Goal: Complete application form: Complete application form

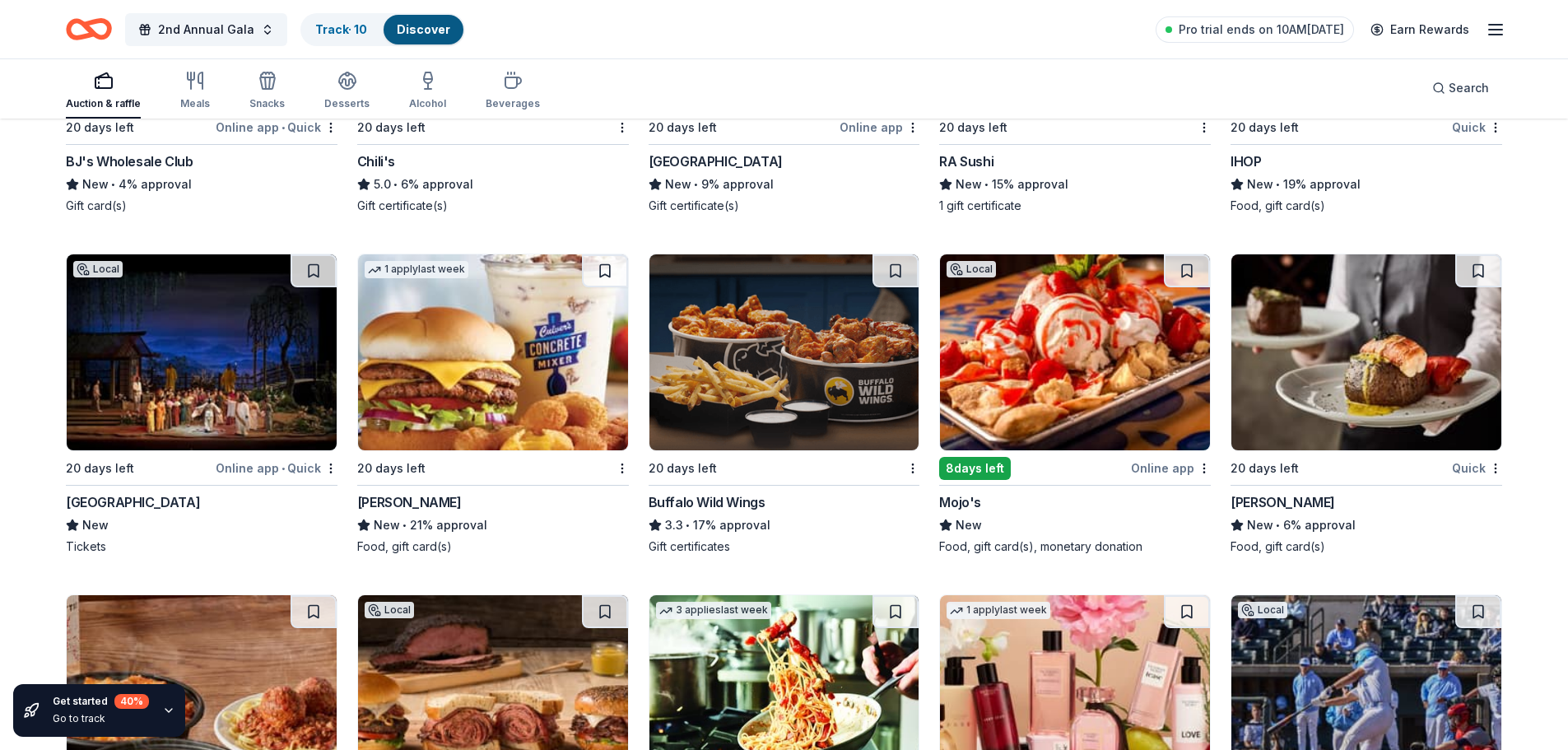
scroll to position [10533, 0]
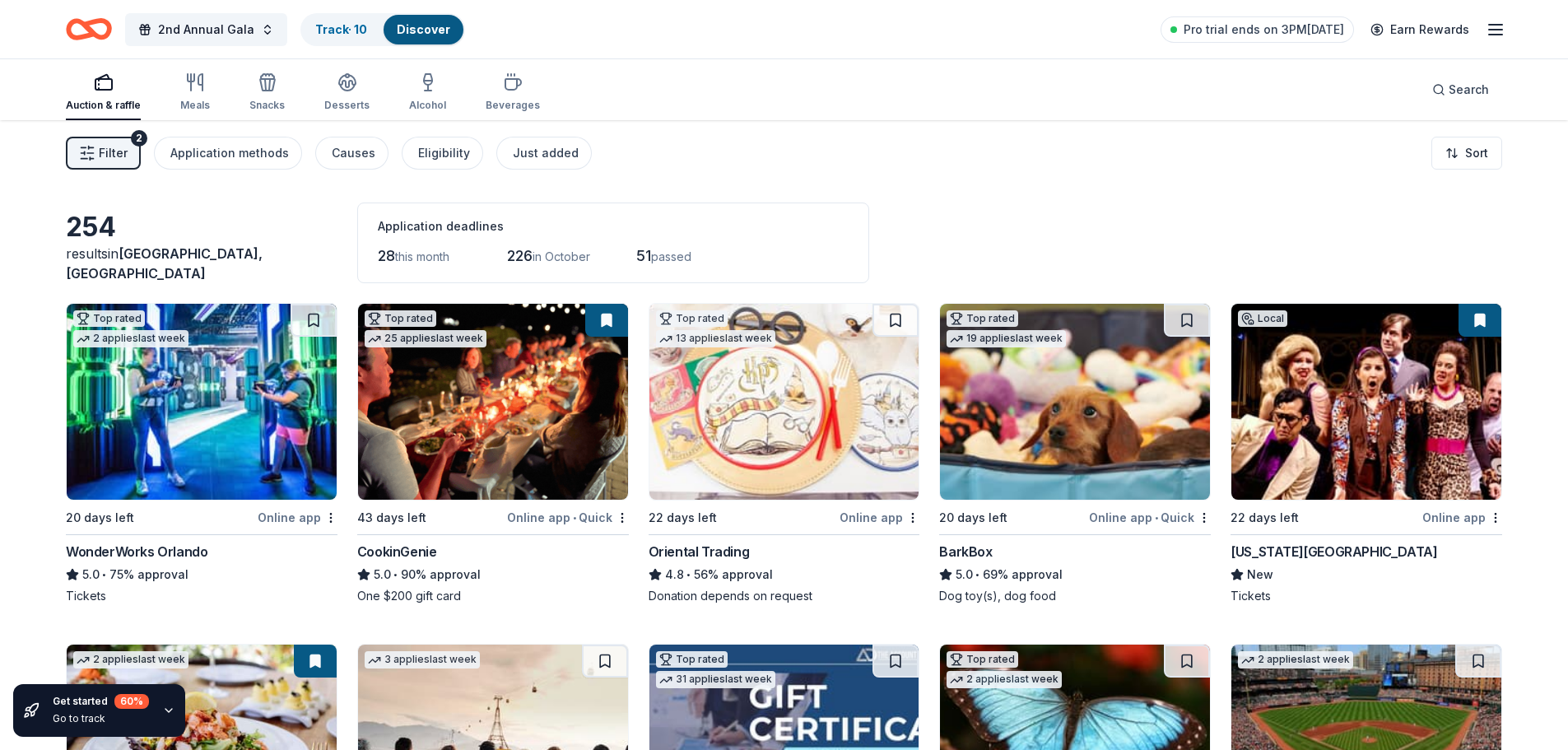
click at [739, 421] on img at bounding box center [784, 402] width 270 height 196
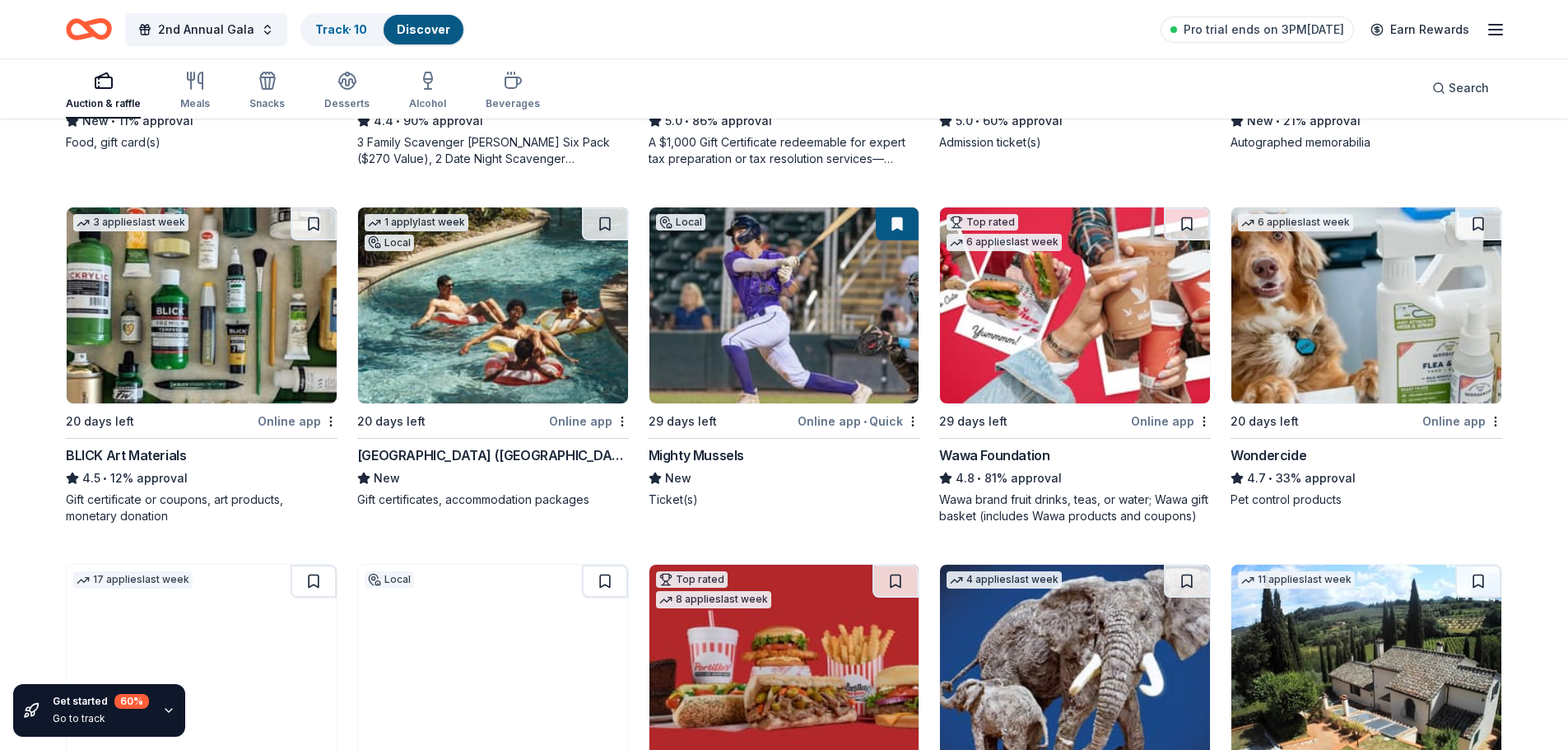
scroll to position [823, 0]
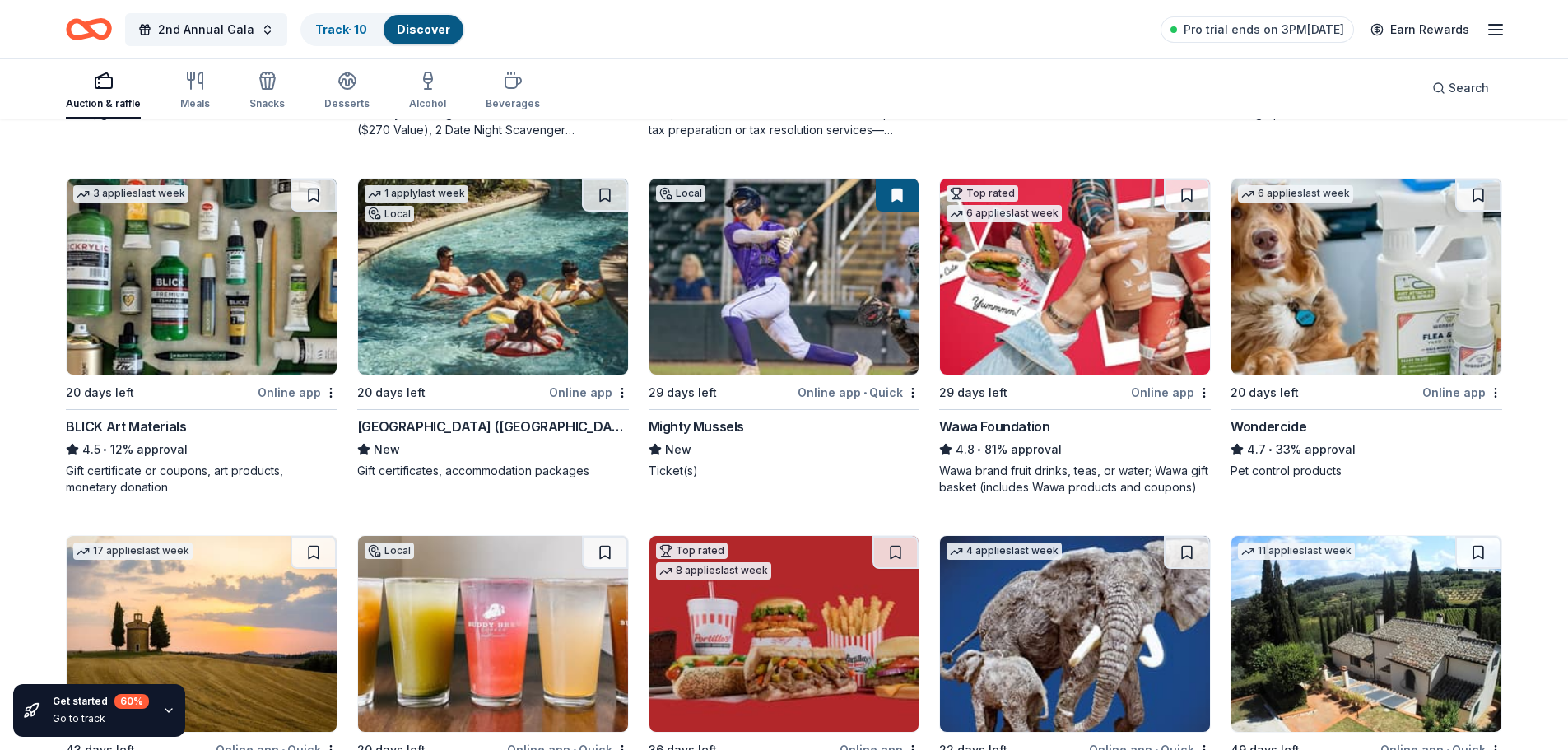
click at [1127, 301] on img at bounding box center [1075, 277] width 270 height 196
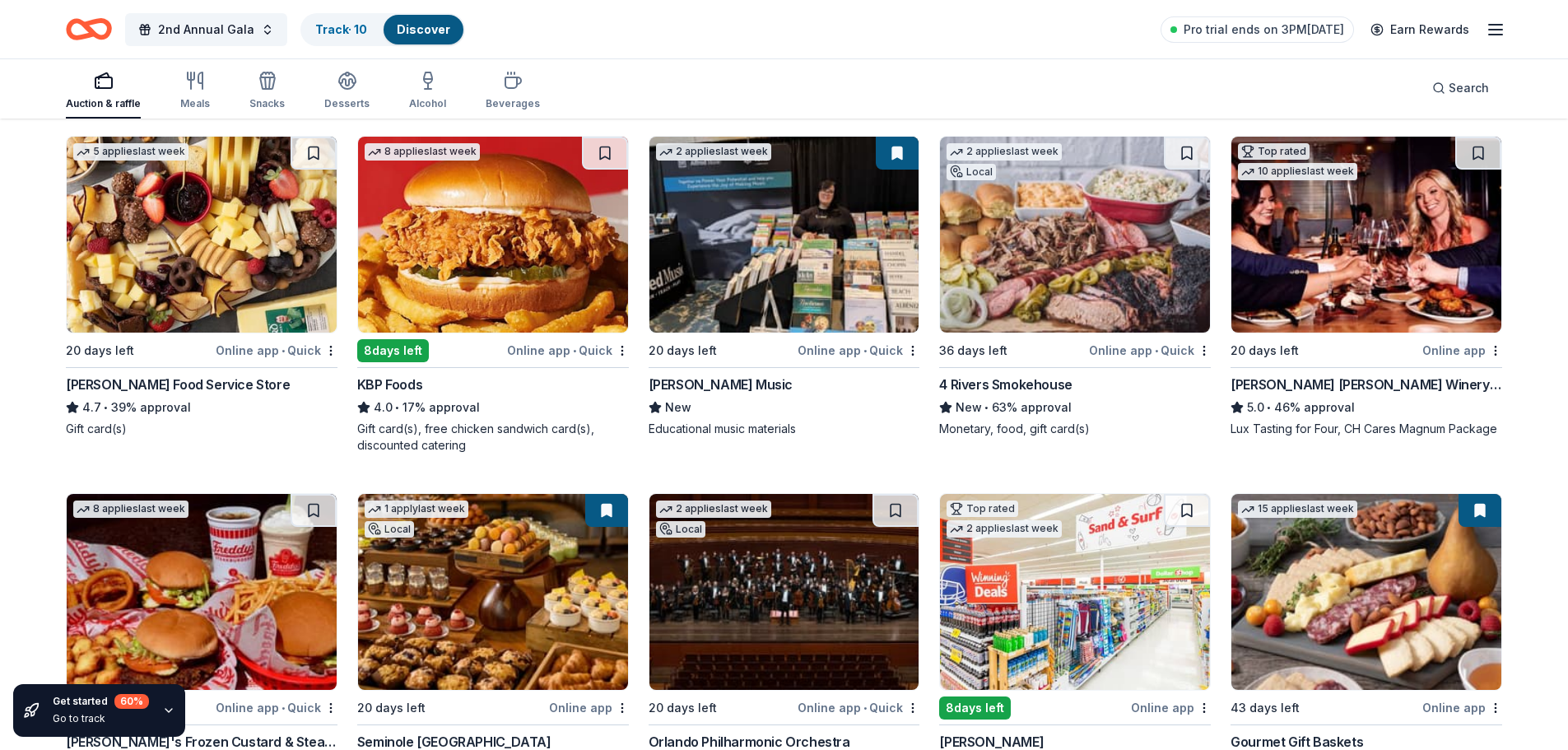
scroll to position [2018, 0]
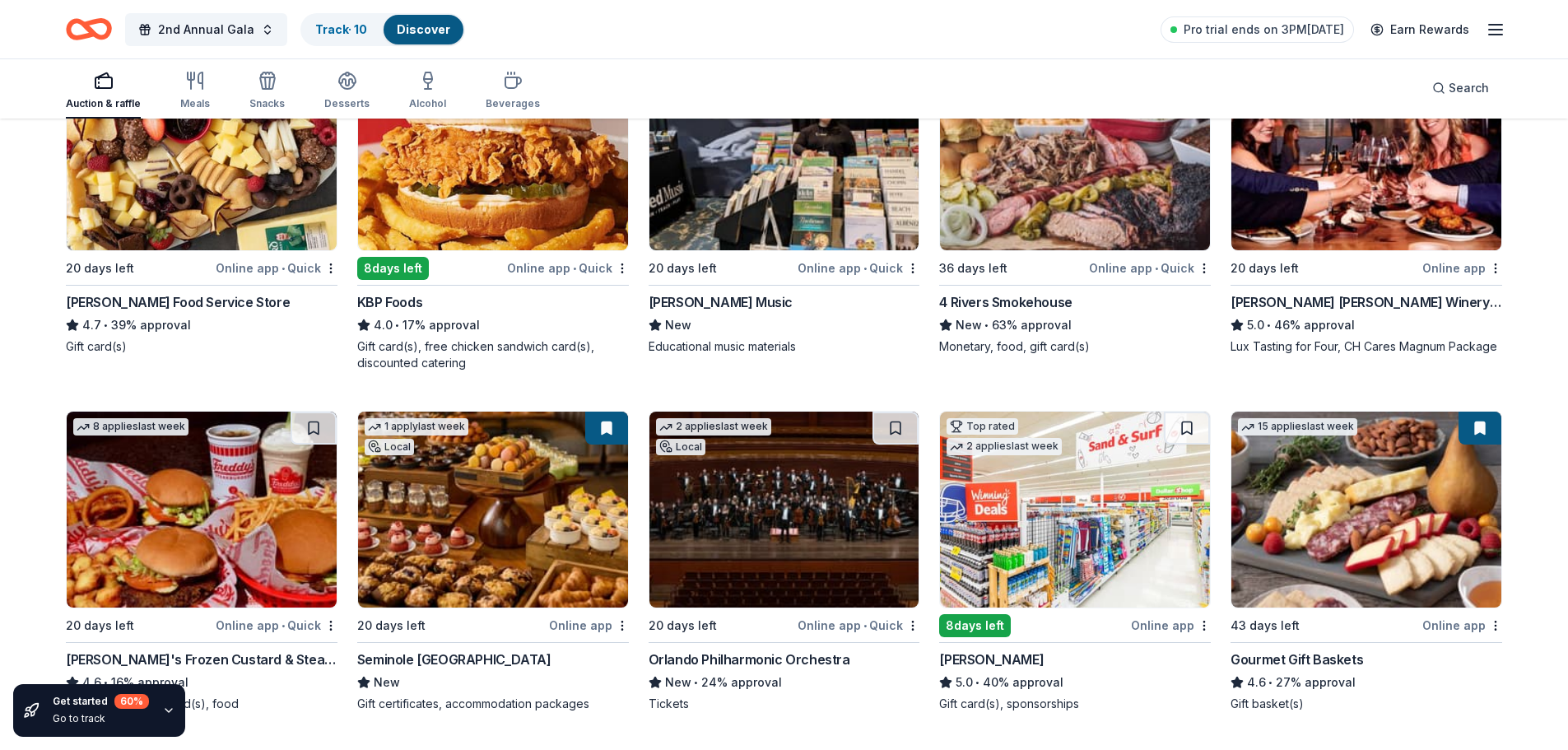
click at [1351, 203] on img at bounding box center [1366, 152] width 270 height 196
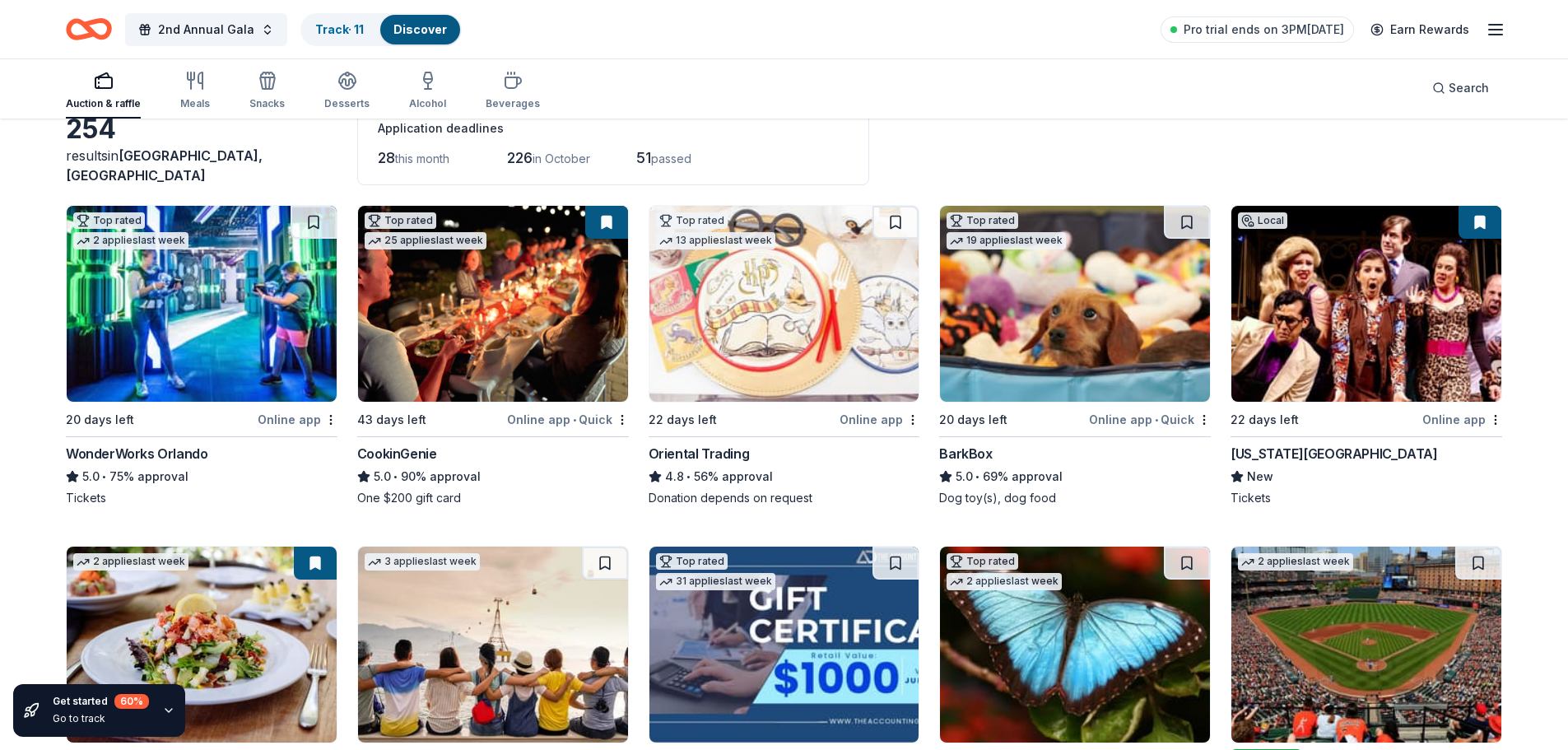
scroll to position [0, 0]
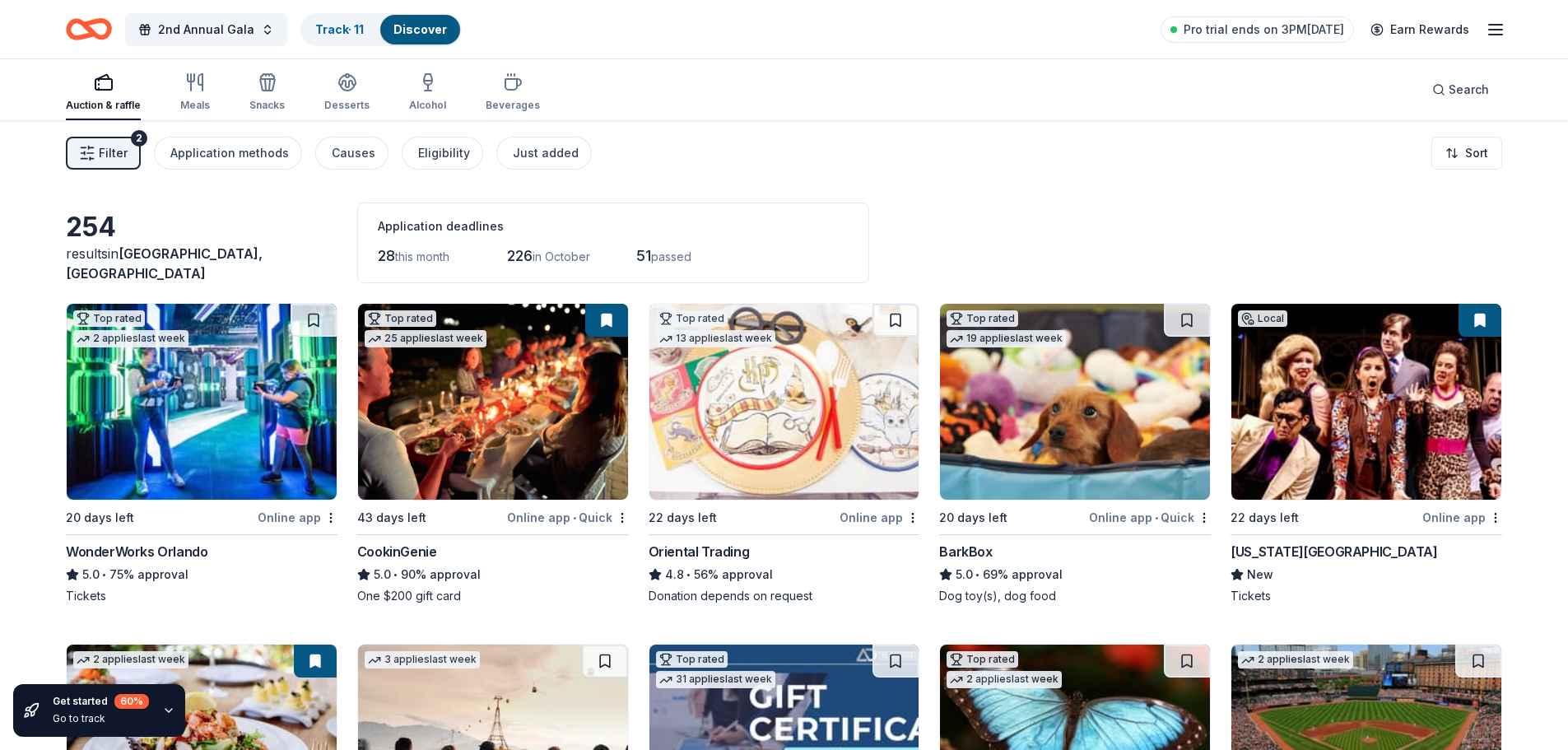
click at [734, 400] on img at bounding box center [784, 402] width 270 height 196
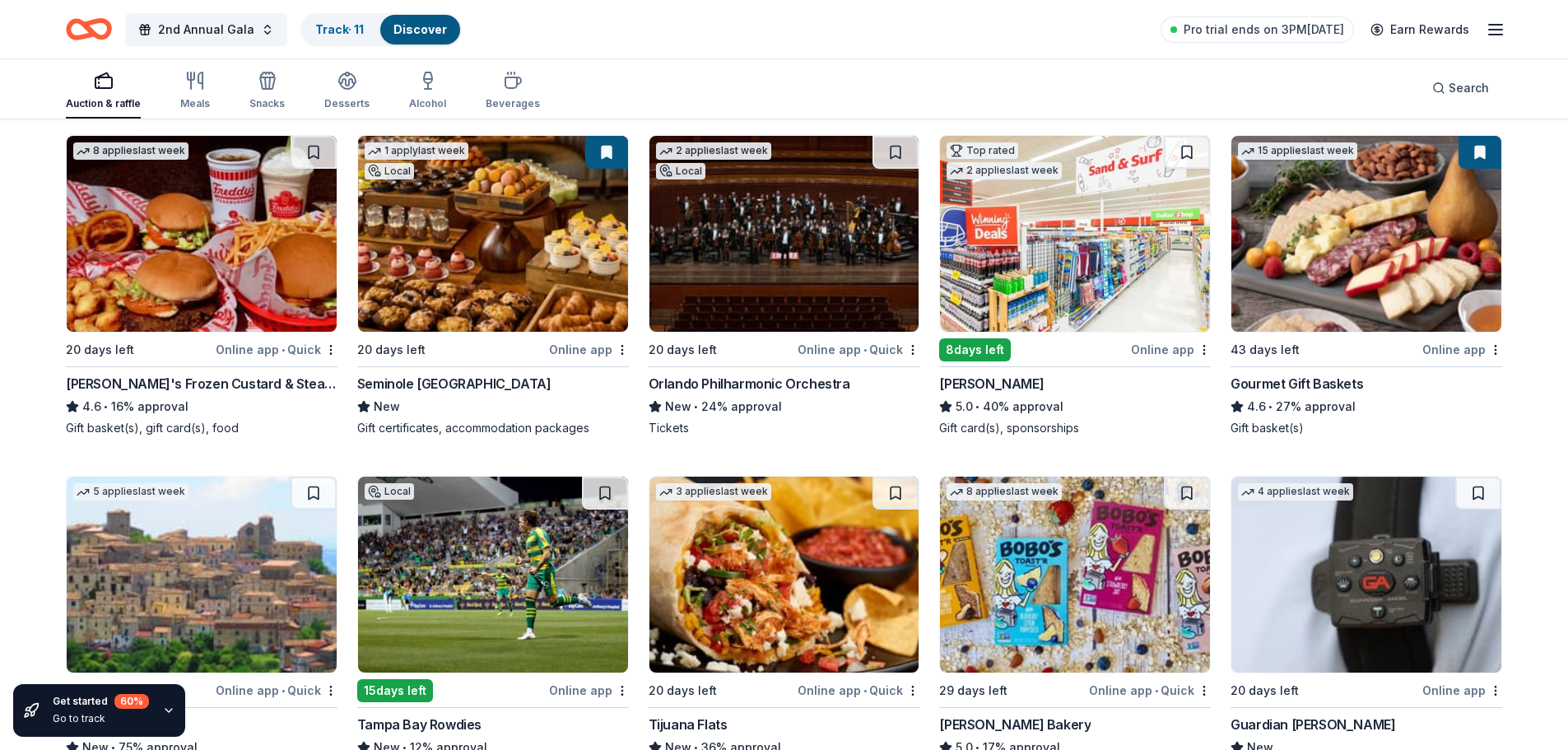
scroll to position [2304, 0]
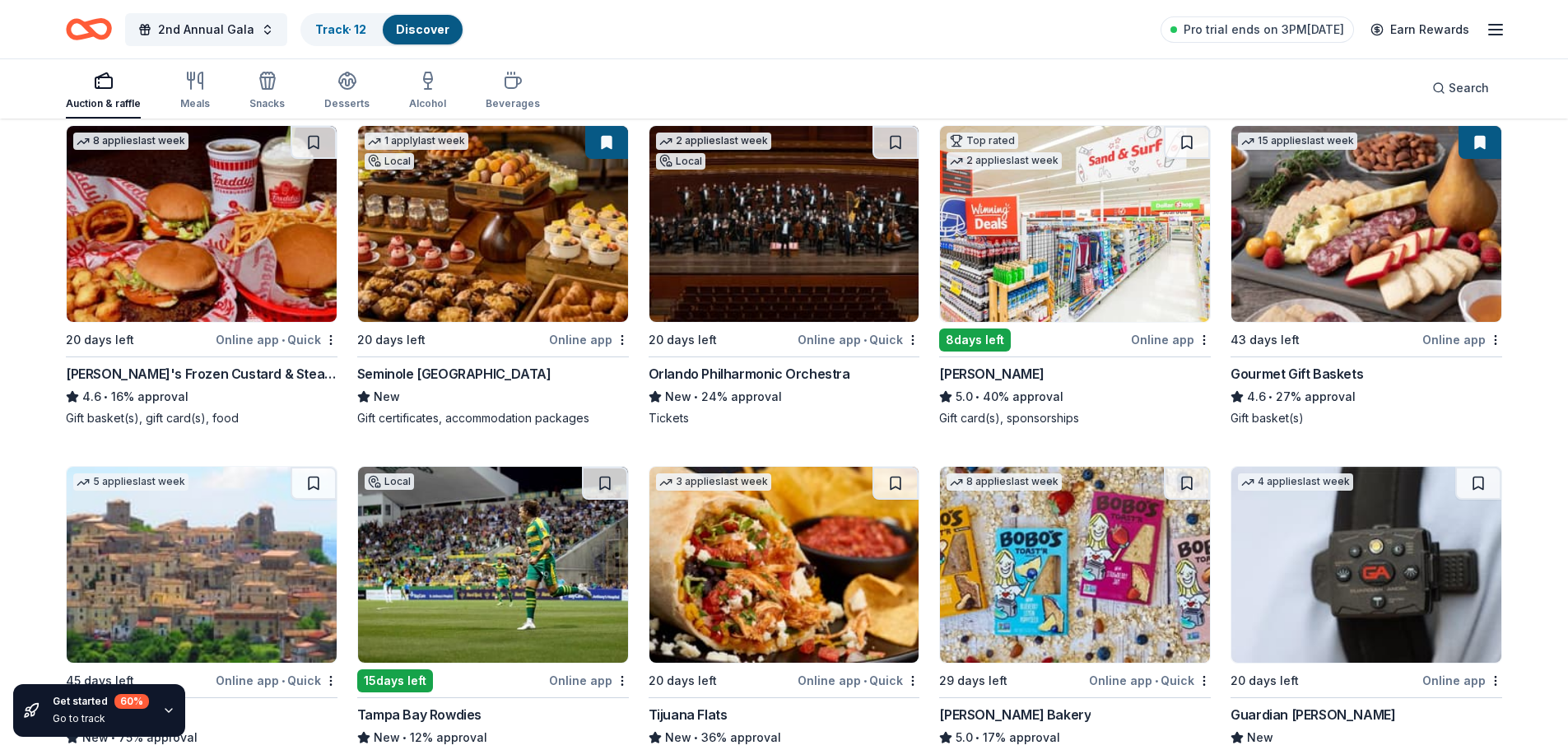
click at [152, 235] on img at bounding box center [201, 224] width 270 height 196
click at [799, 225] on img at bounding box center [784, 224] width 270 height 196
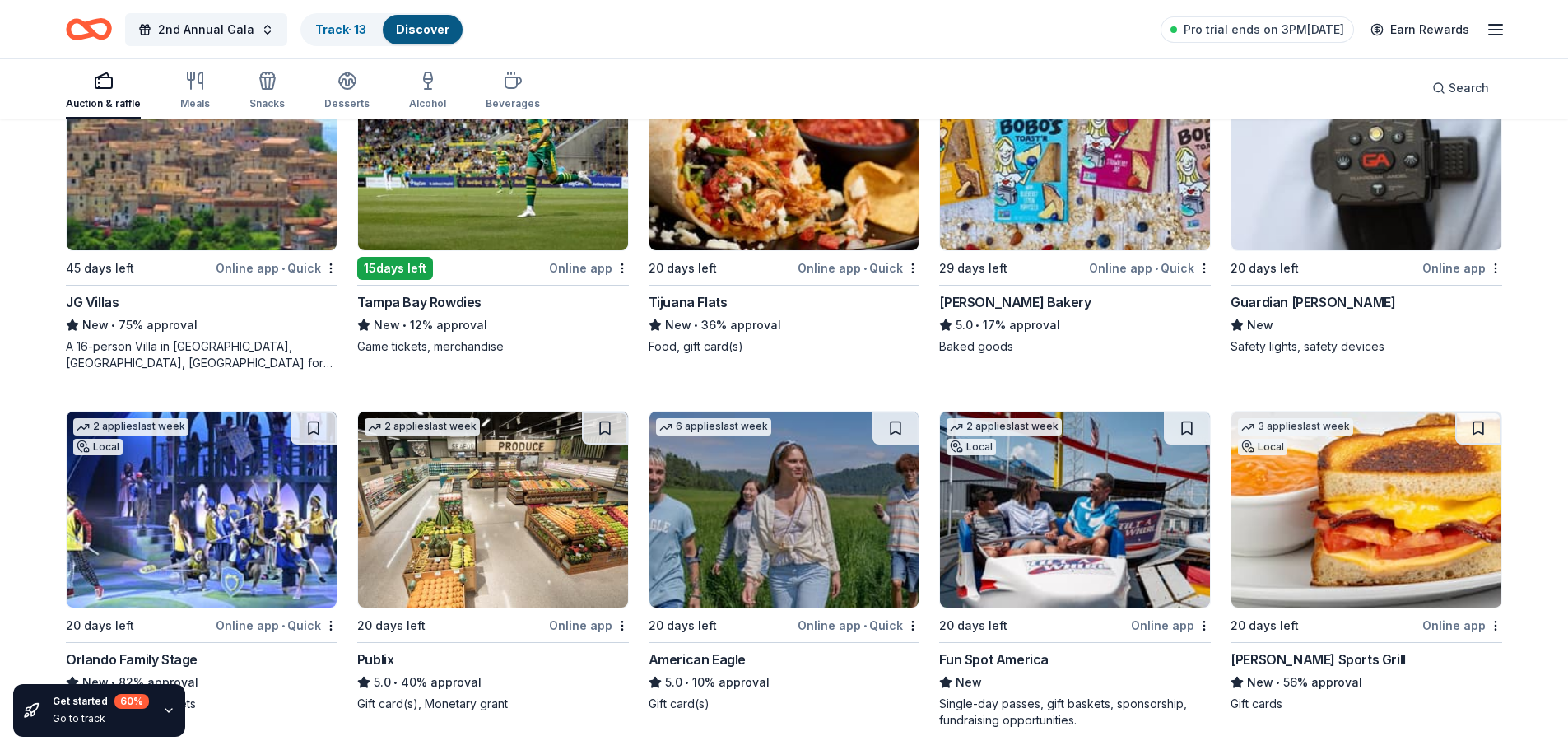
scroll to position [2798, 0]
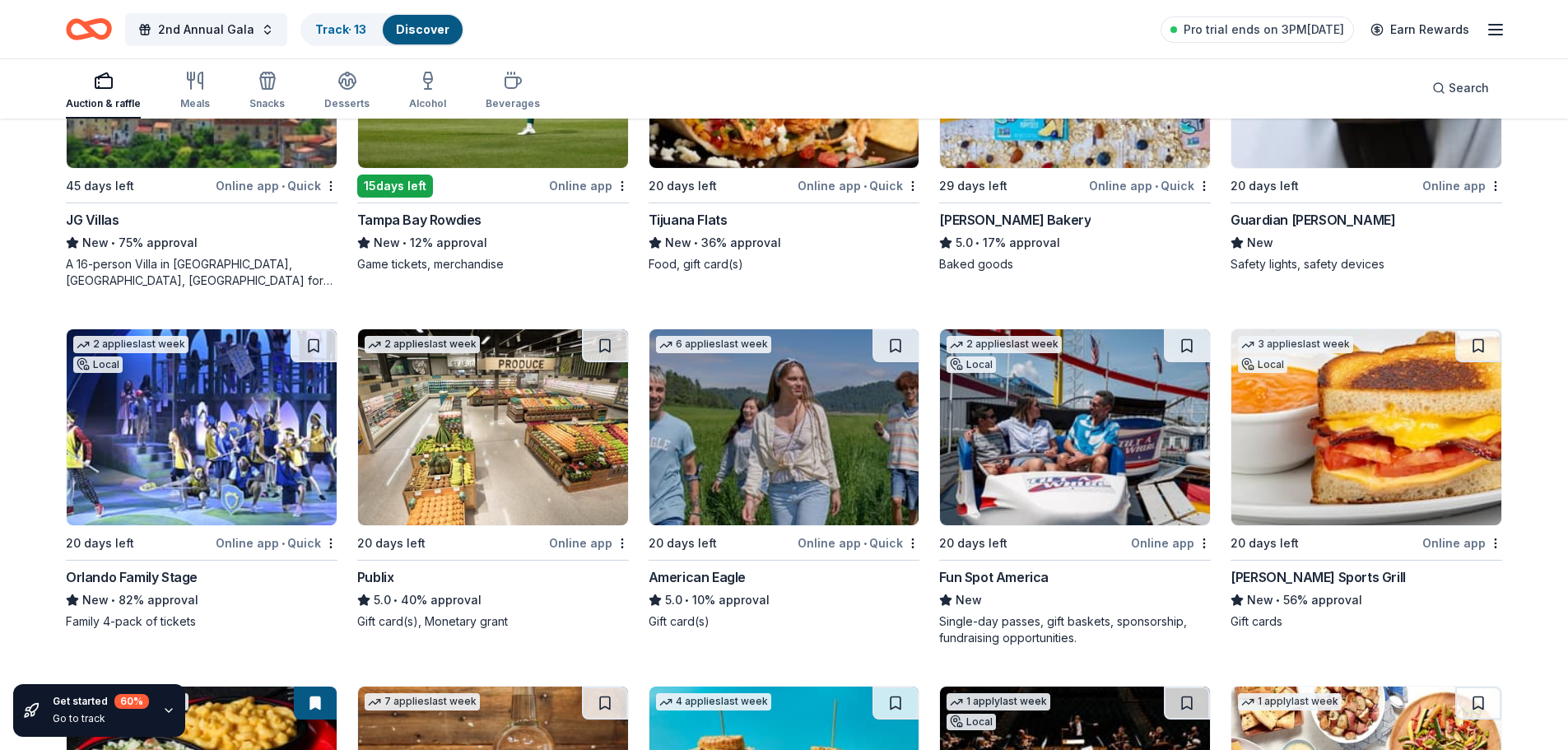
click at [174, 436] on img at bounding box center [201, 427] width 270 height 196
click at [470, 436] on img at bounding box center [493, 427] width 270 height 196
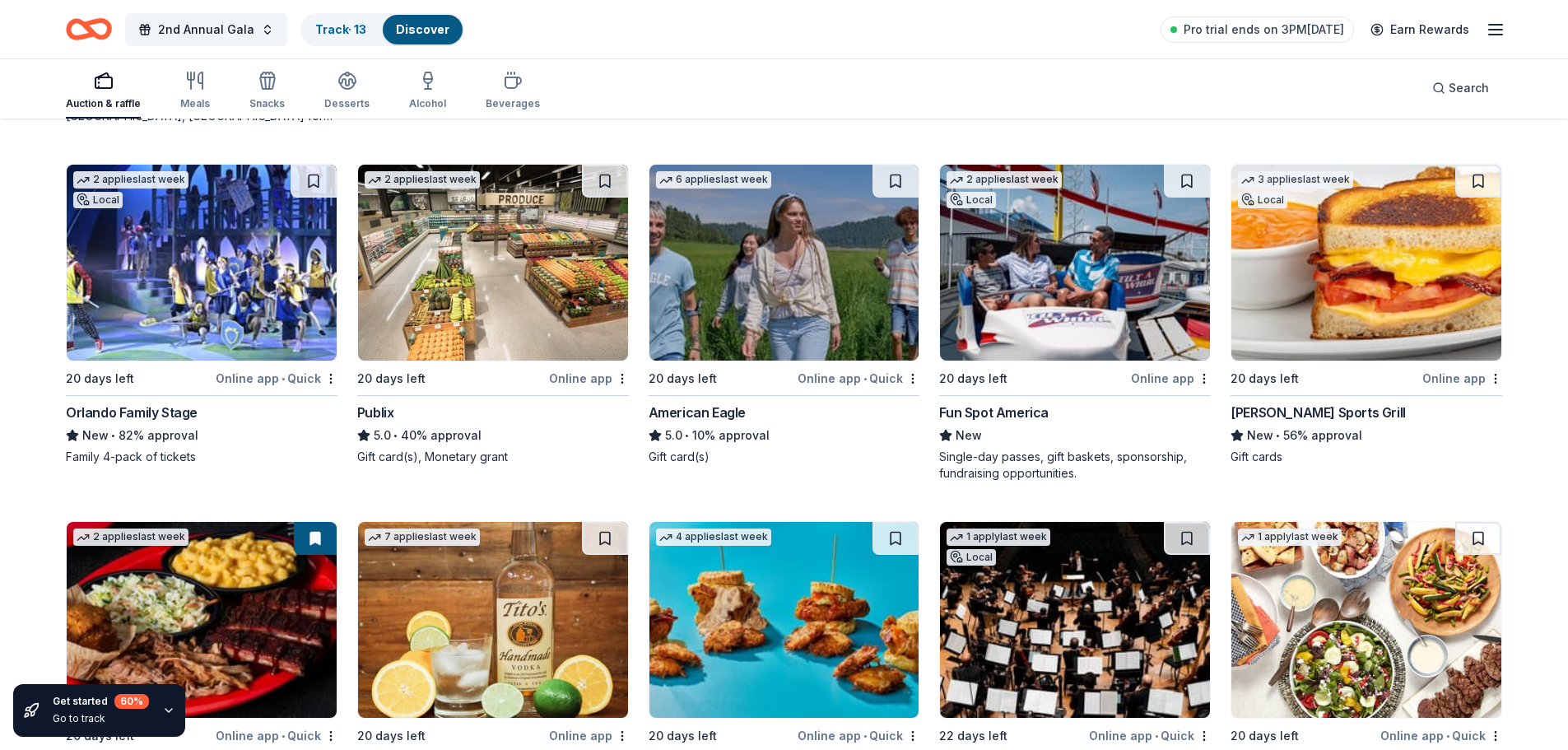
scroll to position [3045, 0]
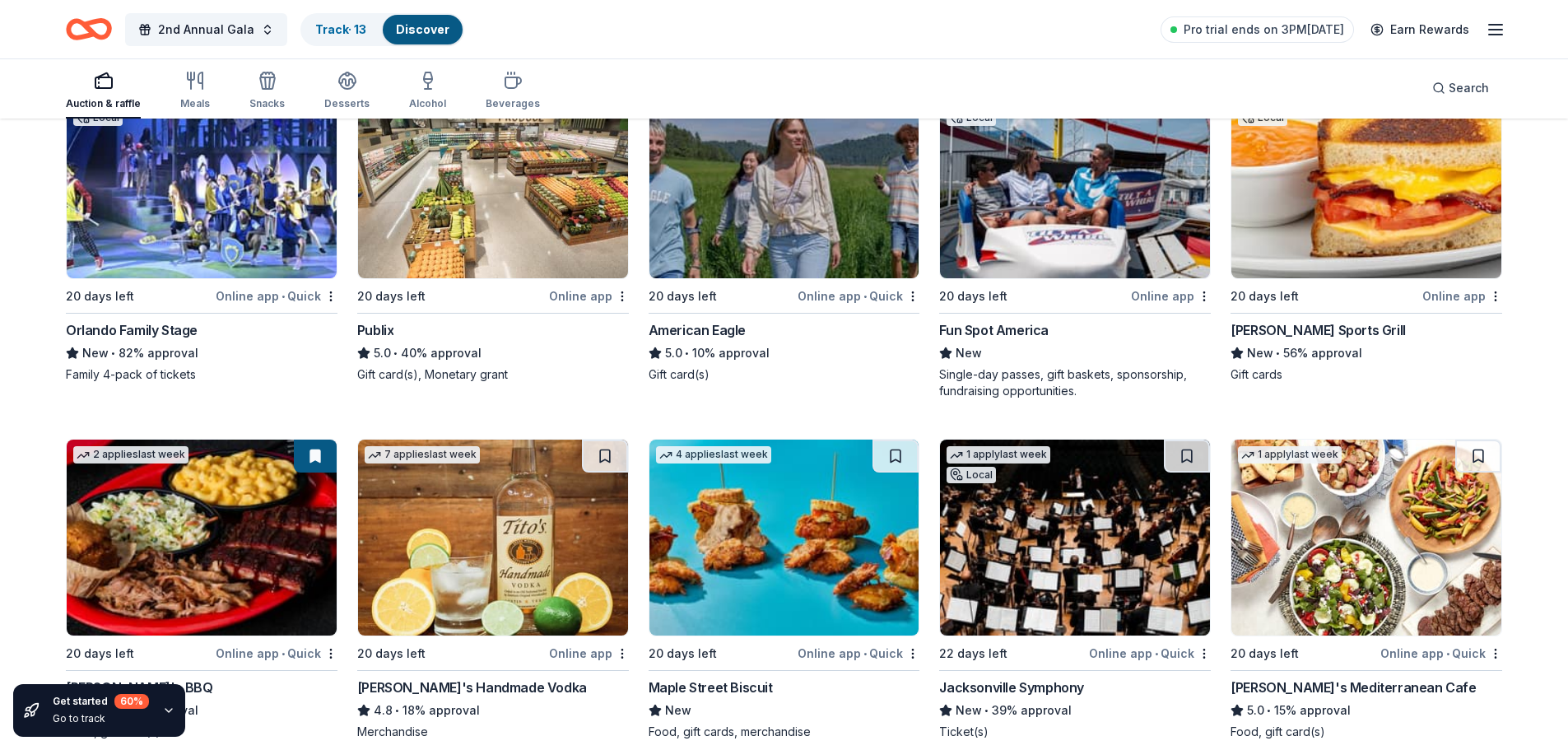
click at [798, 205] on img at bounding box center [784, 181] width 270 height 196
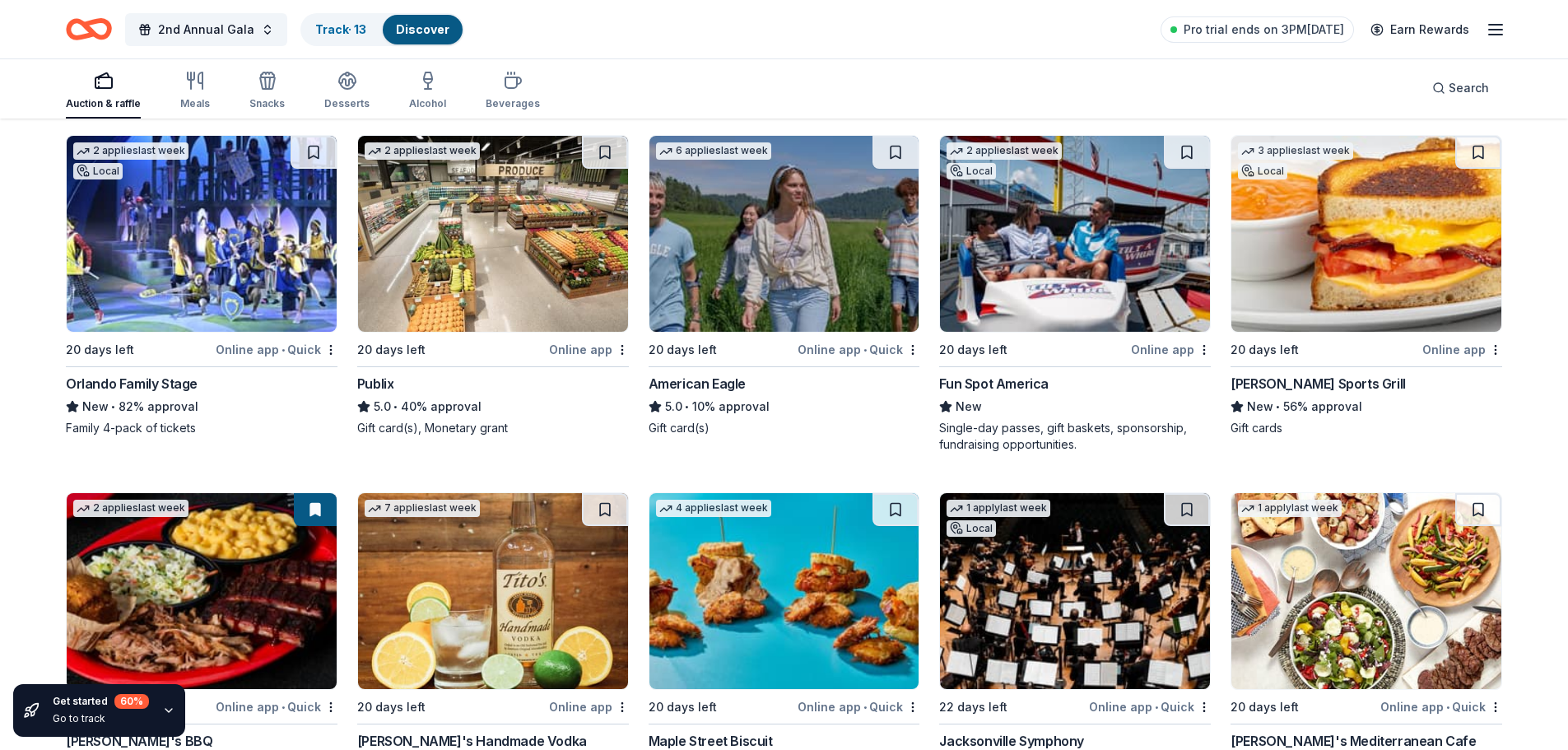
scroll to position [2963, 0]
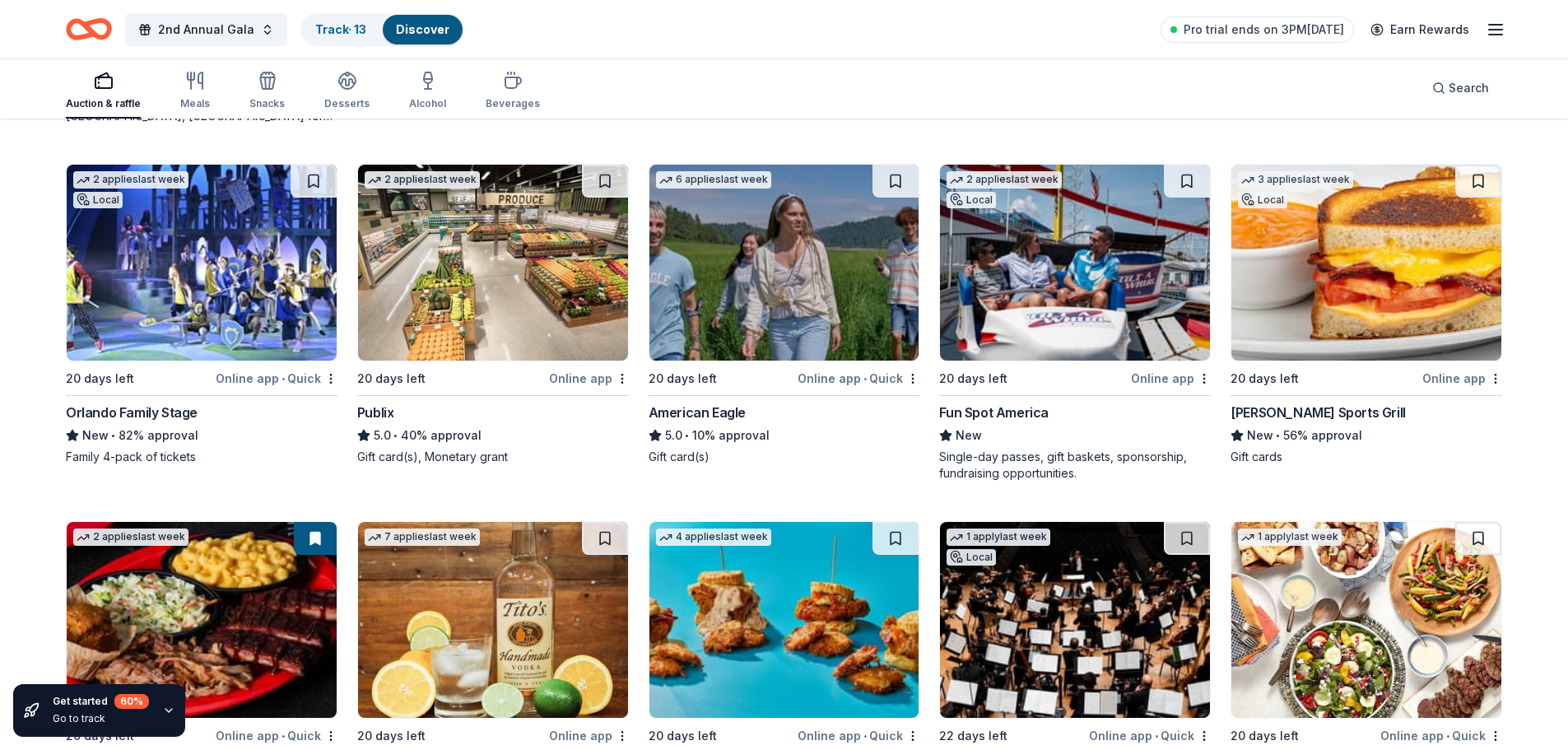
drag, startPoint x: 894, startPoint y: 177, endPoint x: 914, endPoint y: 179, distance: 20.1
click at [894, 177] on button at bounding box center [896, 181] width 46 height 33
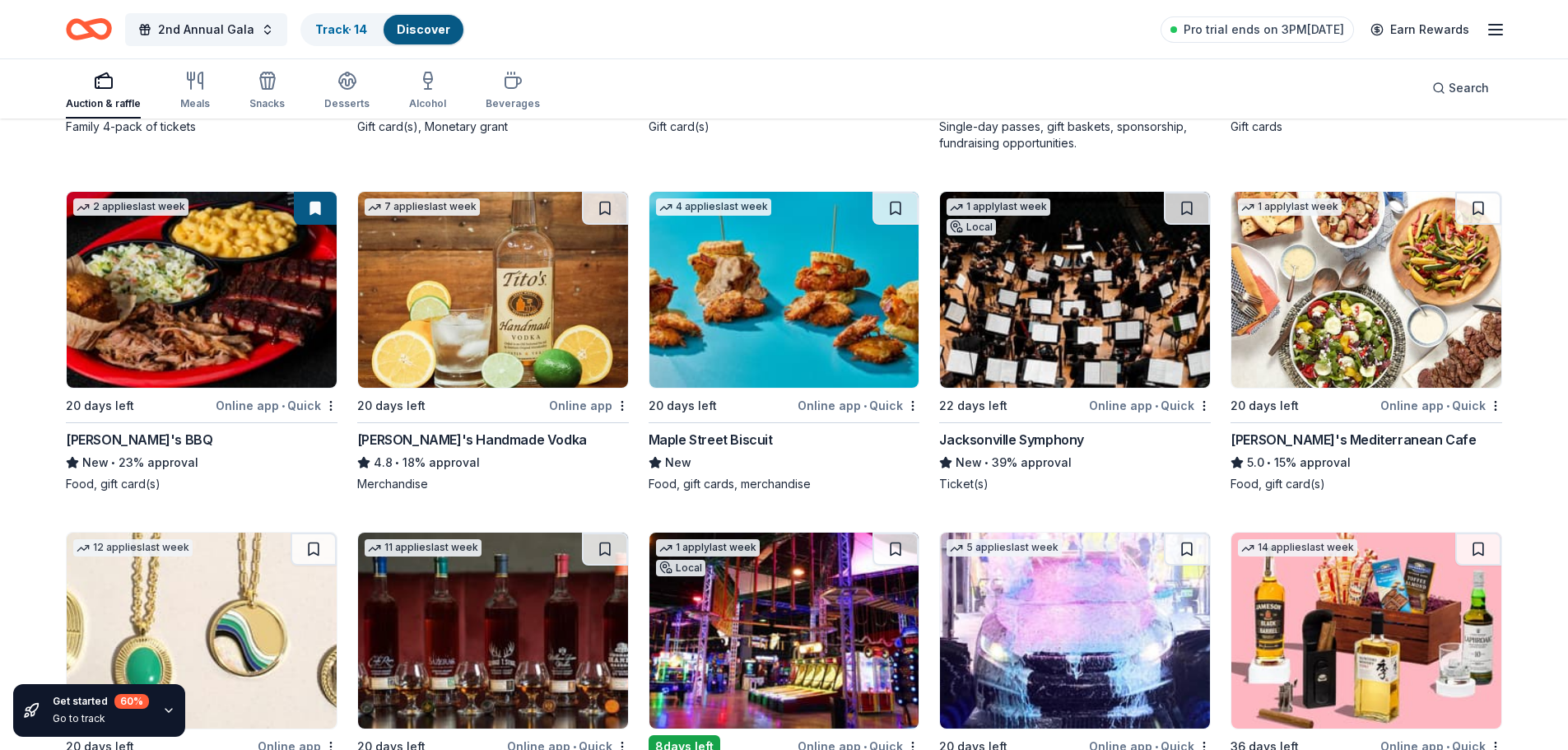
scroll to position [3292, 0]
click at [528, 305] on img at bounding box center [493, 290] width 270 height 196
click at [597, 213] on button at bounding box center [605, 209] width 46 height 33
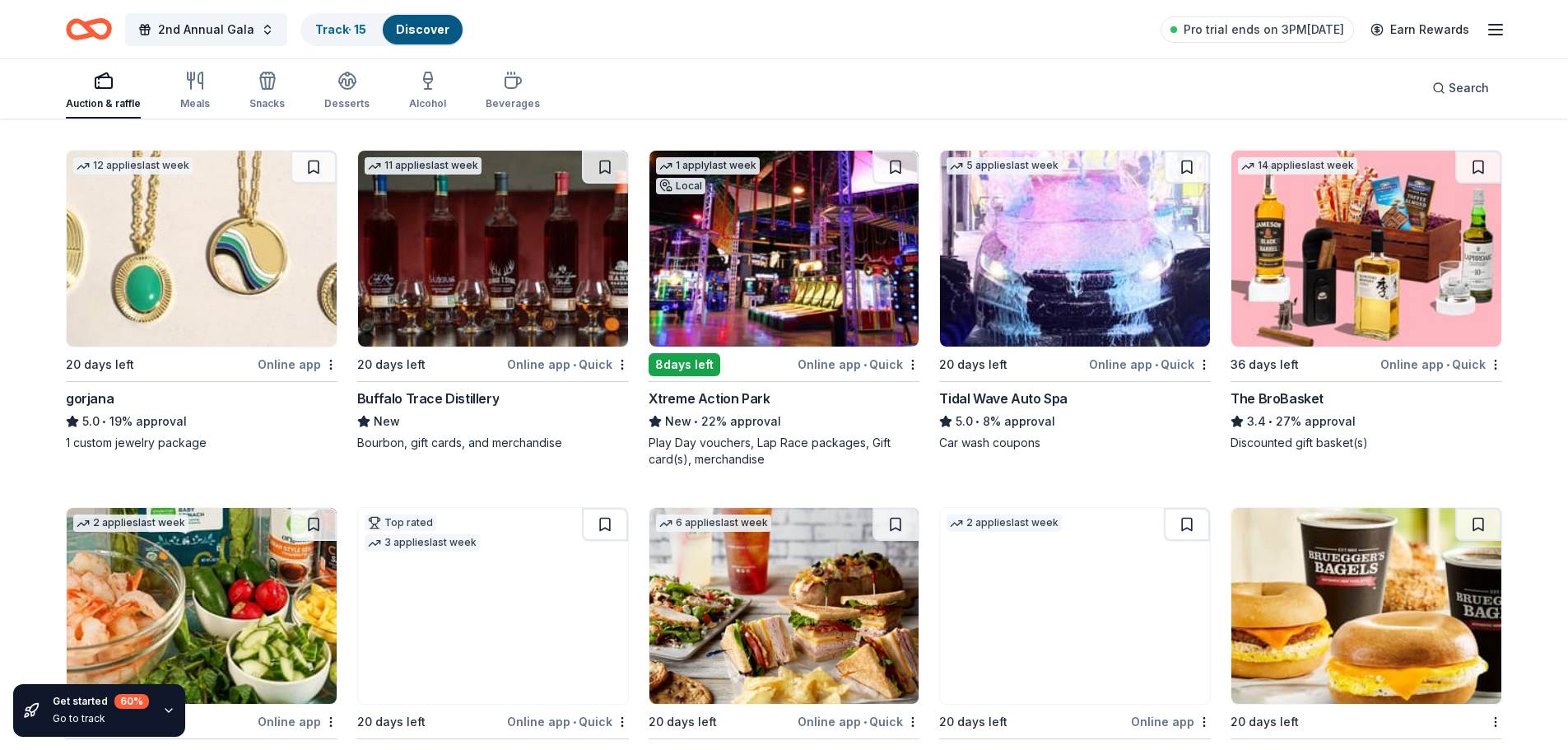
scroll to position [3704, 0]
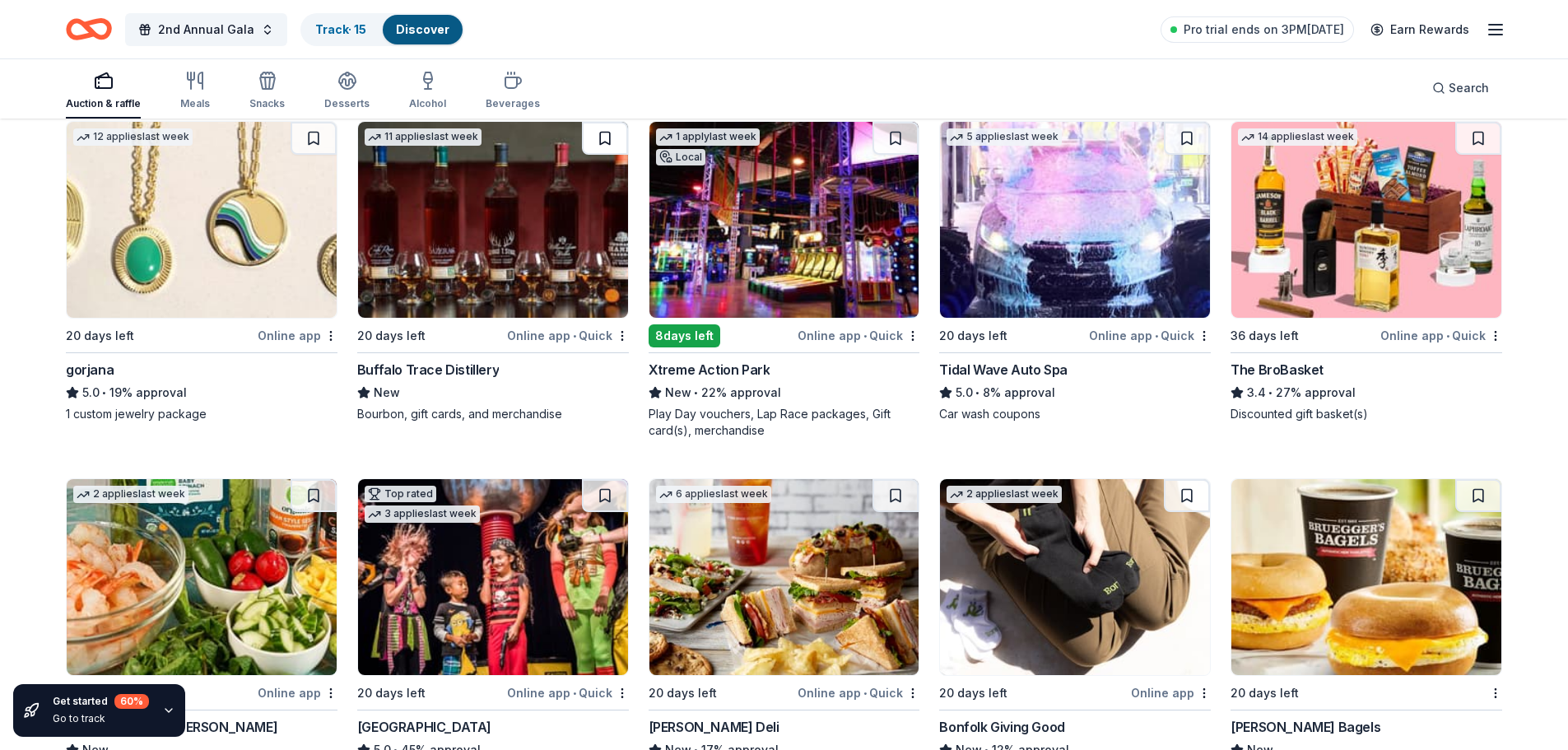
click at [604, 140] on button at bounding box center [605, 138] width 46 height 33
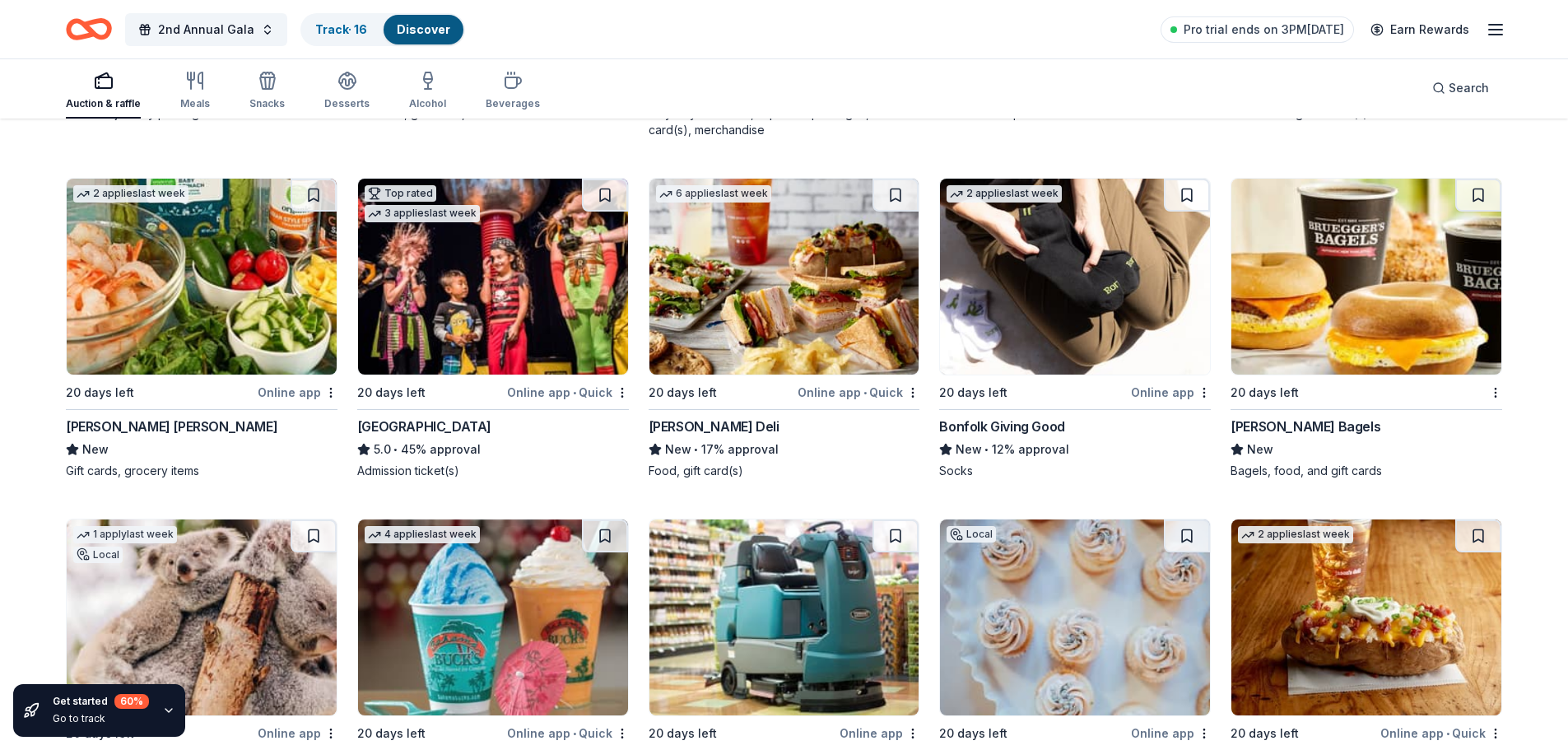
scroll to position [4033, 0]
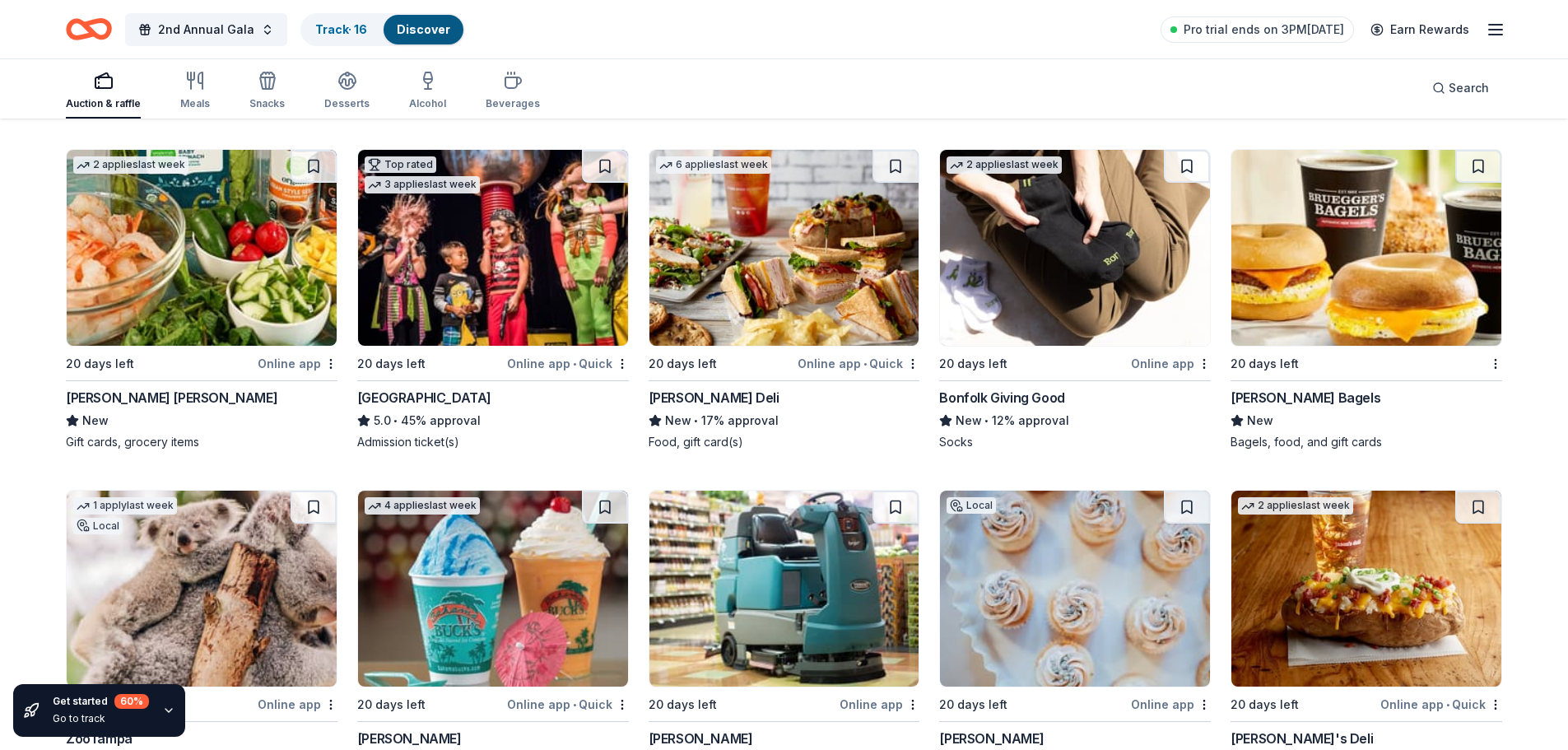
click at [748, 274] on img at bounding box center [784, 248] width 270 height 196
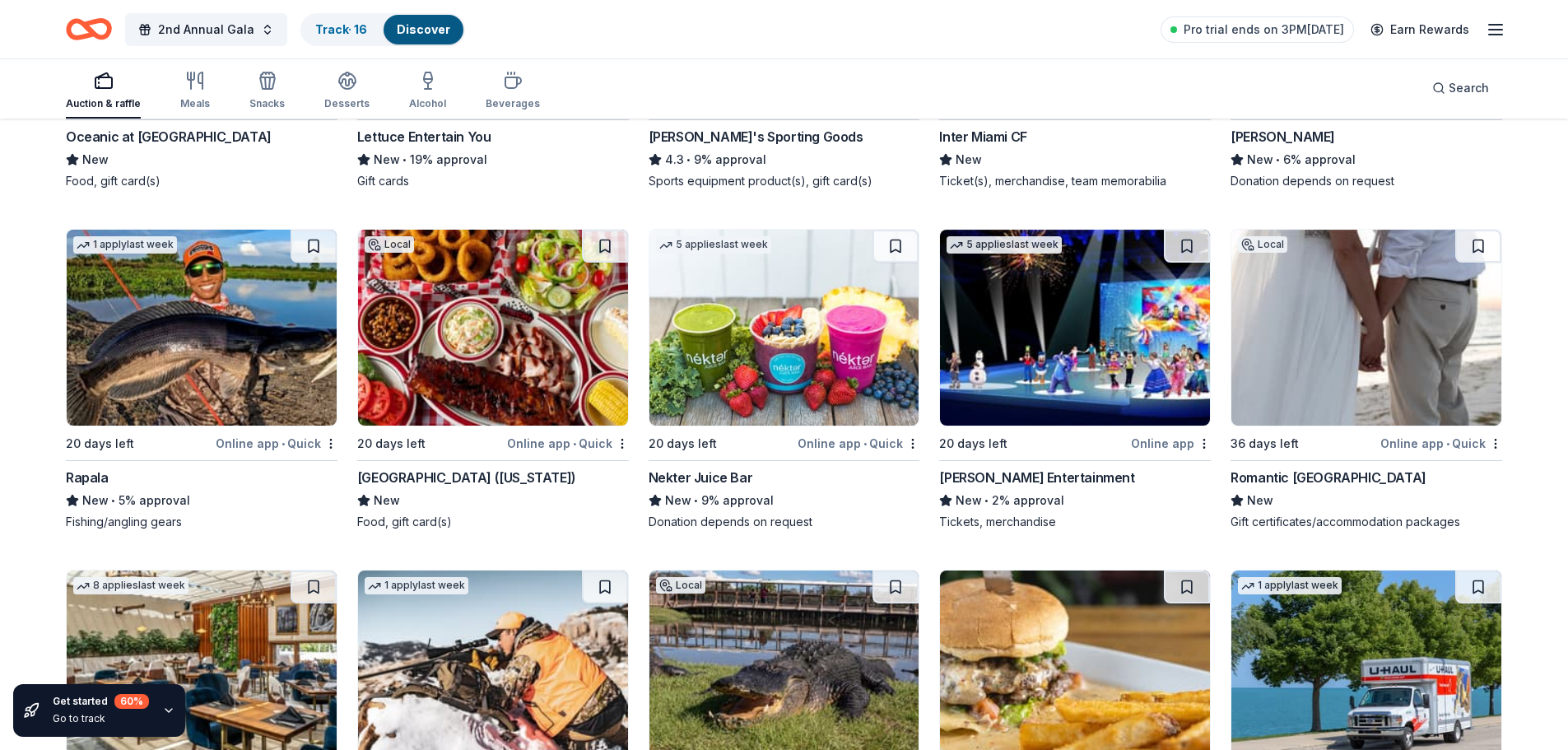
scroll to position [6820, 0]
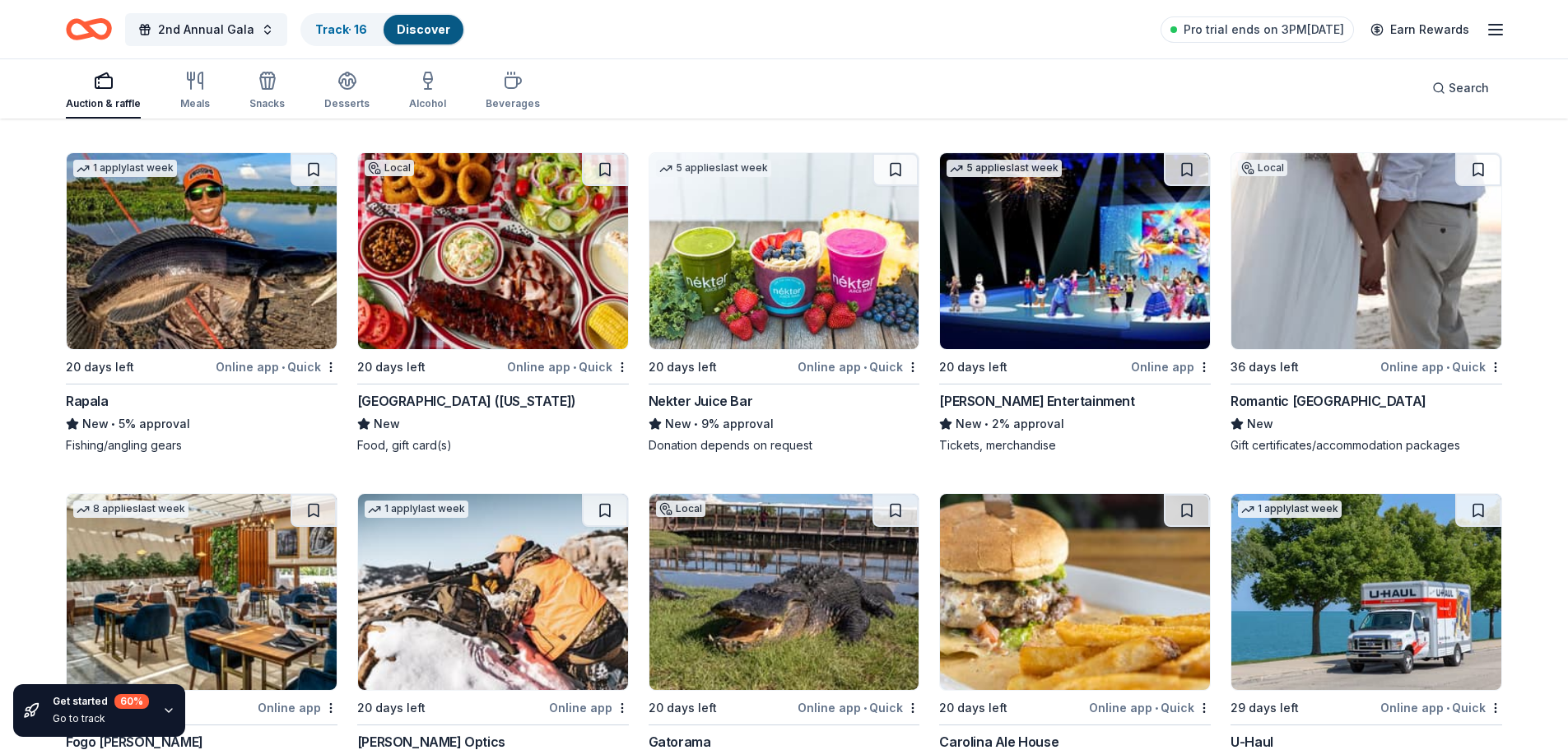
click at [1071, 281] on img at bounding box center [1075, 251] width 270 height 196
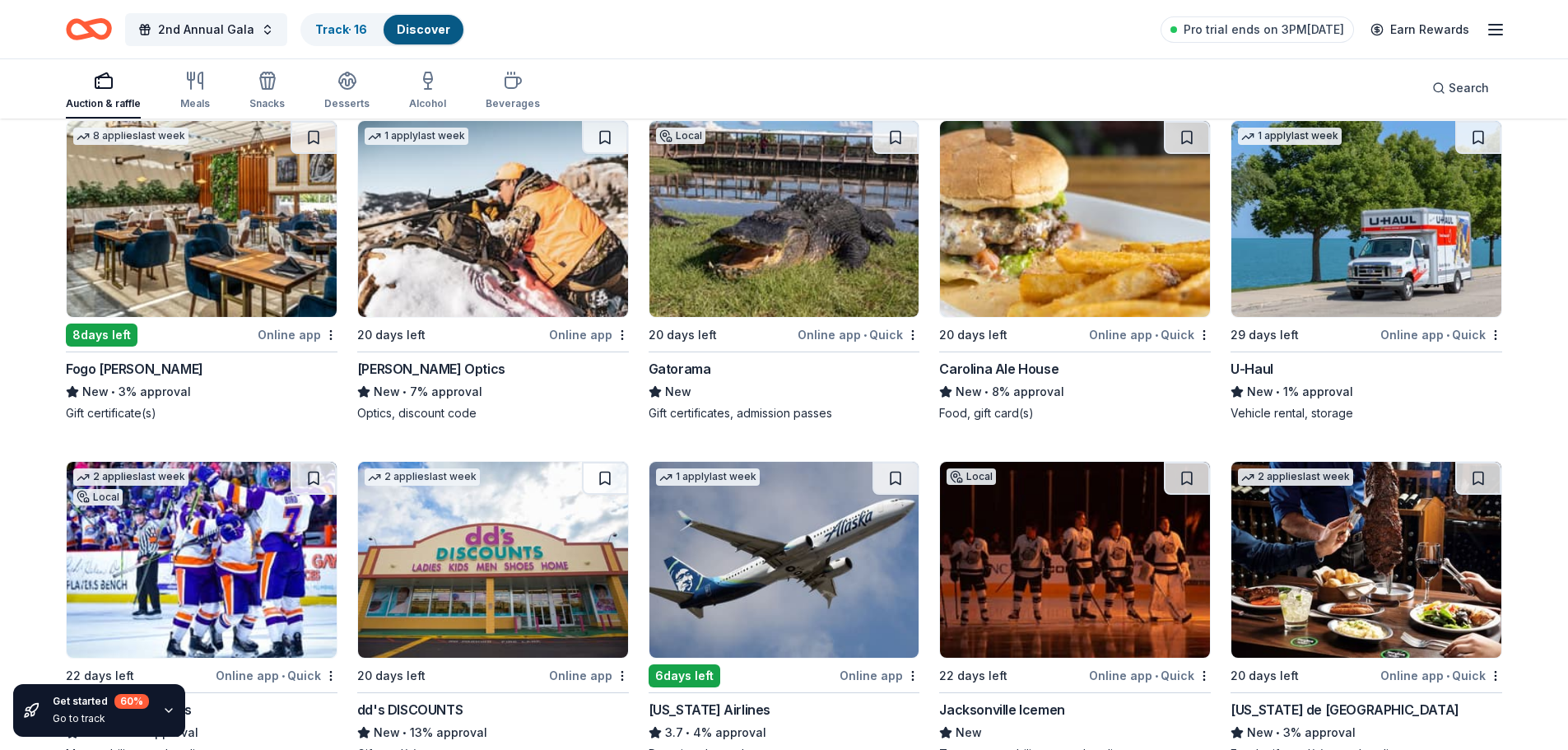
scroll to position [7232, 0]
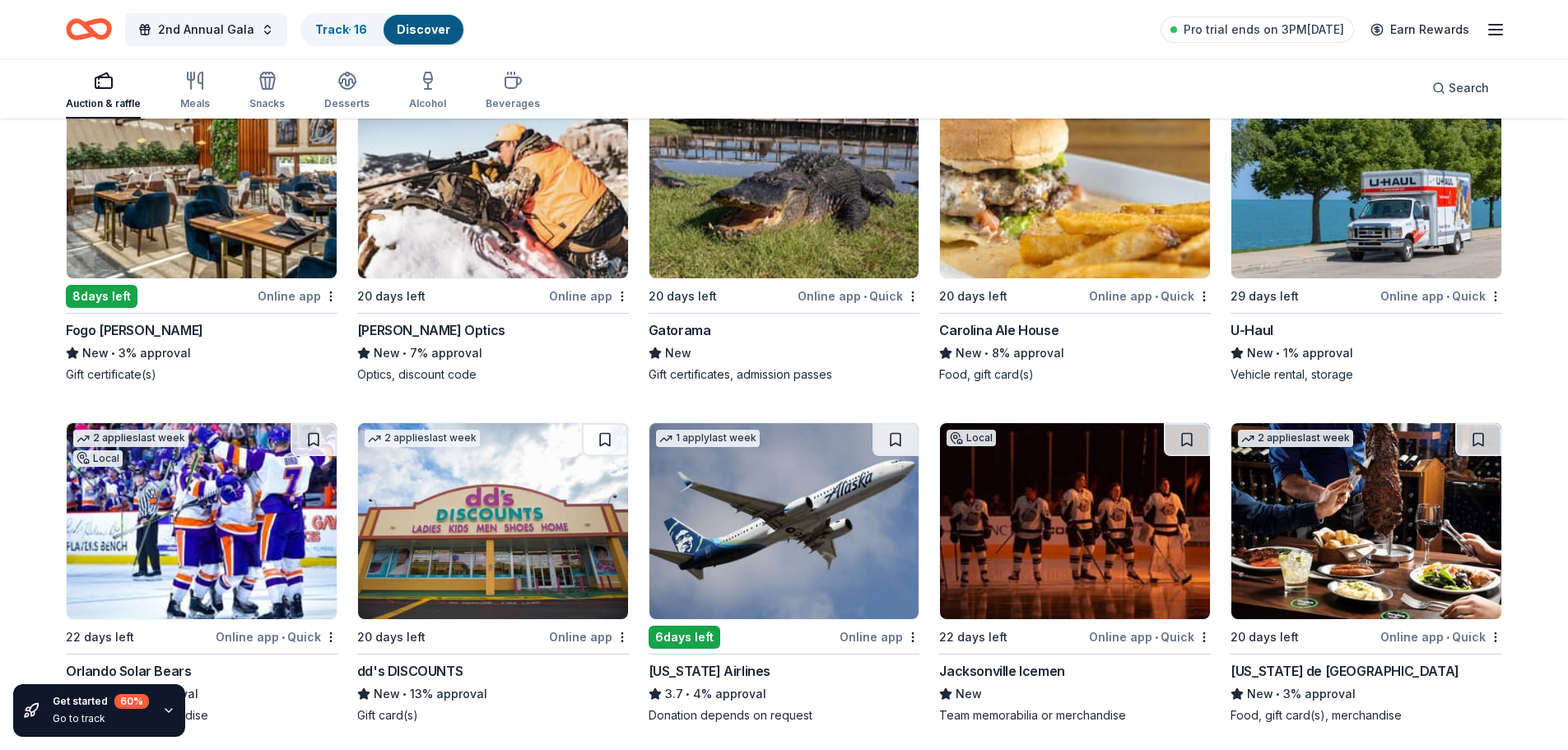
click at [177, 197] on img at bounding box center [201, 181] width 270 height 196
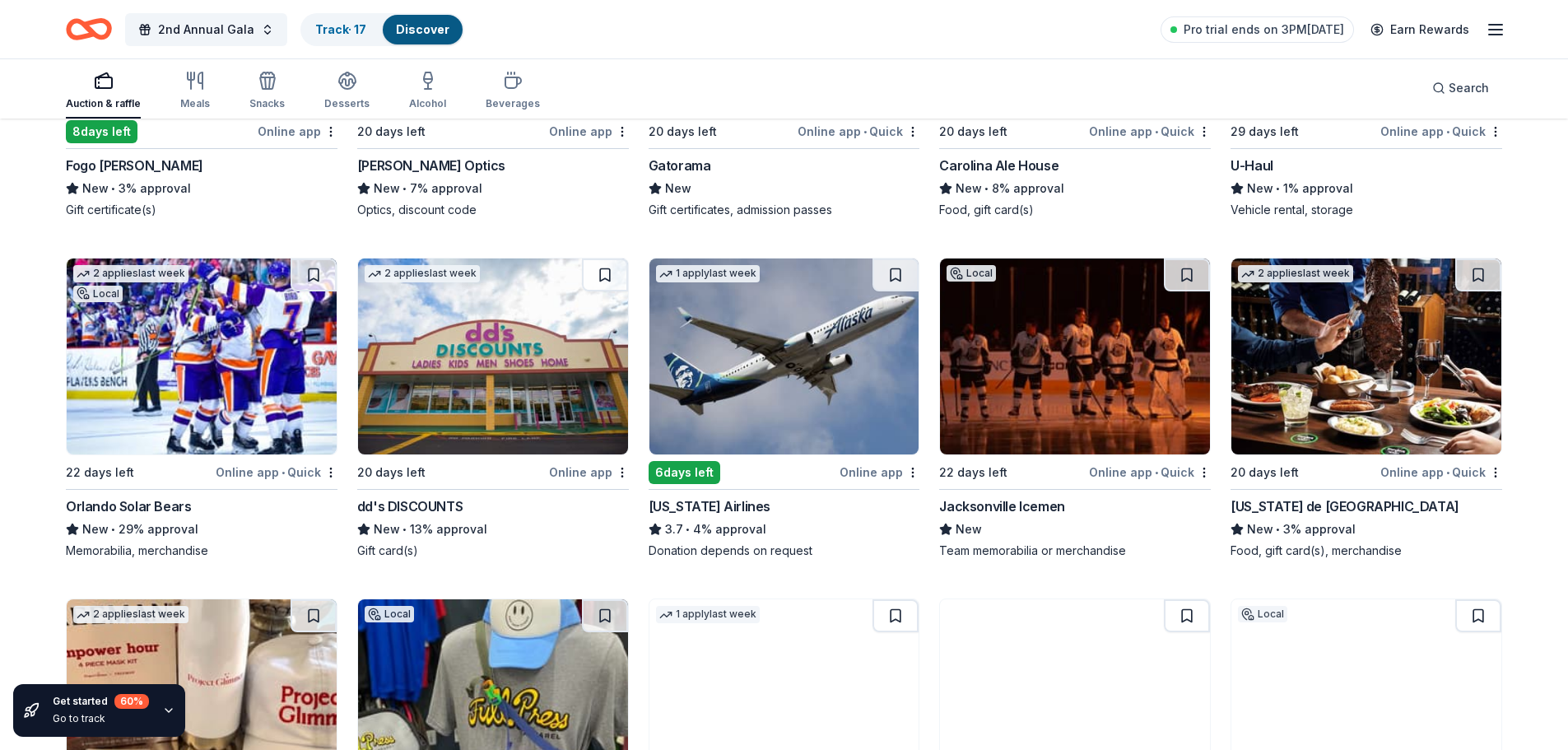
scroll to position [7479, 0]
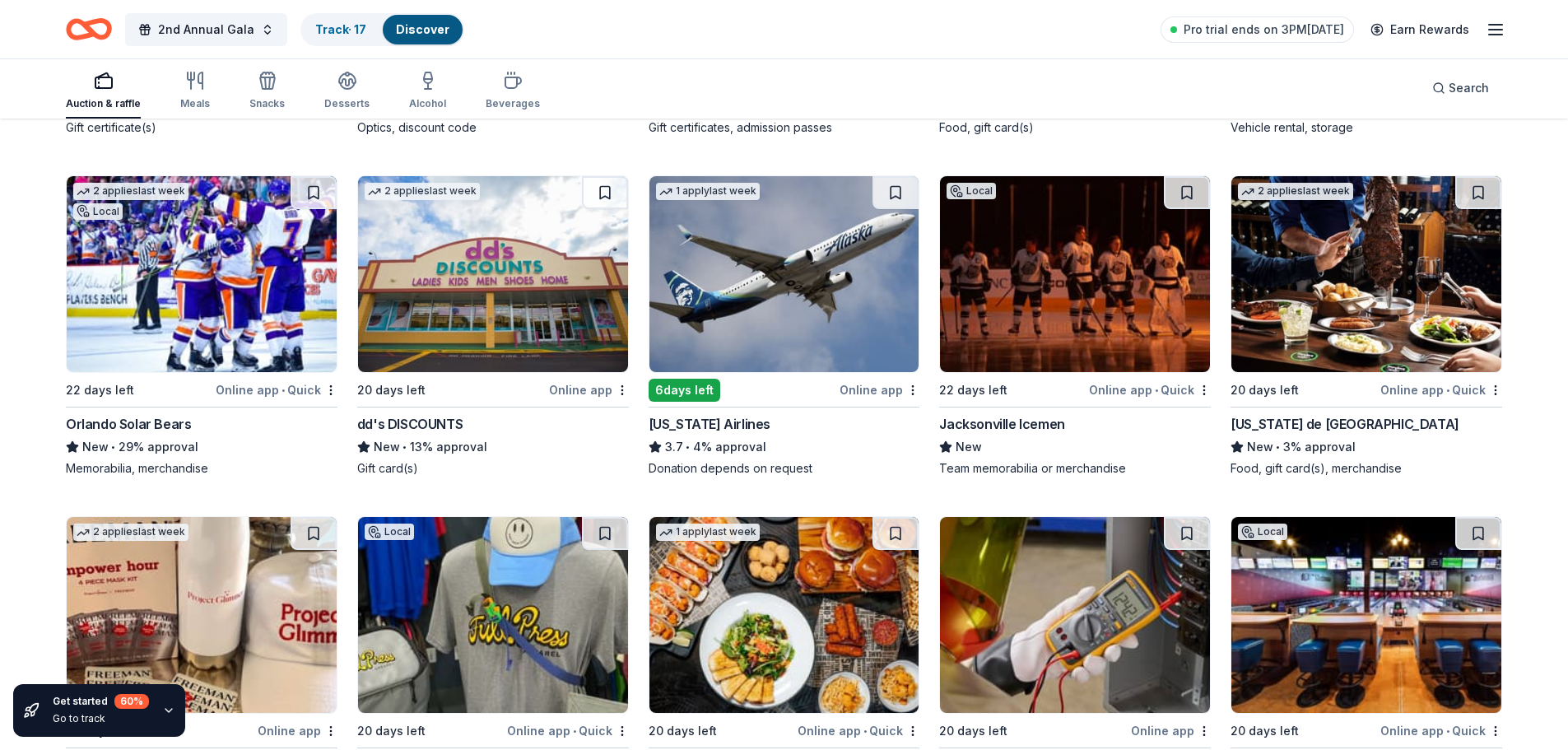
click at [762, 267] on img at bounding box center [784, 274] width 270 height 196
click at [1474, 192] on button at bounding box center [1479, 192] width 46 height 33
click at [1372, 277] on img at bounding box center [1366, 274] width 270 height 196
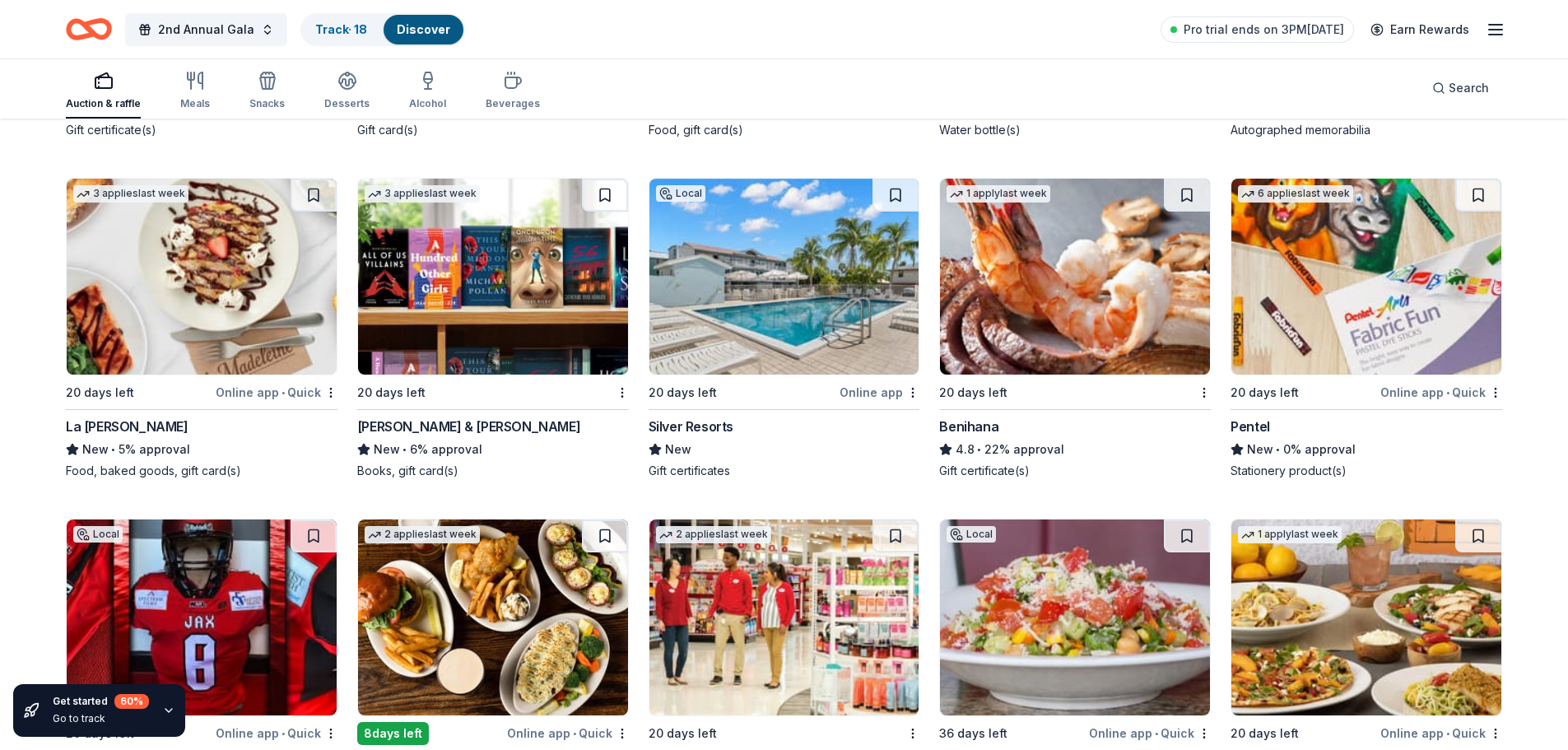
scroll to position [9184, 0]
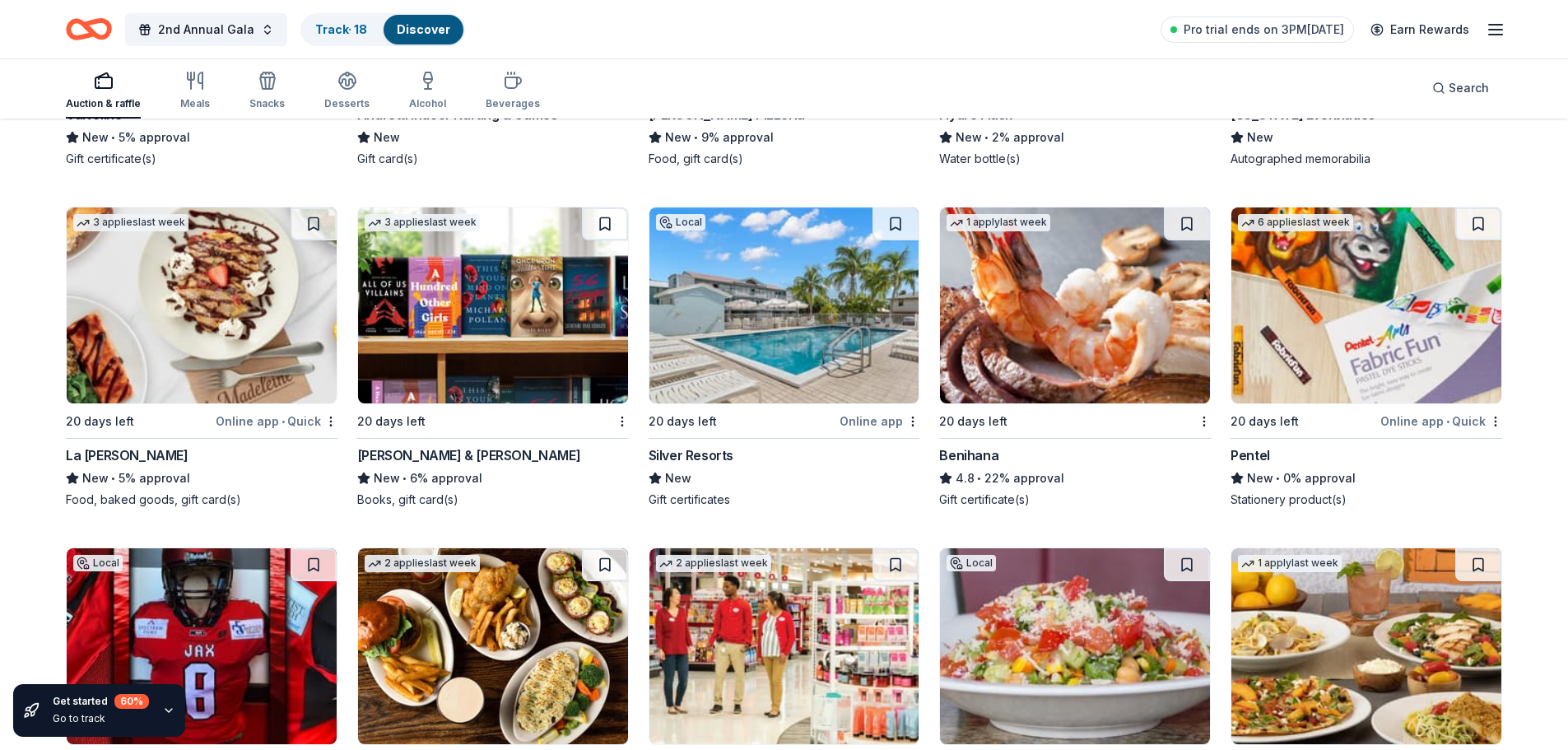
click at [1100, 281] on img at bounding box center [1075, 306] width 270 height 196
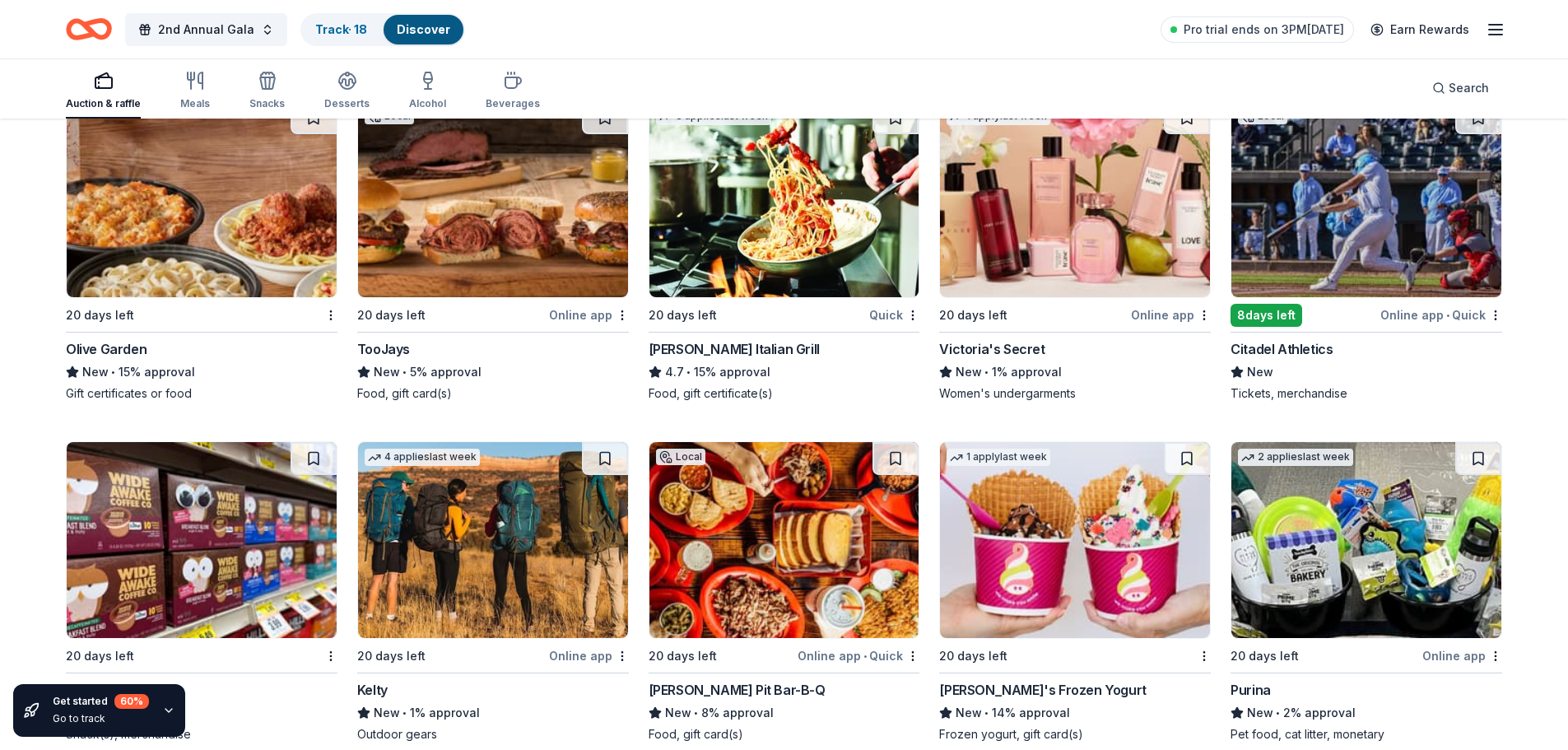
scroll to position [11034, 0]
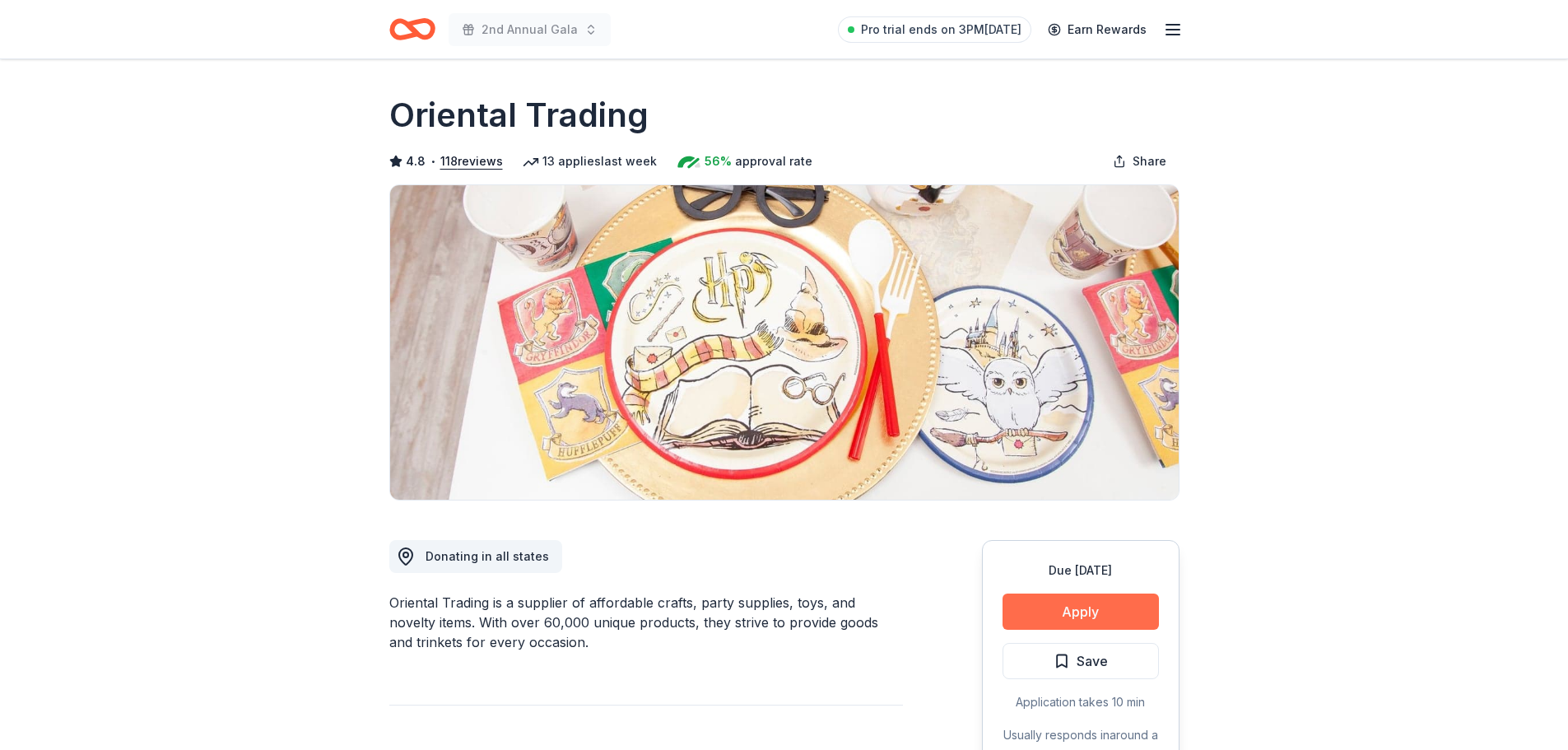
click at [1107, 608] on button "Apply" at bounding box center [1080, 612] width 157 height 37
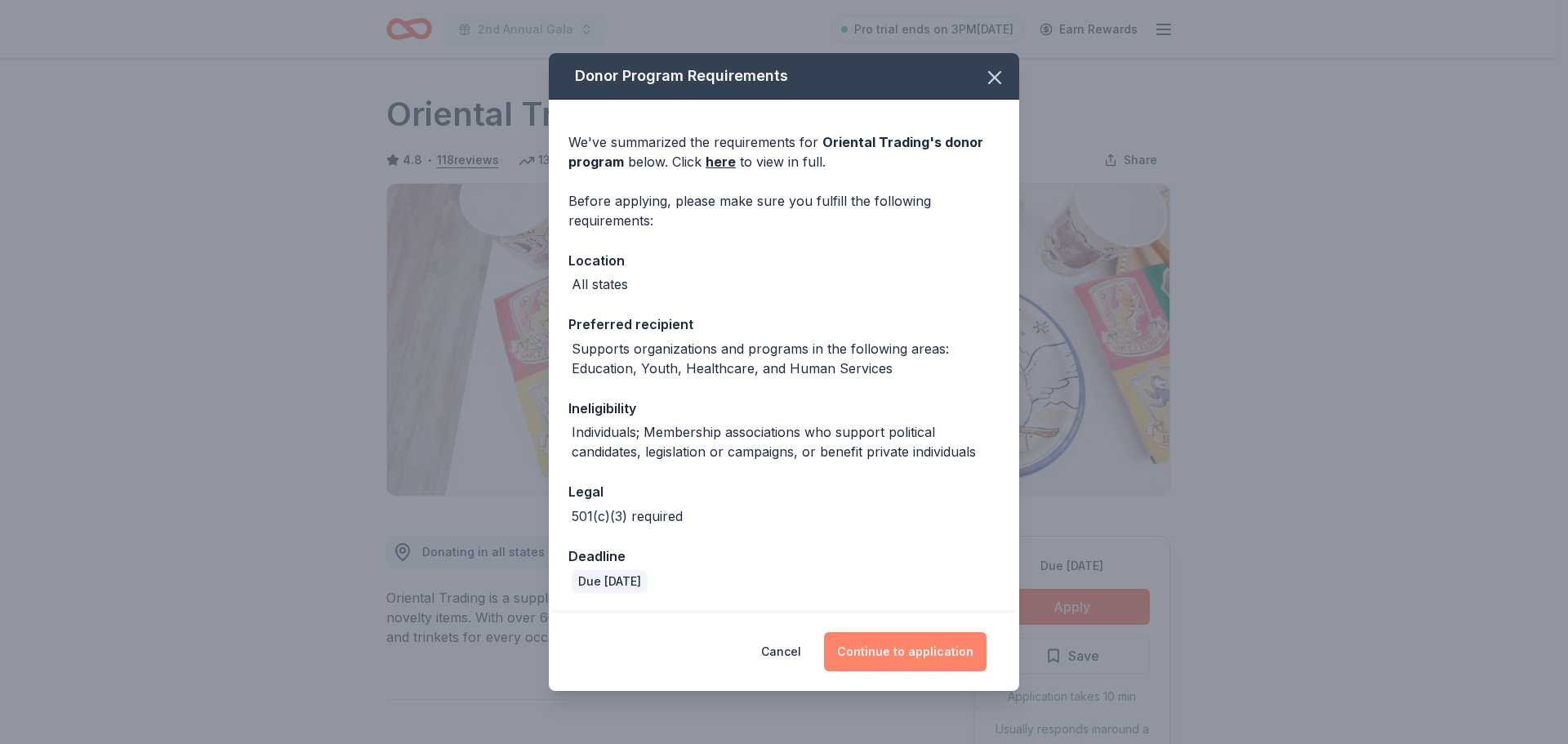
click at [902, 650] on button "Continue to application" at bounding box center [905, 651] width 162 height 39
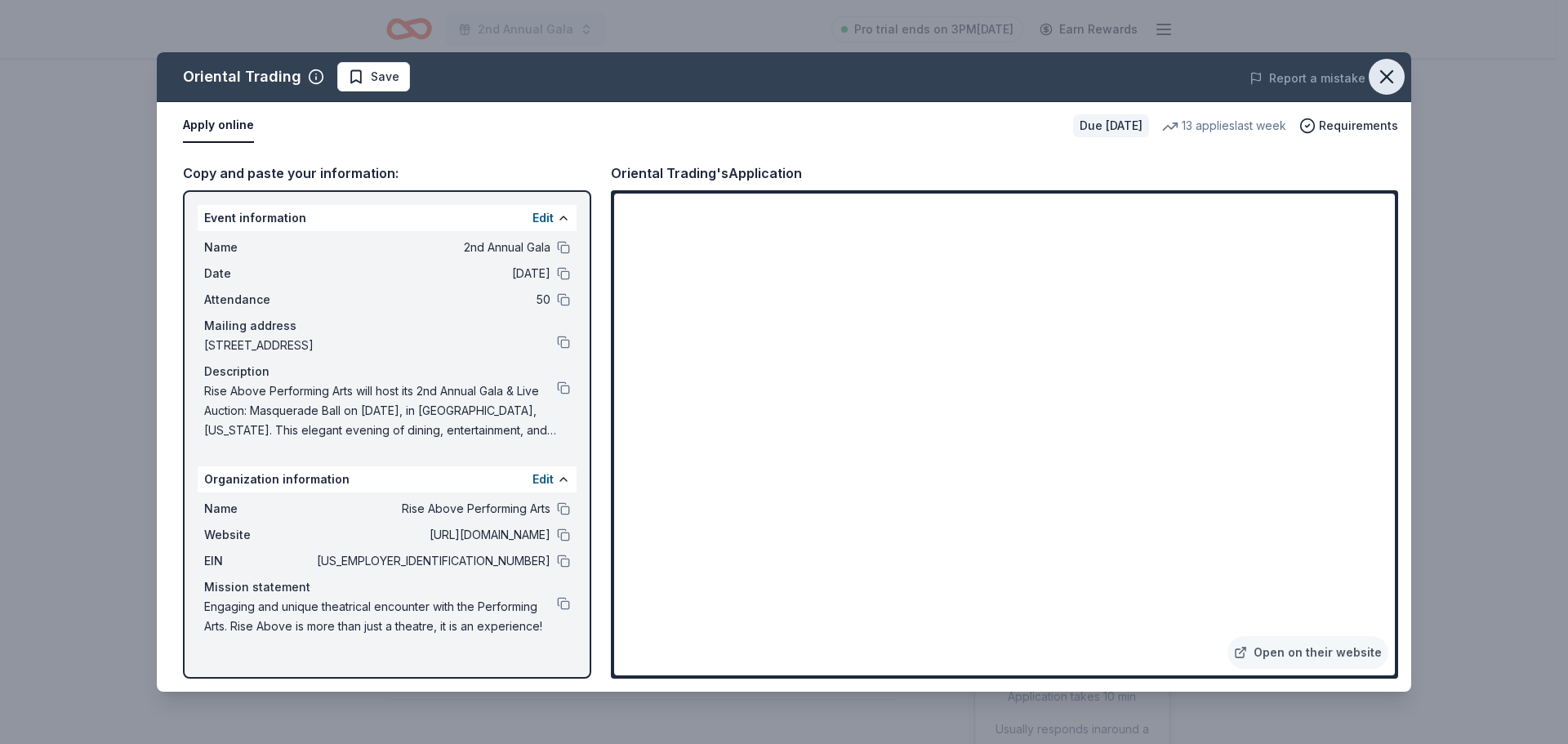
click at [1388, 72] on icon "button" at bounding box center [1387, 76] width 23 height 23
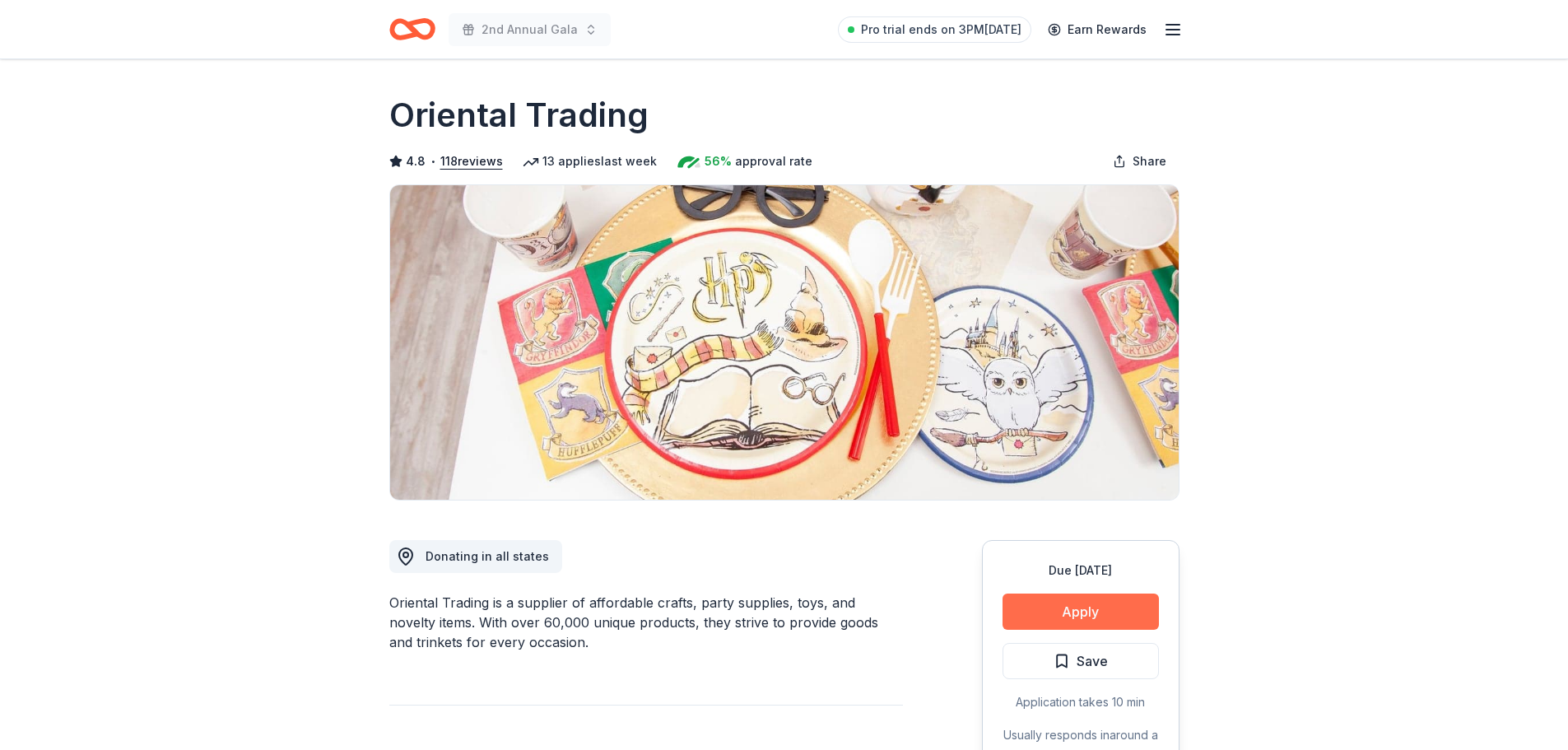
click at [1085, 612] on button "Apply" at bounding box center [1080, 612] width 157 height 37
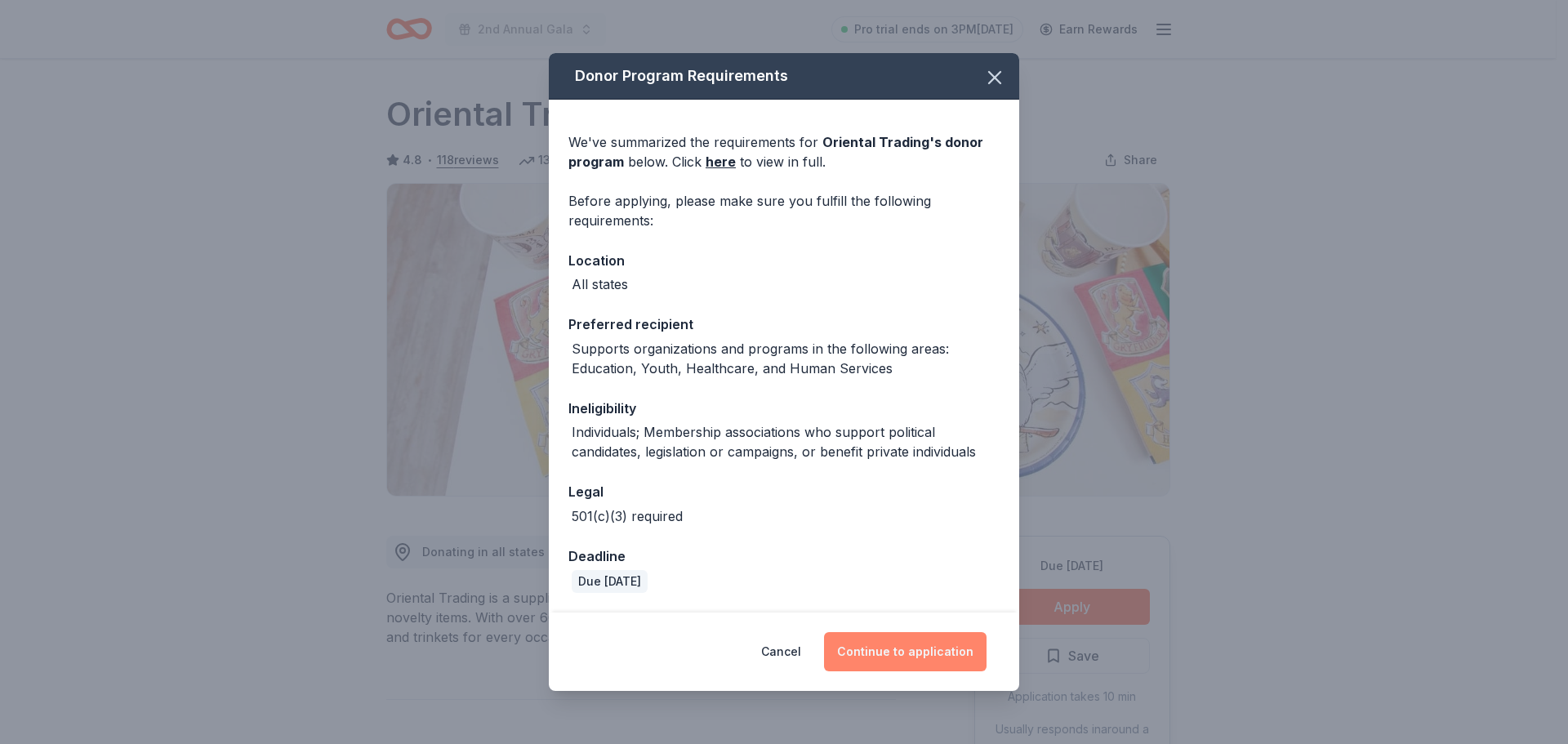
click at [900, 651] on button "Continue to application" at bounding box center [905, 651] width 162 height 39
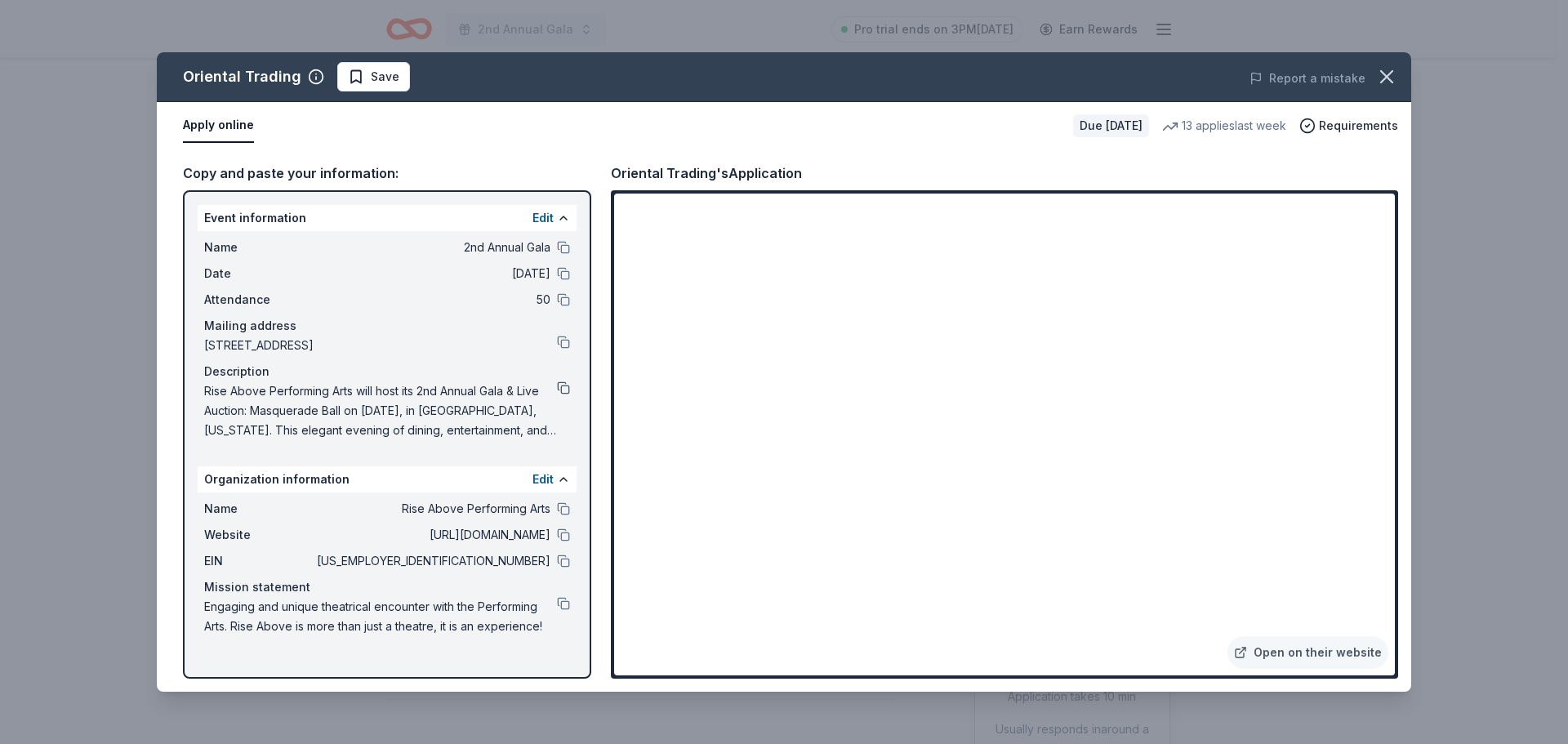
click at [567, 386] on button at bounding box center [564, 388] width 13 height 13
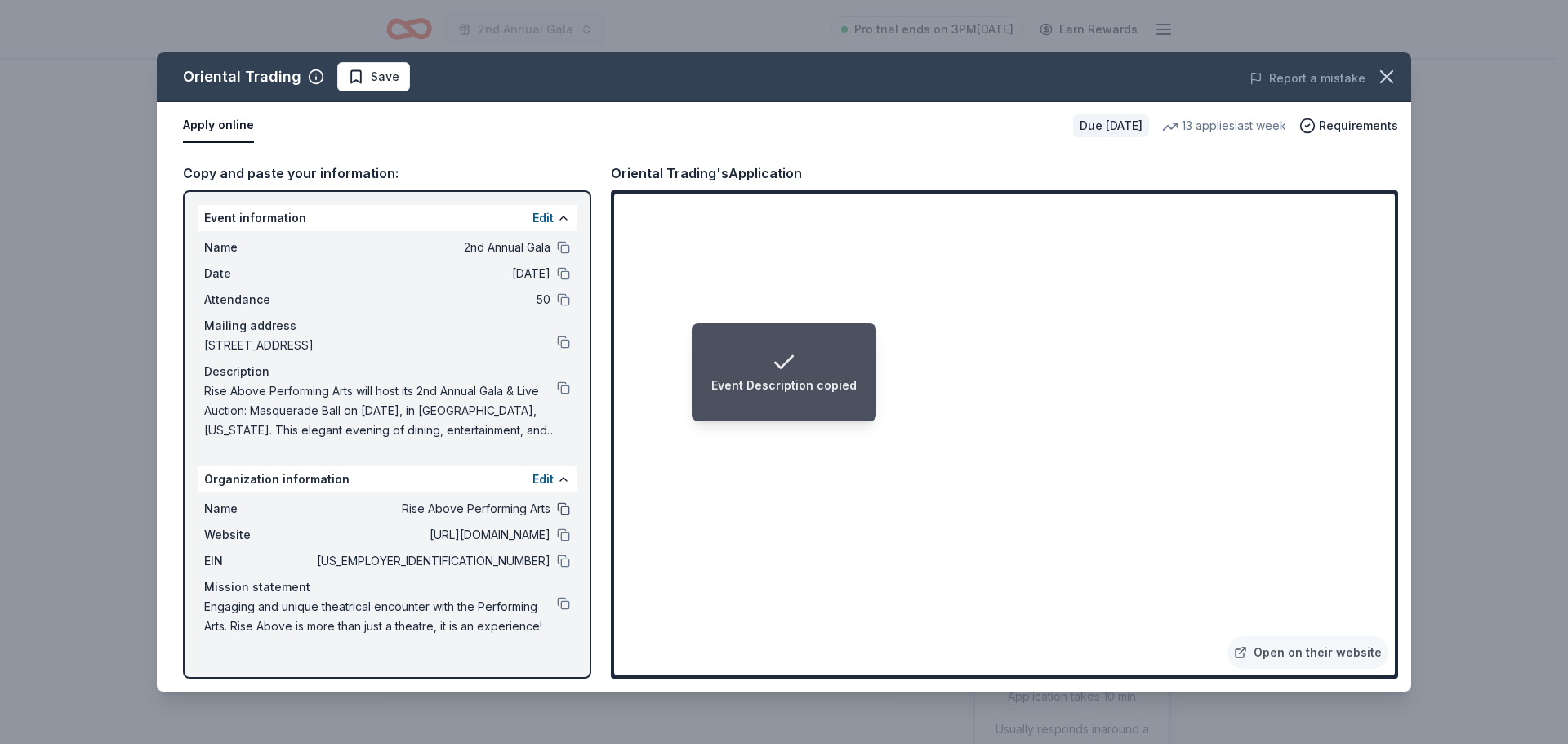
click at [566, 508] on button at bounding box center [564, 508] width 13 height 13
click at [1386, 76] on icon "button" at bounding box center [1387, 76] width 11 height 11
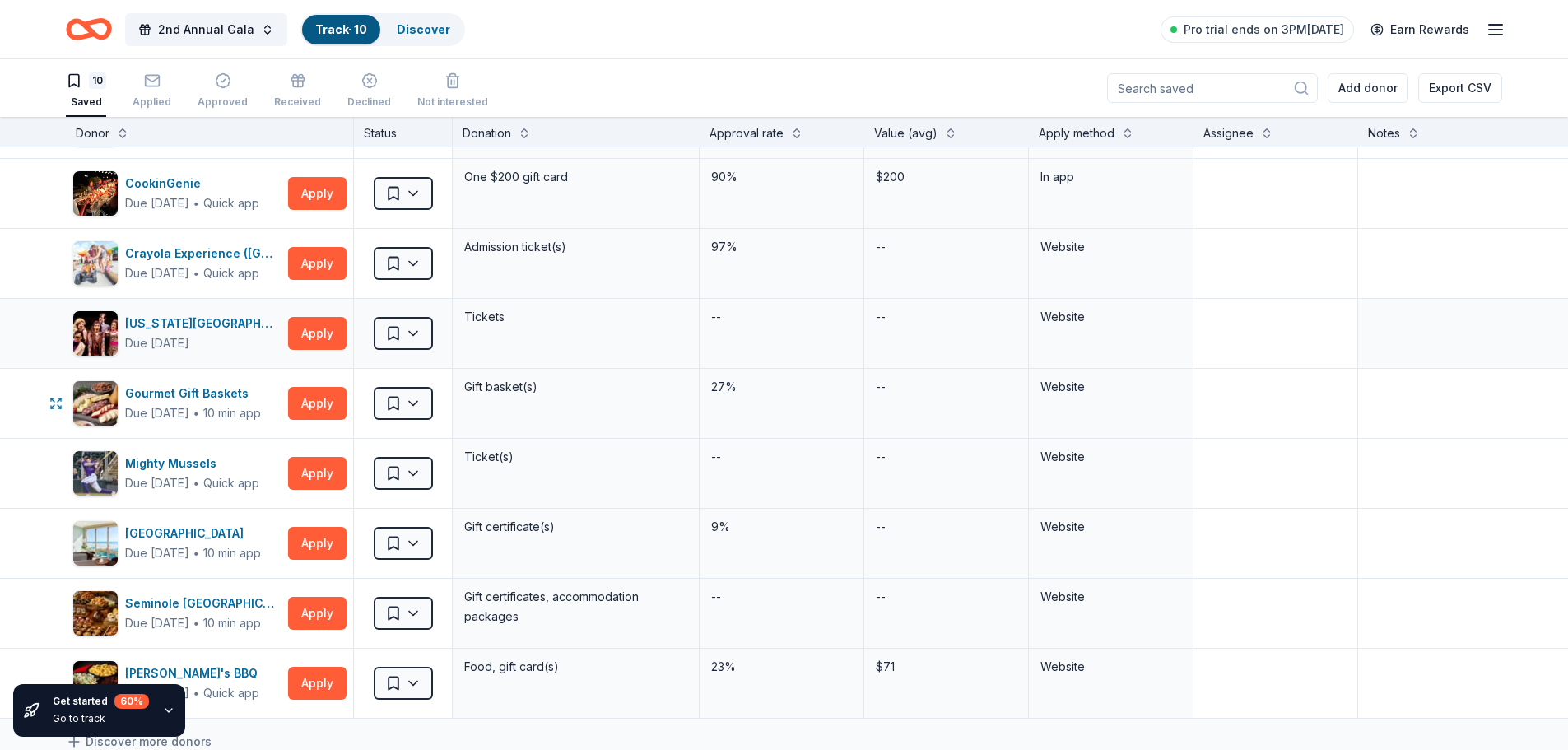
scroll to position [164, 0]
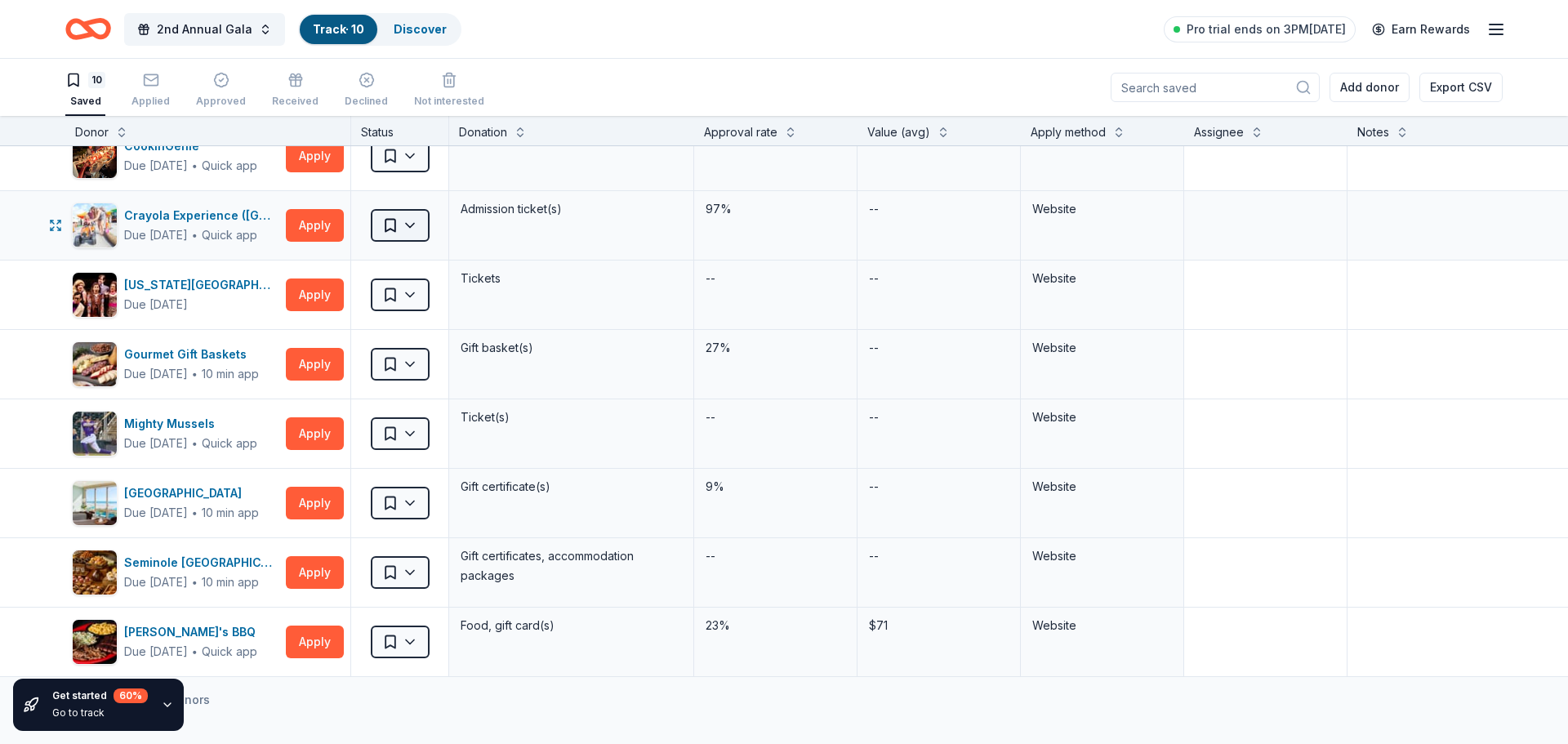
click at [411, 223] on html "2nd Annual Gala Track · 10 Discover Pro trial ends on 3PM, 9/18 Earn Rewards 10…" at bounding box center [784, 372] width 1568 height 744
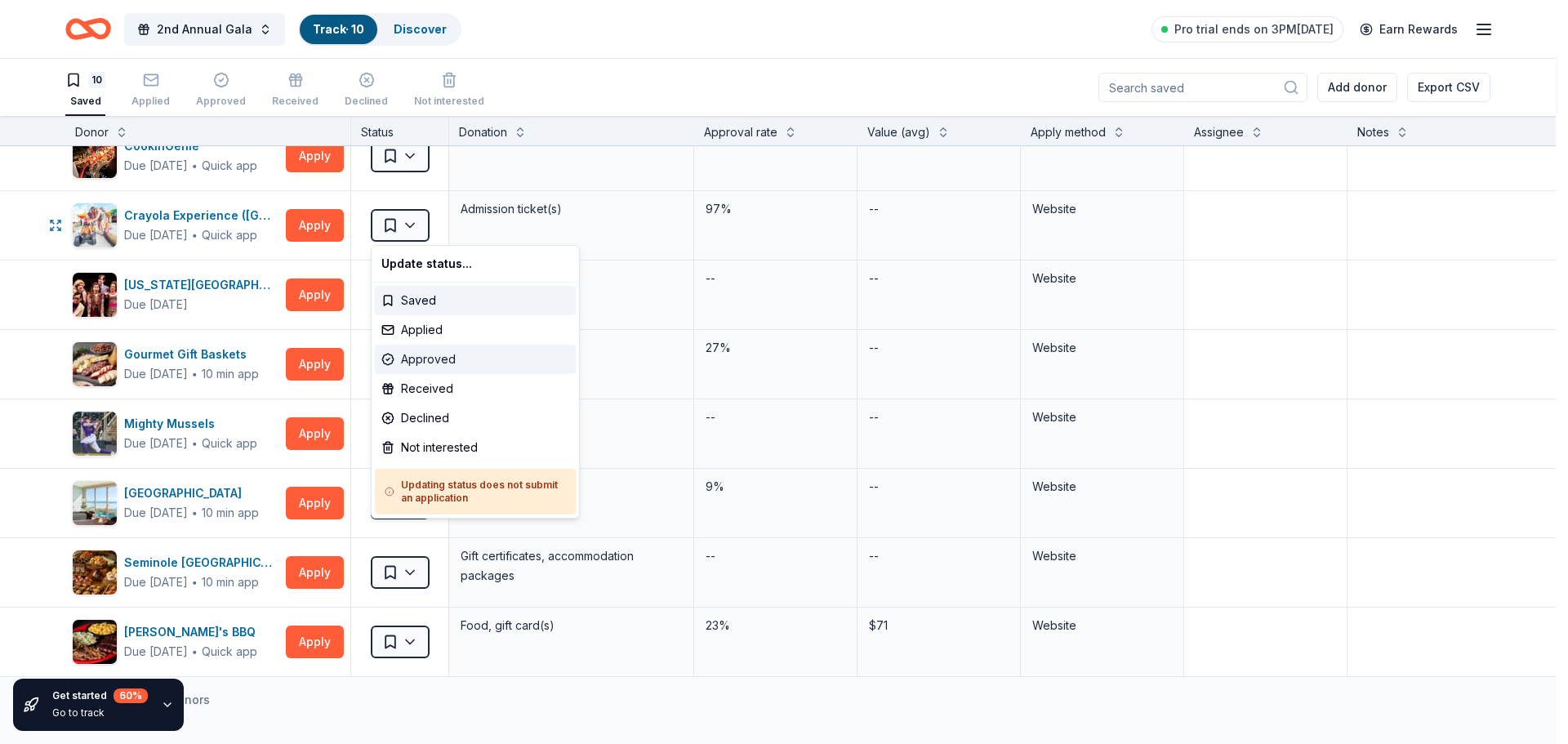
click at [454, 366] on div "Approved" at bounding box center [475, 359] width 201 height 30
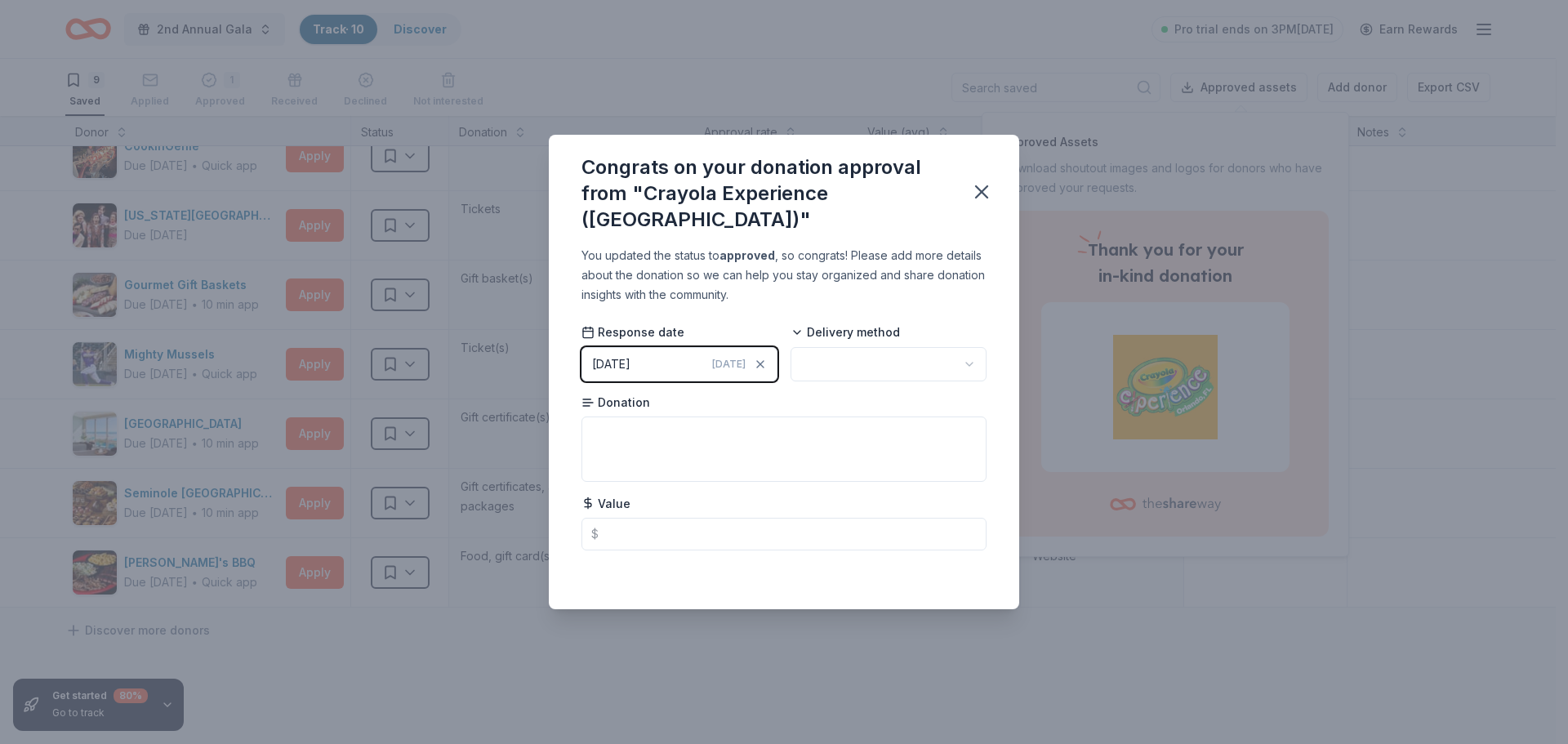
click at [843, 354] on html "2nd Annual Gala Track · 10 Discover Pro trial ends on 3PM, 9/18 Earn Rewards 9 …" at bounding box center [784, 372] width 1568 height 744
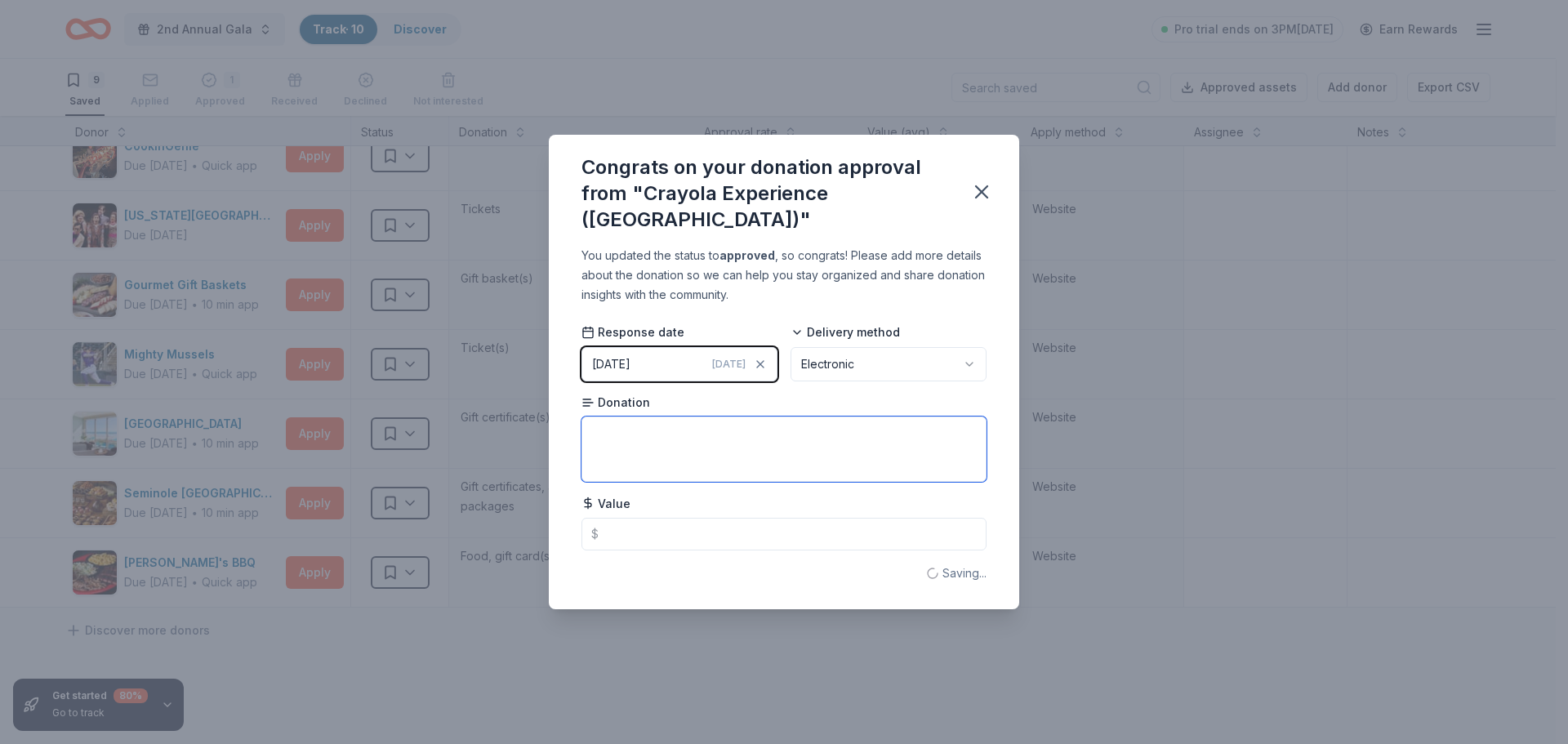
click at [847, 449] on textarea at bounding box center [784, 448] width 405 height 65
type textarea "2 tickets"
click at [988, 180] on icon "button" at bounding box center [982, 192] width 23 height 23
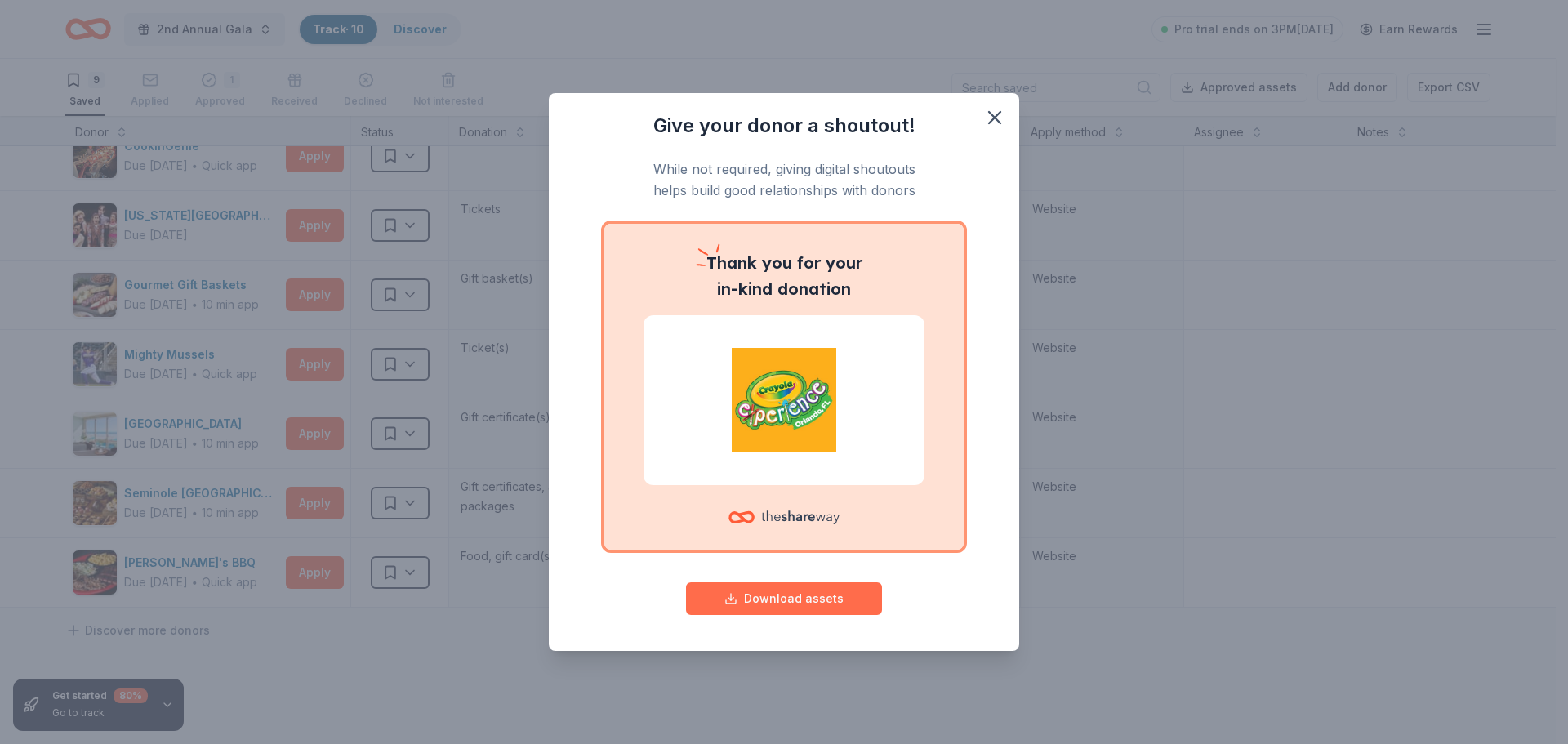
click at [829, 597] on button "Download assets" at bounding box center [784, 598] width 196 height 32
click at [996, 114] on icon "button" at bounding box center [994, 117] width 11 height 11
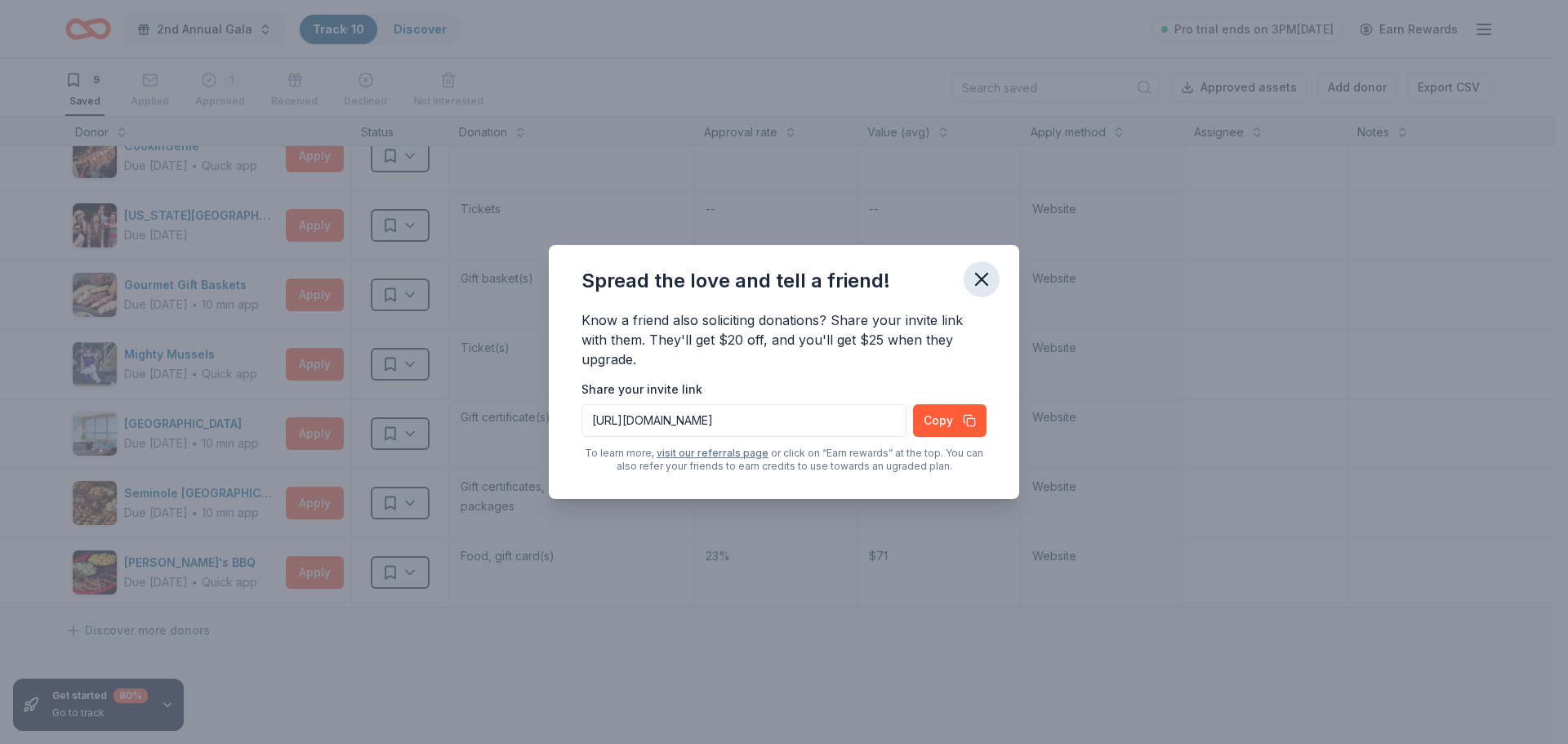
click at [981, 280] on icon "button" at bounding box center [982, 279] width 11 height 11
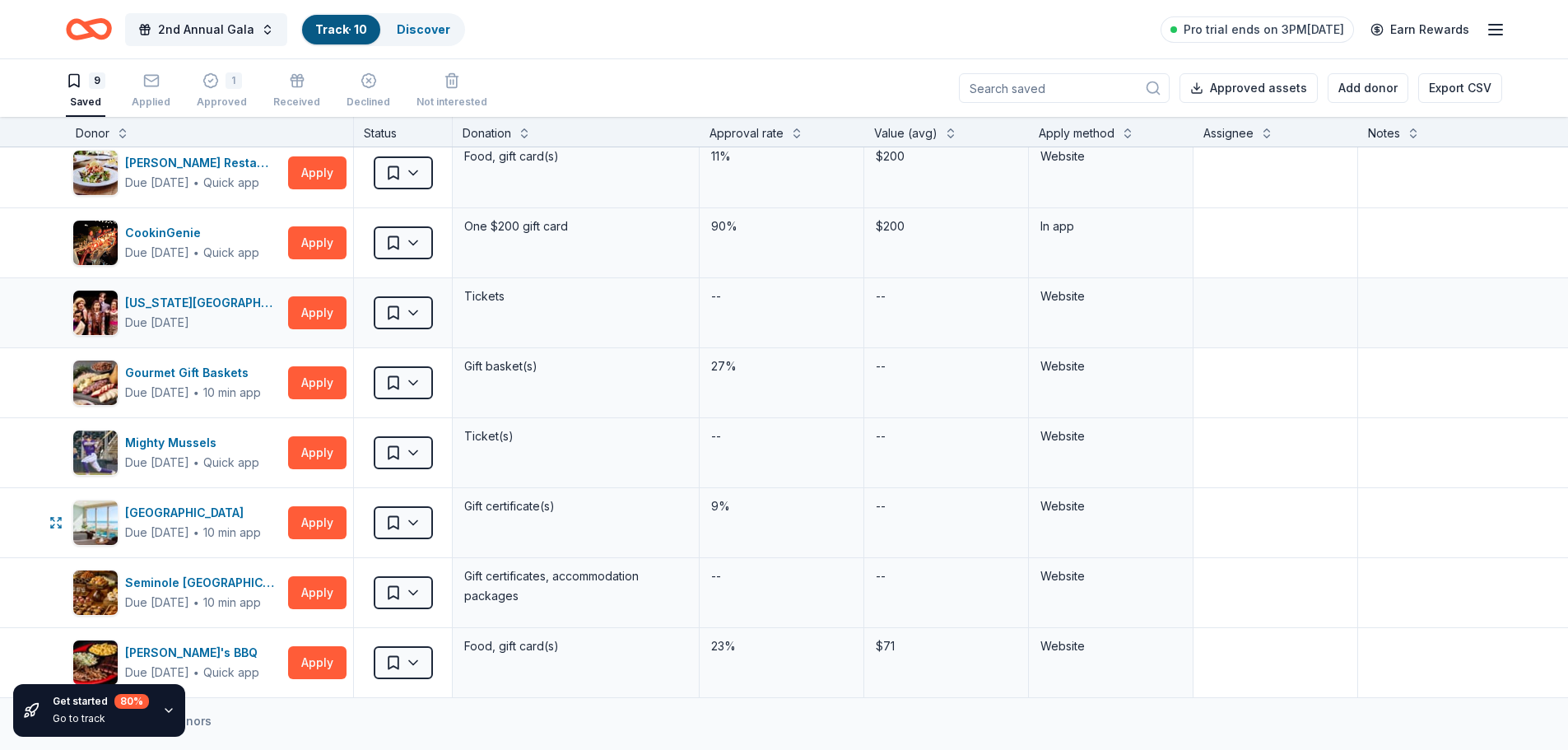
scroll to position [0, 0]
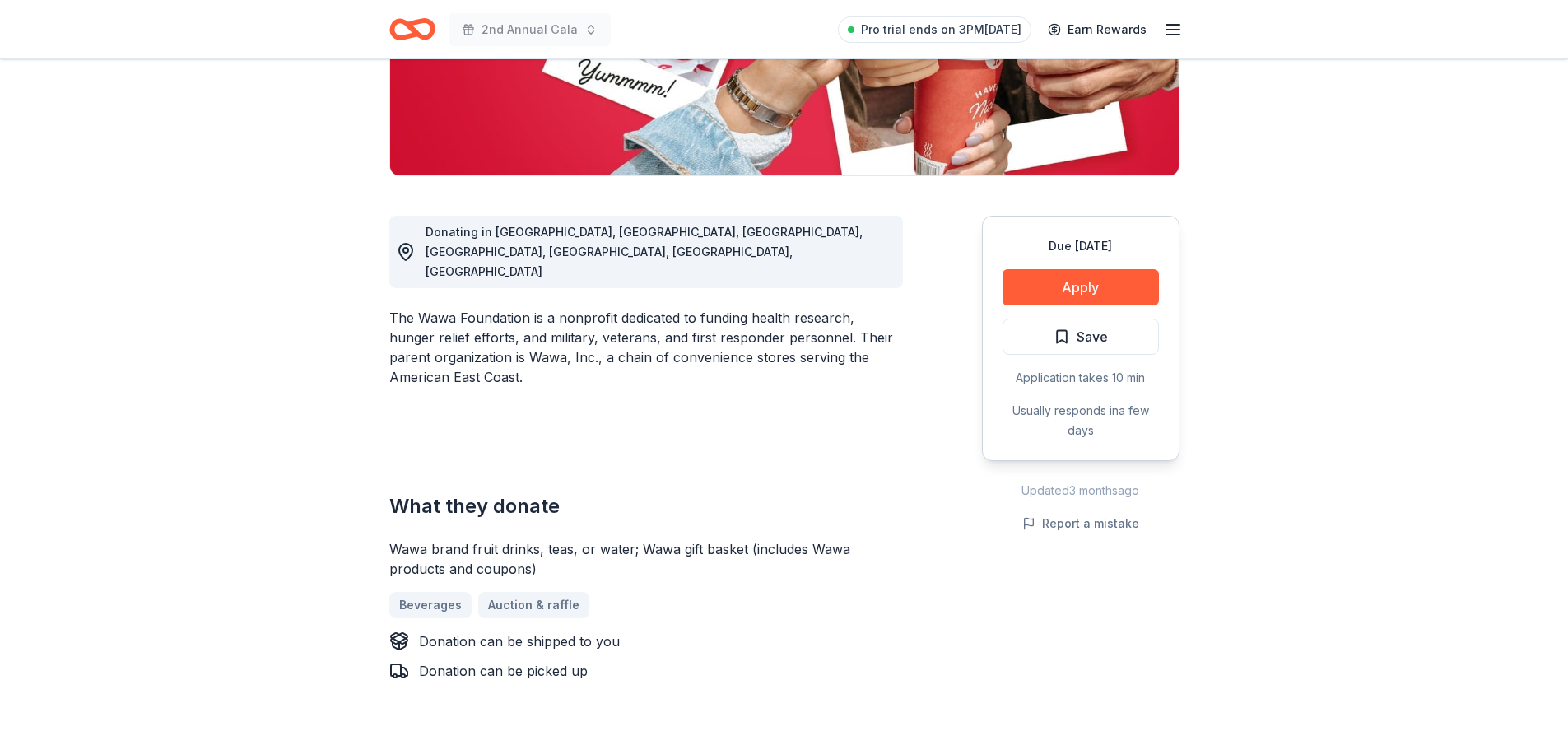
scroll to position [329, 0]
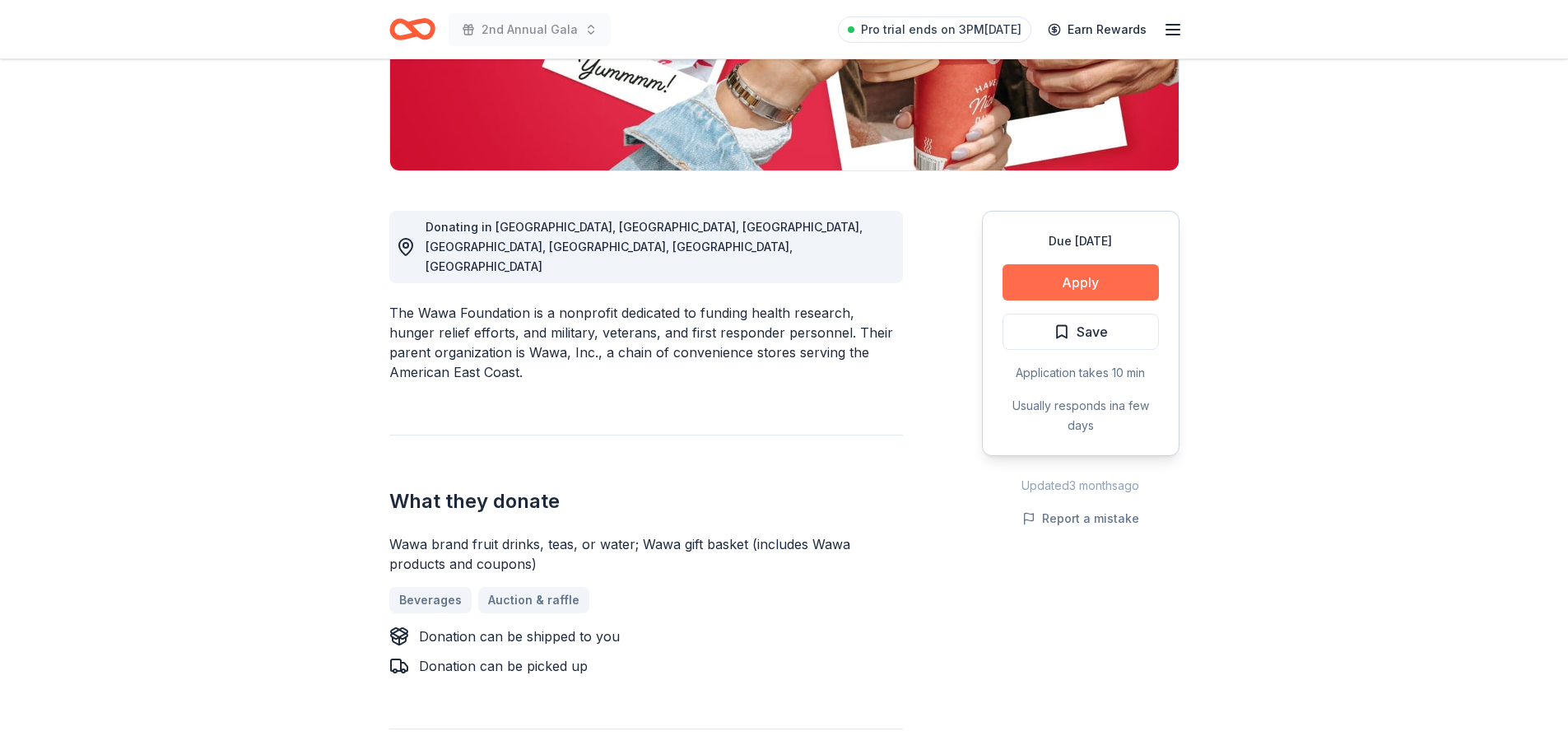
click at [1060, 281] on button "Apply" at bounding box center [1080, 283] width 157 height 37
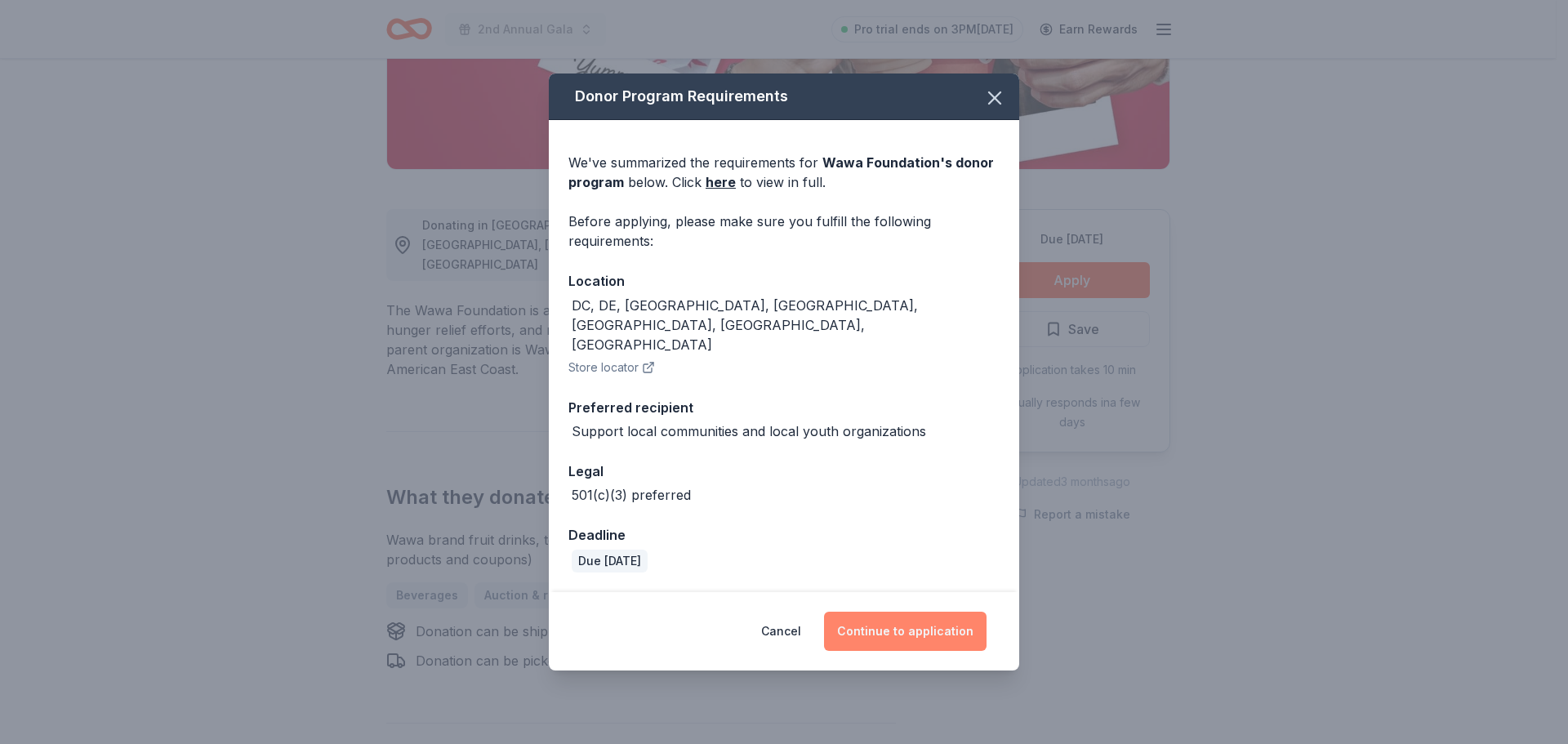
click at [902, 611] on button "Continue to application" at bounding box center [905, 630] width 162 height 39
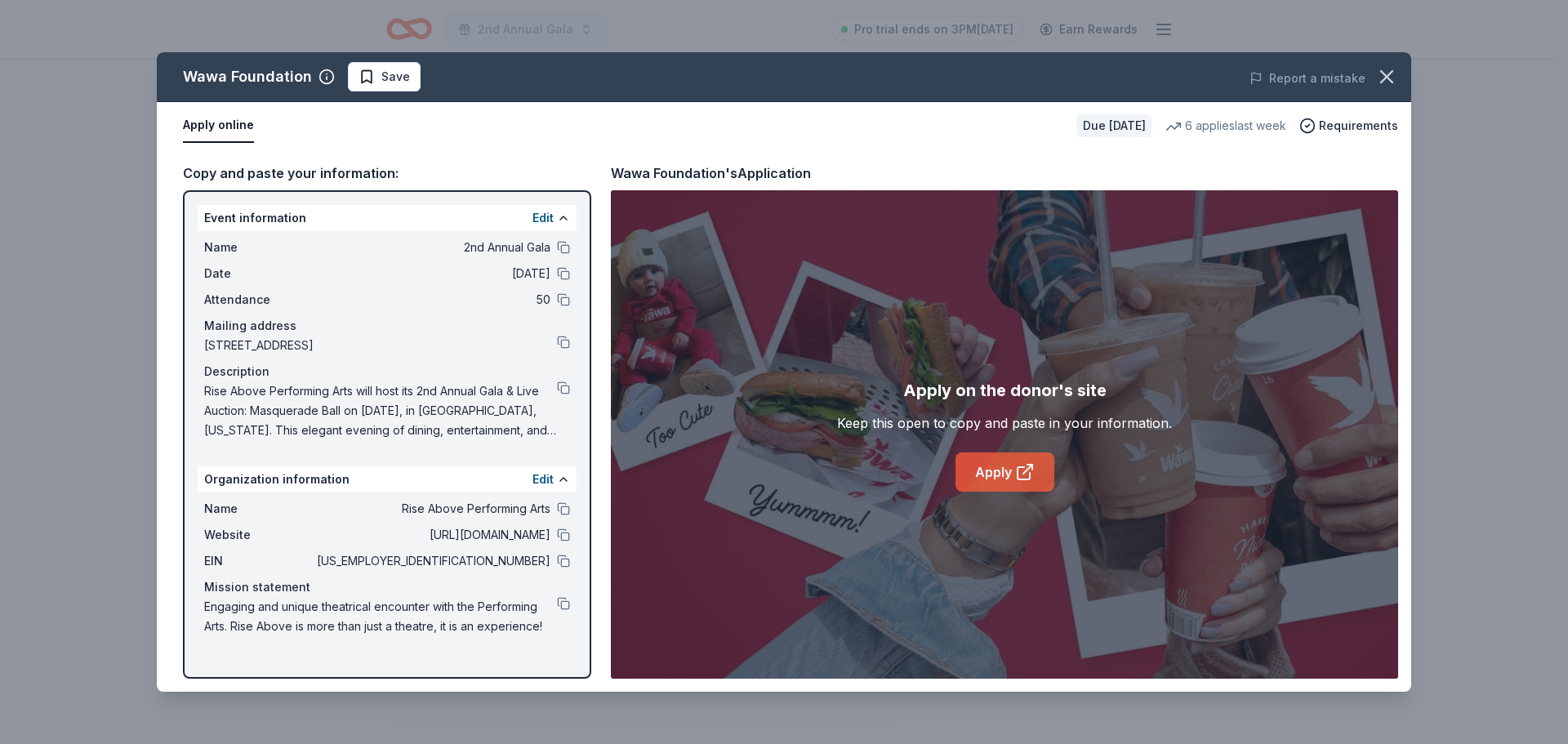
click at [996, 474] on link "Apply" at bounding box center [1005, 471] width 99 height 39
click at [1388, 71] on icon "button" at bounding box center [1387, 76] width 23 height 23
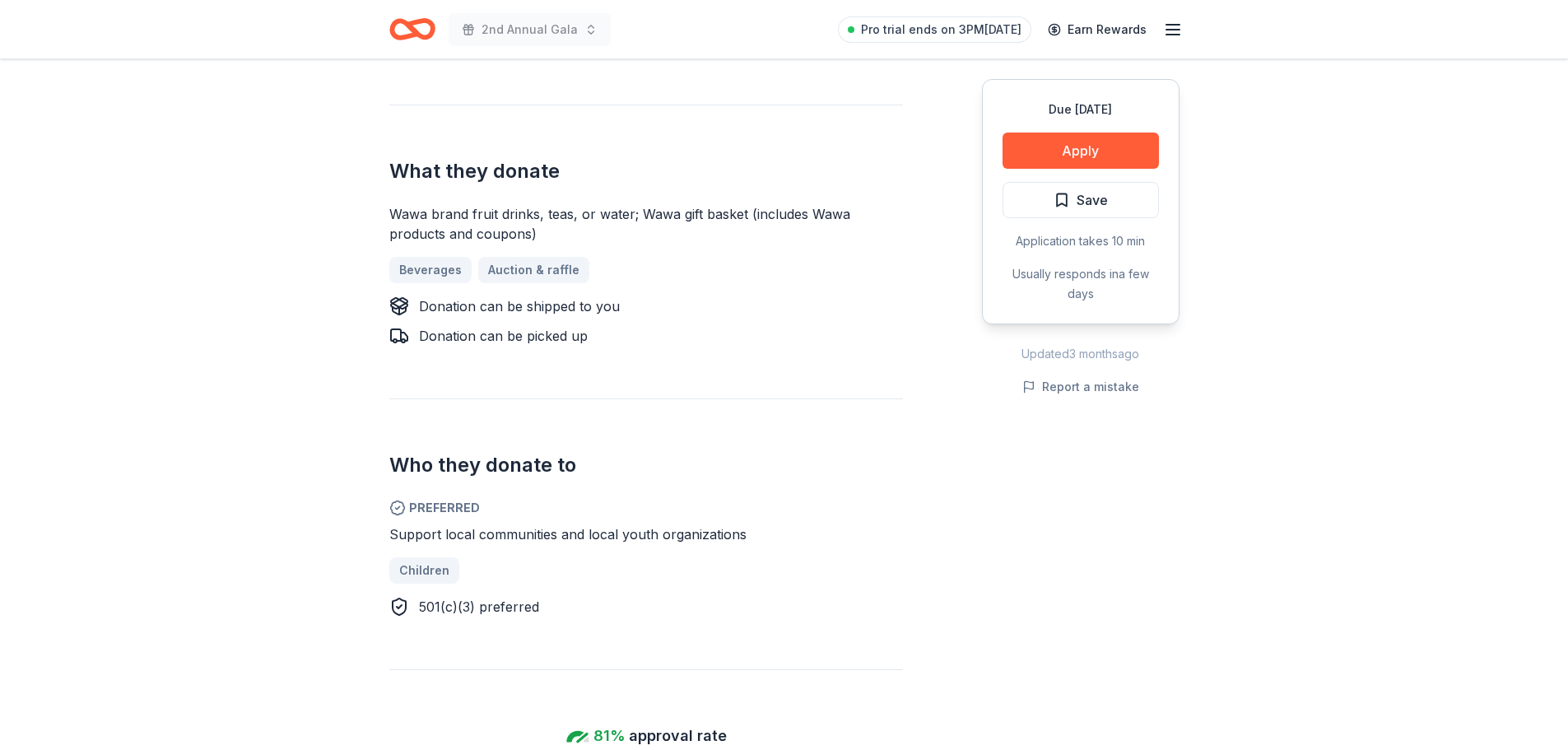
scroll to position [740, 0]
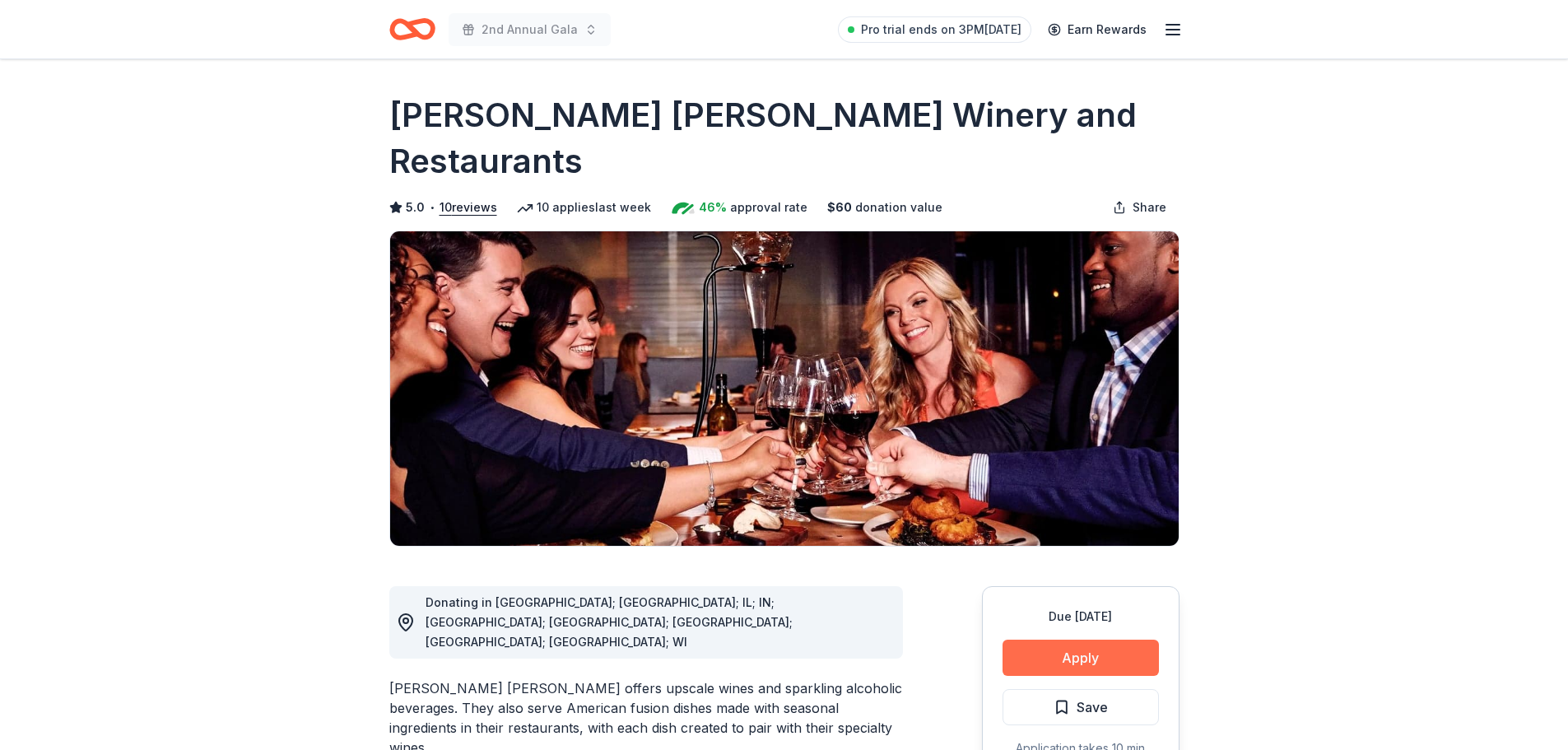
click at [1088, 639] on button "Apply" at bounding box center [1080, 658] width 157 height 37
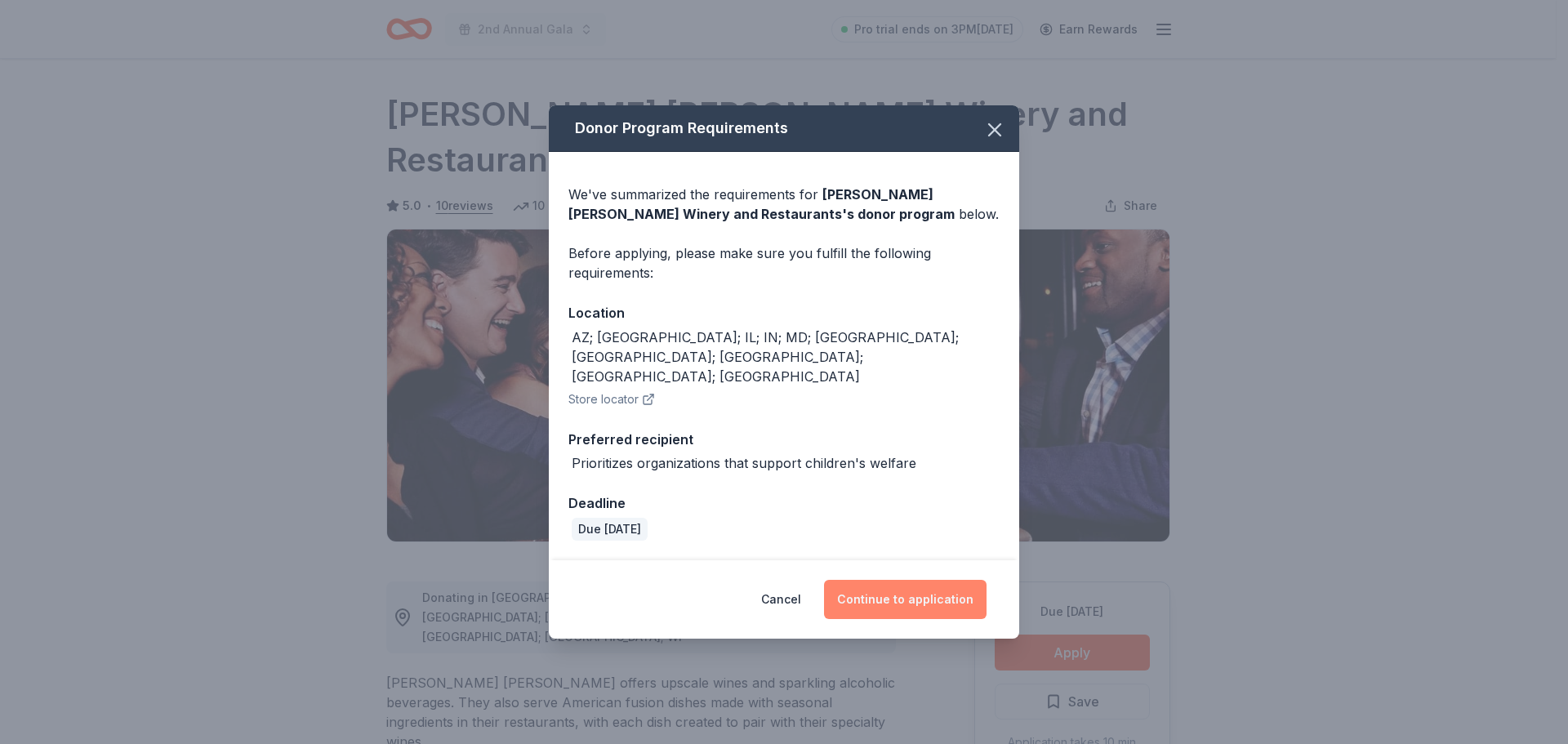
click at [900, 580] on button "Continue to application" at bounding box center [905, 599] width 162 height 39
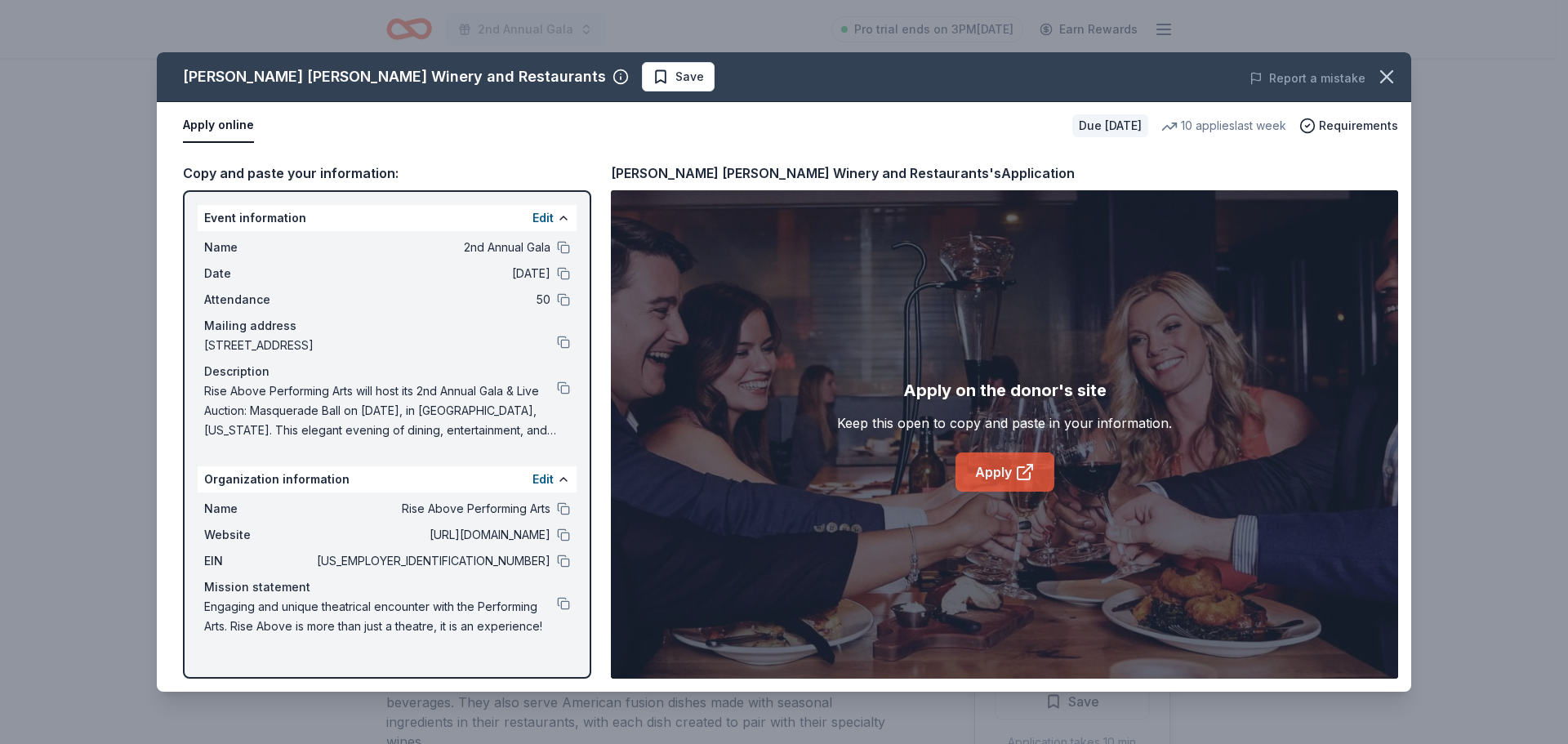
click at [1011, 484] on link "Apply" at bounding box center [1005, 471] width 99 height 39
click at [567, 512] on button at bounding box center [564, 508] width 13 height 13
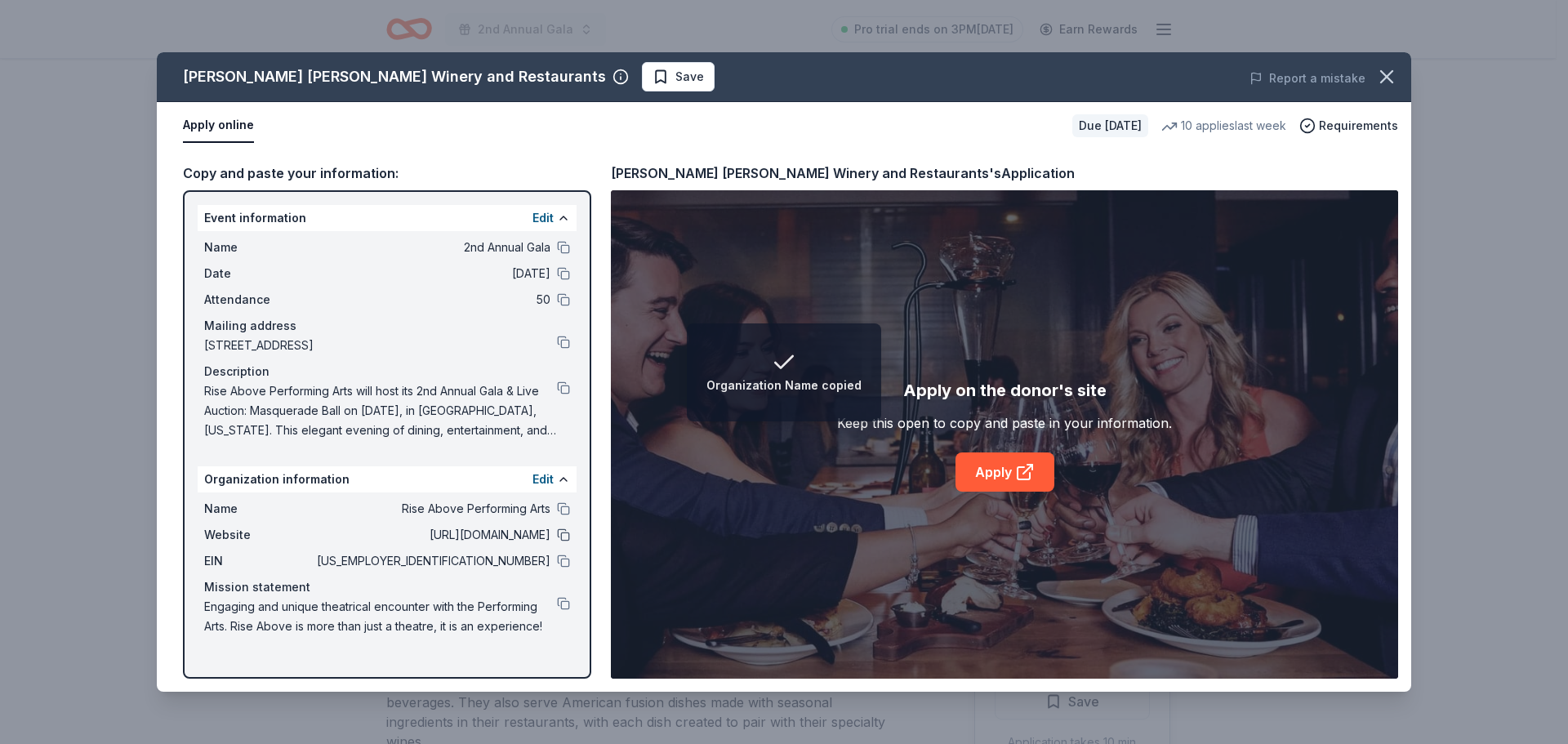
click at [563, 536] on button at bounding box center [564, 535] width 13 height 13
click at [562, 563] on button at bounding box center [564, 561] width 13 height 13
click at [676, 74] on span "Save" at bounding box center [690, 76] width 29 height 20
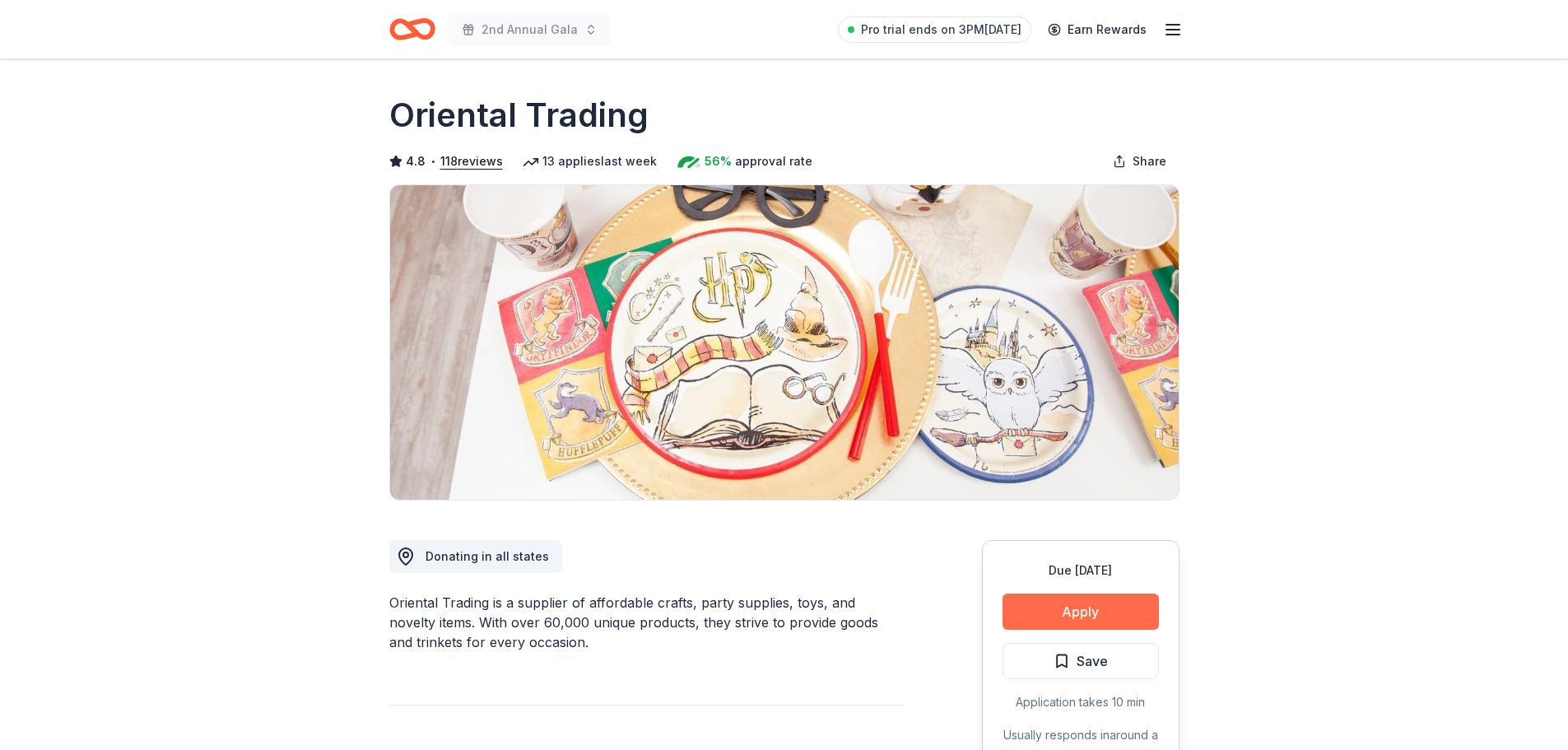
click at [1105, 609] on button "Apply" at bounding box center [1080, 612] width 157 height 37
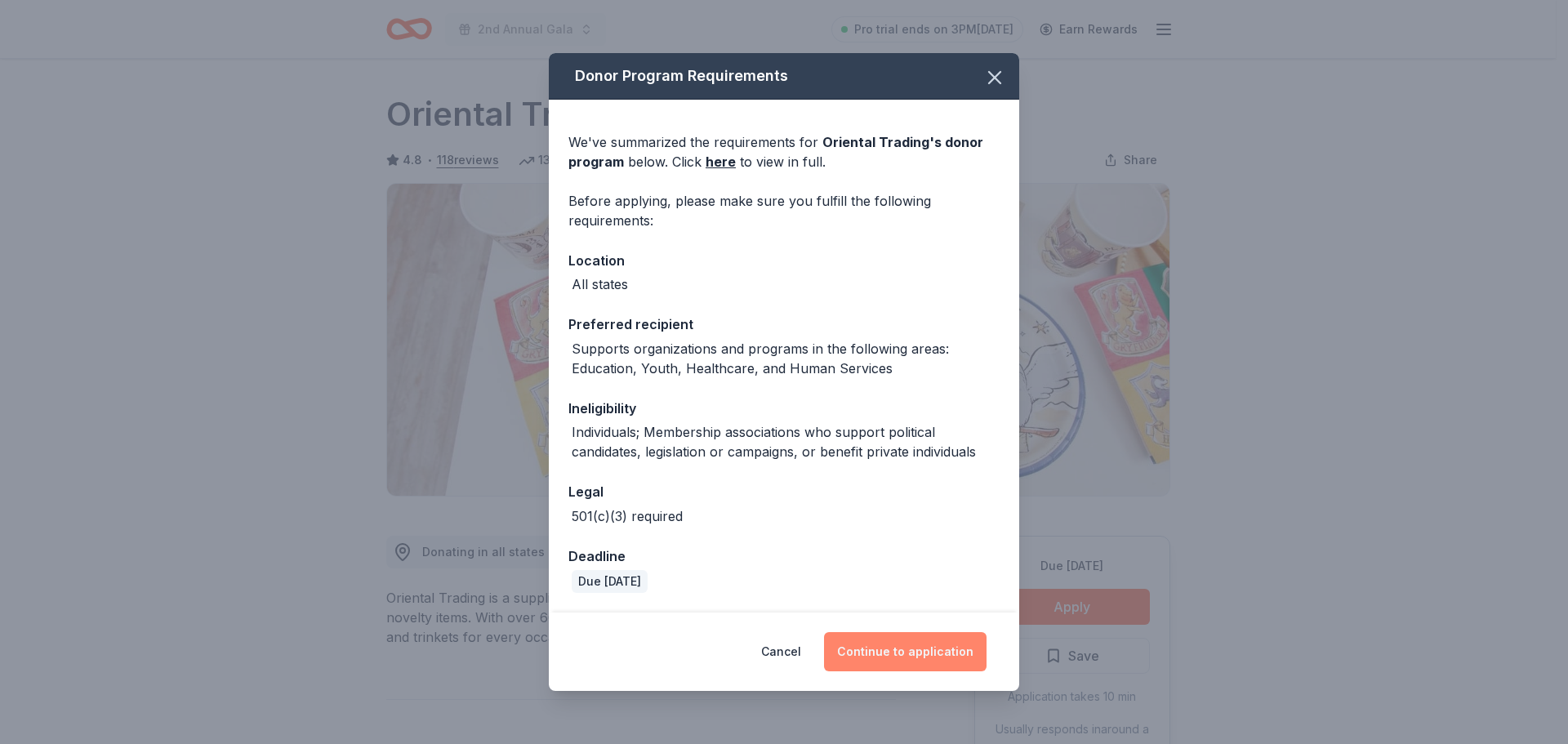
click at [913, 662] on button "Continue to application" at bounding box center [905, 651] width 162 height 39
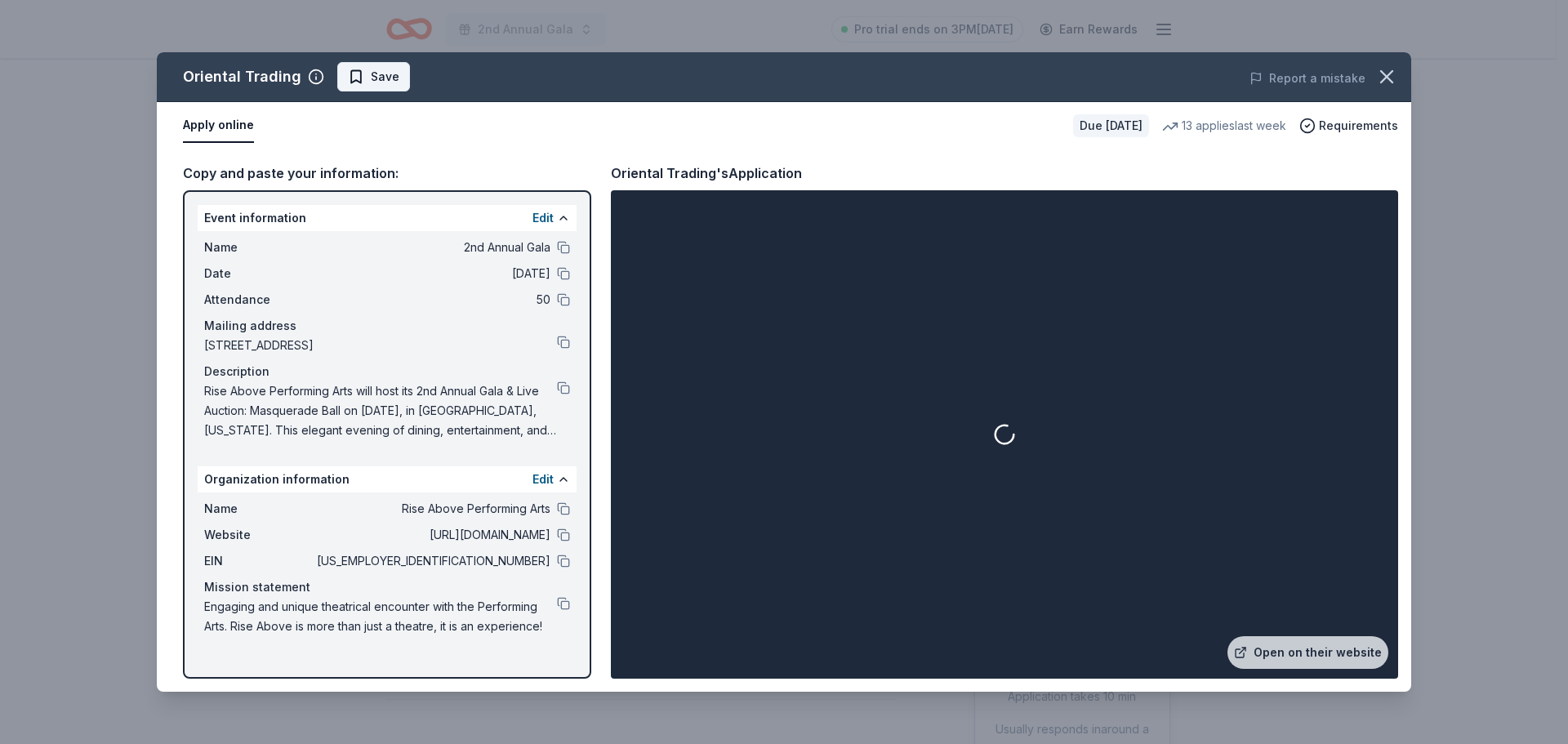
click at [363, 78] on span "Save" at bounding box center [374, 76] width 52 height 20
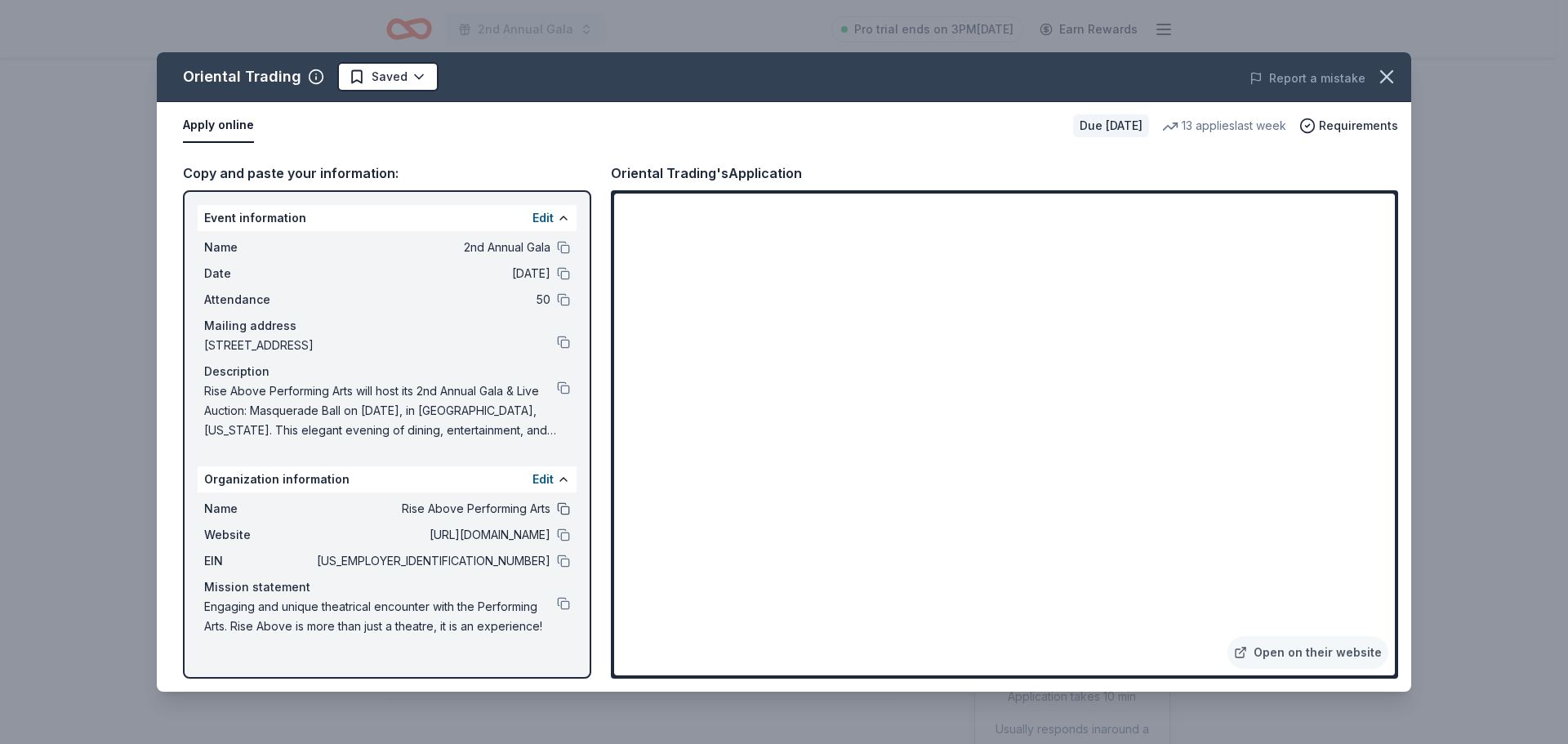
click at [564, 507] on button at bounding box center [564, 508] width 13 height 13
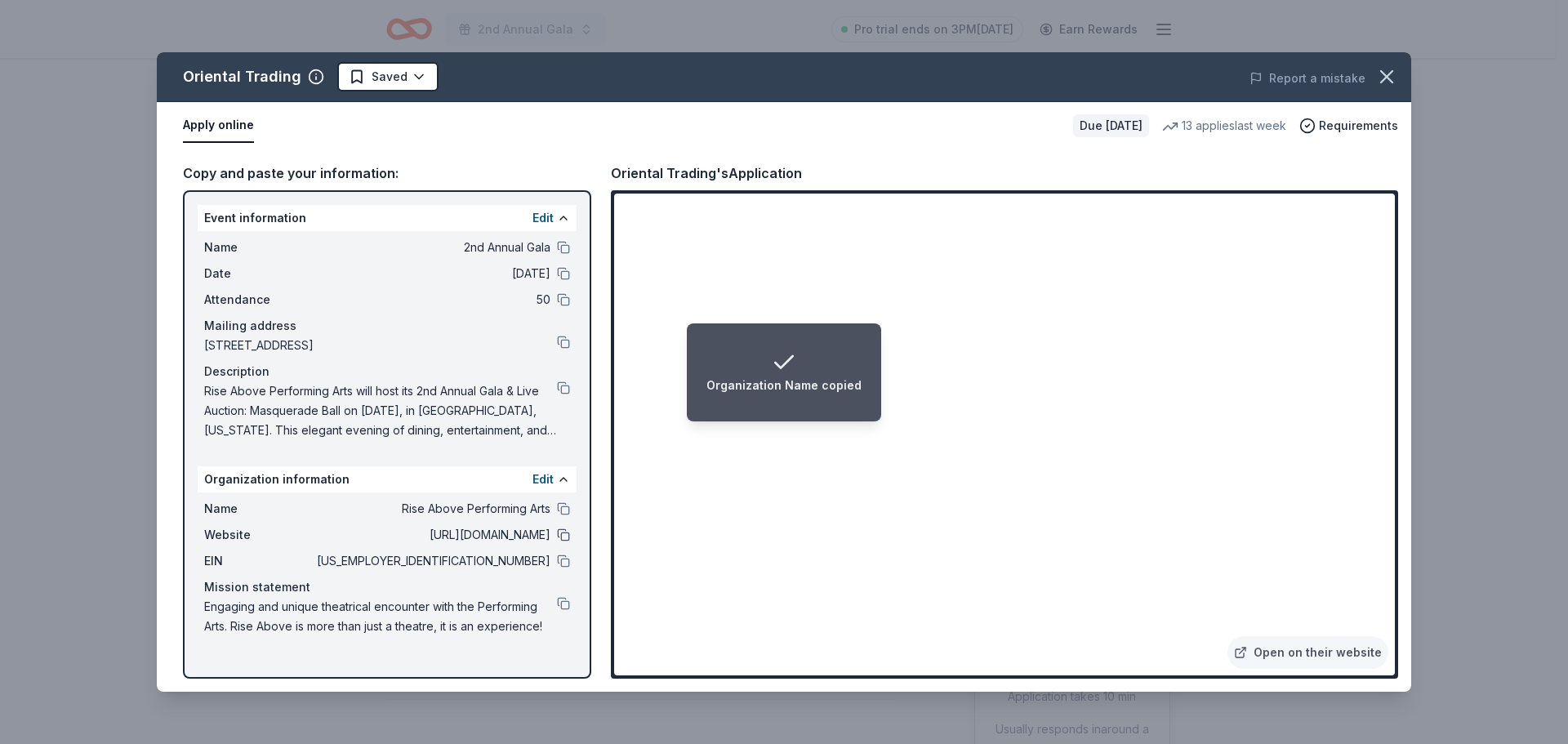
click at [564, 531] on button at bounding box center [564, 535] width 13 height 13
click at [561, 563] on button at bounding box center [564, 561] width 13 height 13
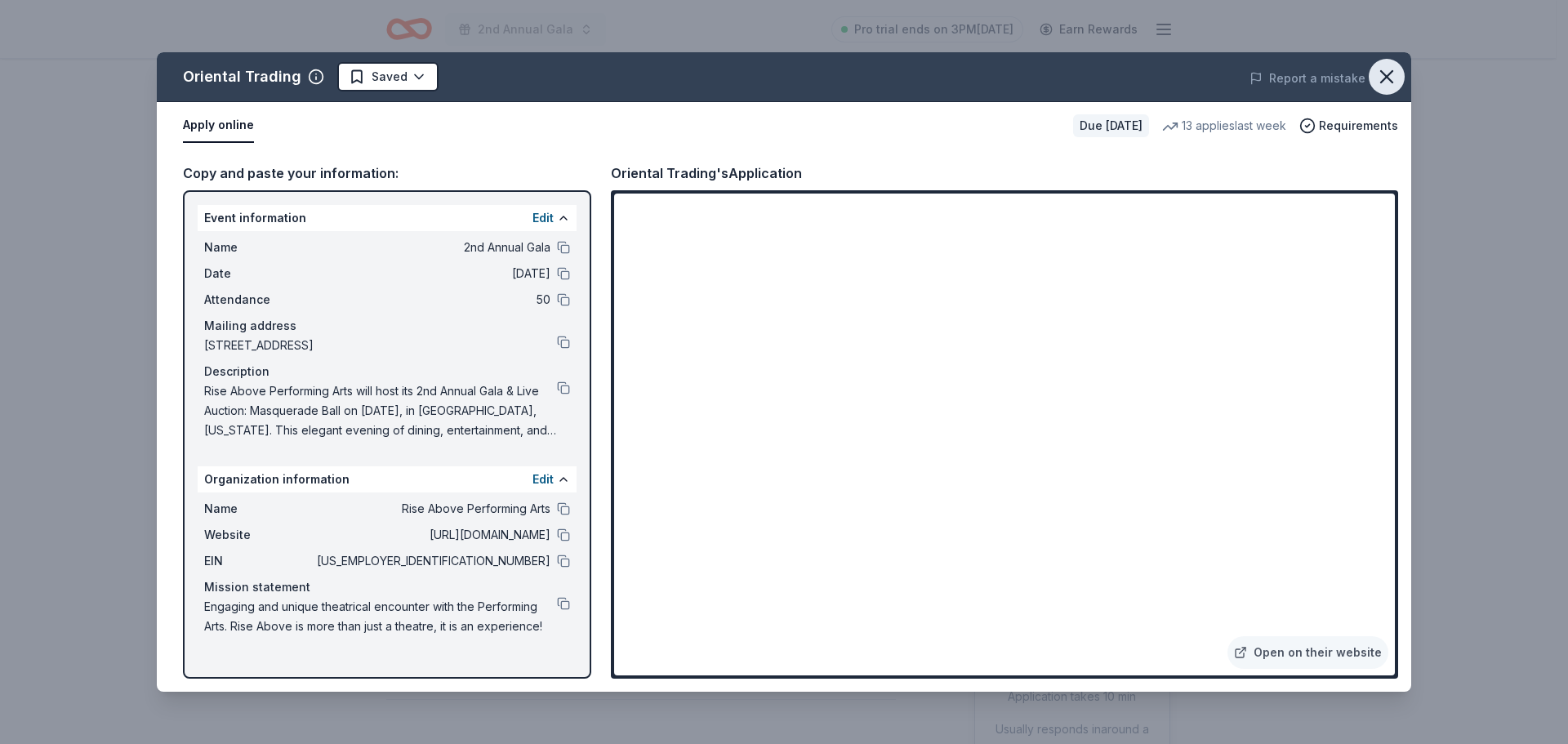
click at [1385, 69] on icon "button" at bounding box center [1387, 76] width 23 height 23
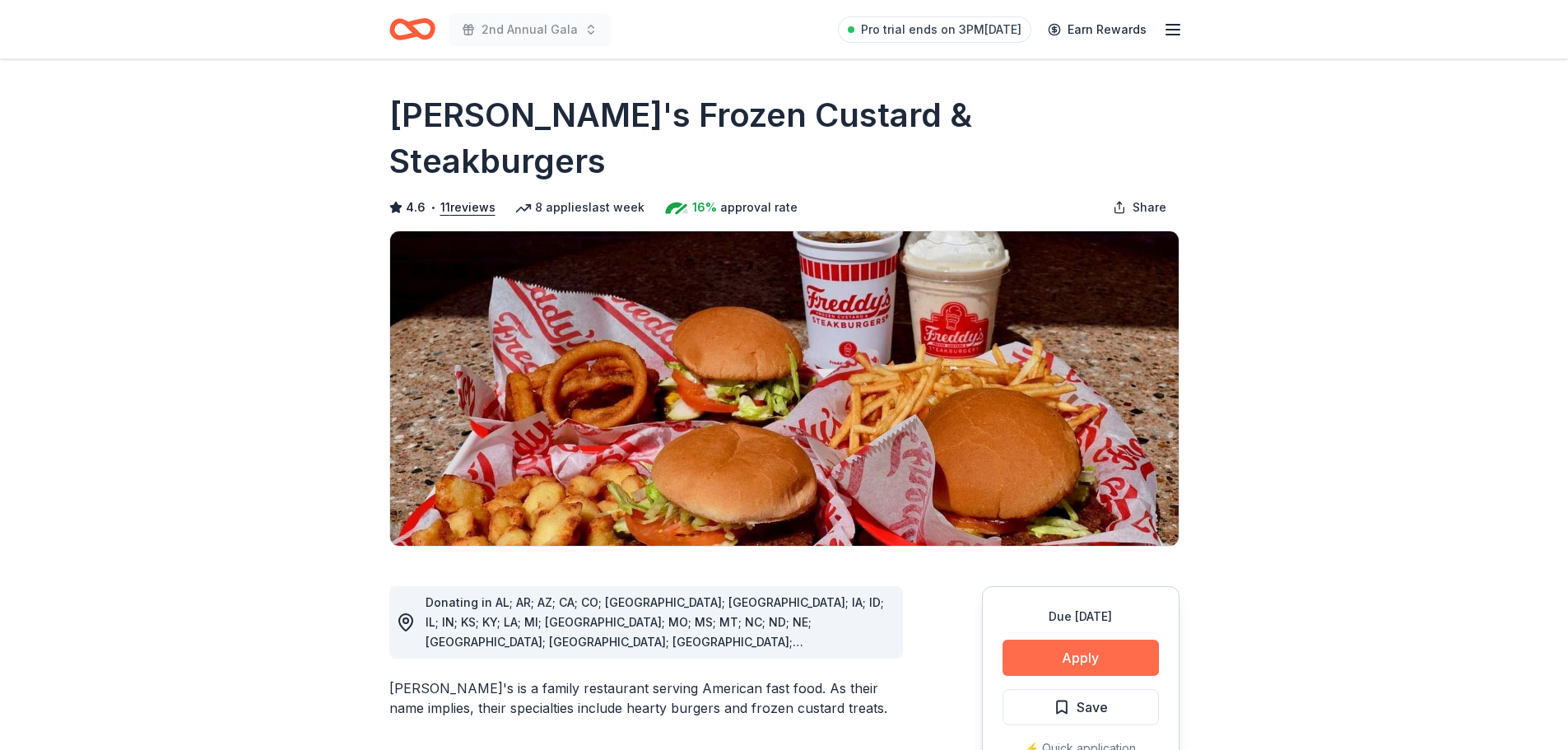
click at [1087, 639] on button "Apply" at bounding box center [1080, 658] width 157 height 37
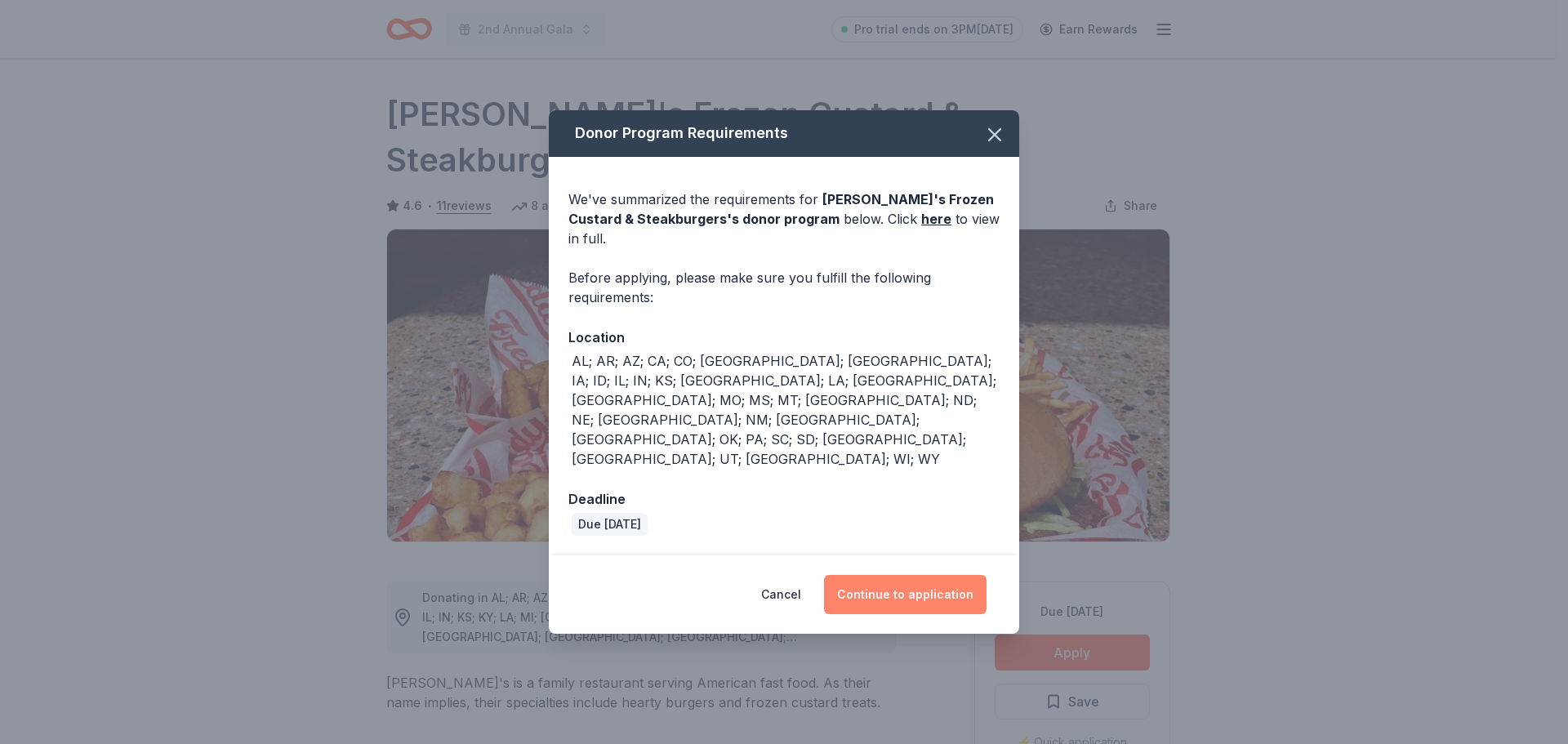
click at [930, 574] on button "Continue to application" at bounding box center [905, 593] width 162 height 39
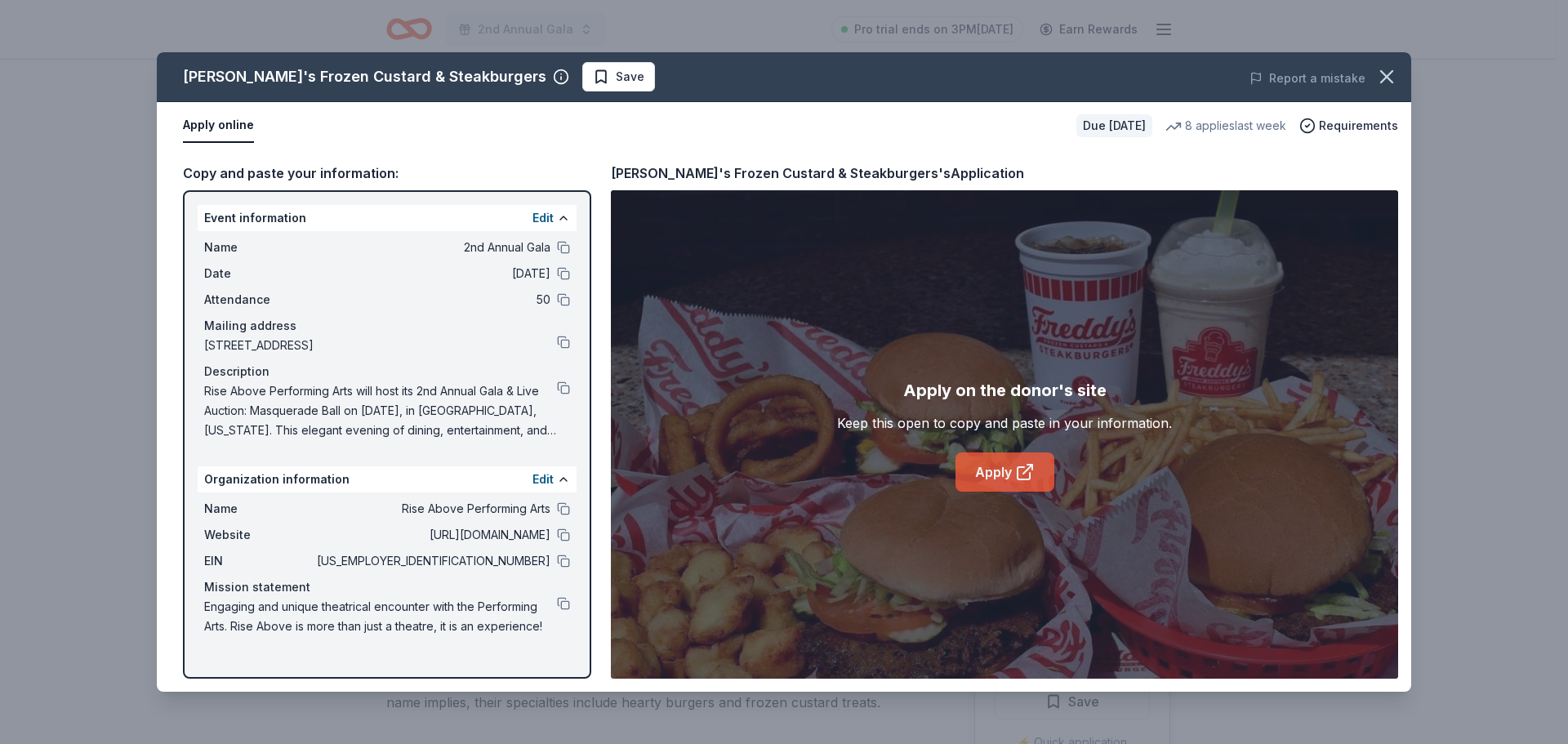
click at [999, 469] on link "Apply" at bounding box center [1005, 471] width 99 height 39
click at [582, 67] on button "Save" at bounding box center [618, 76] width 73 height 30
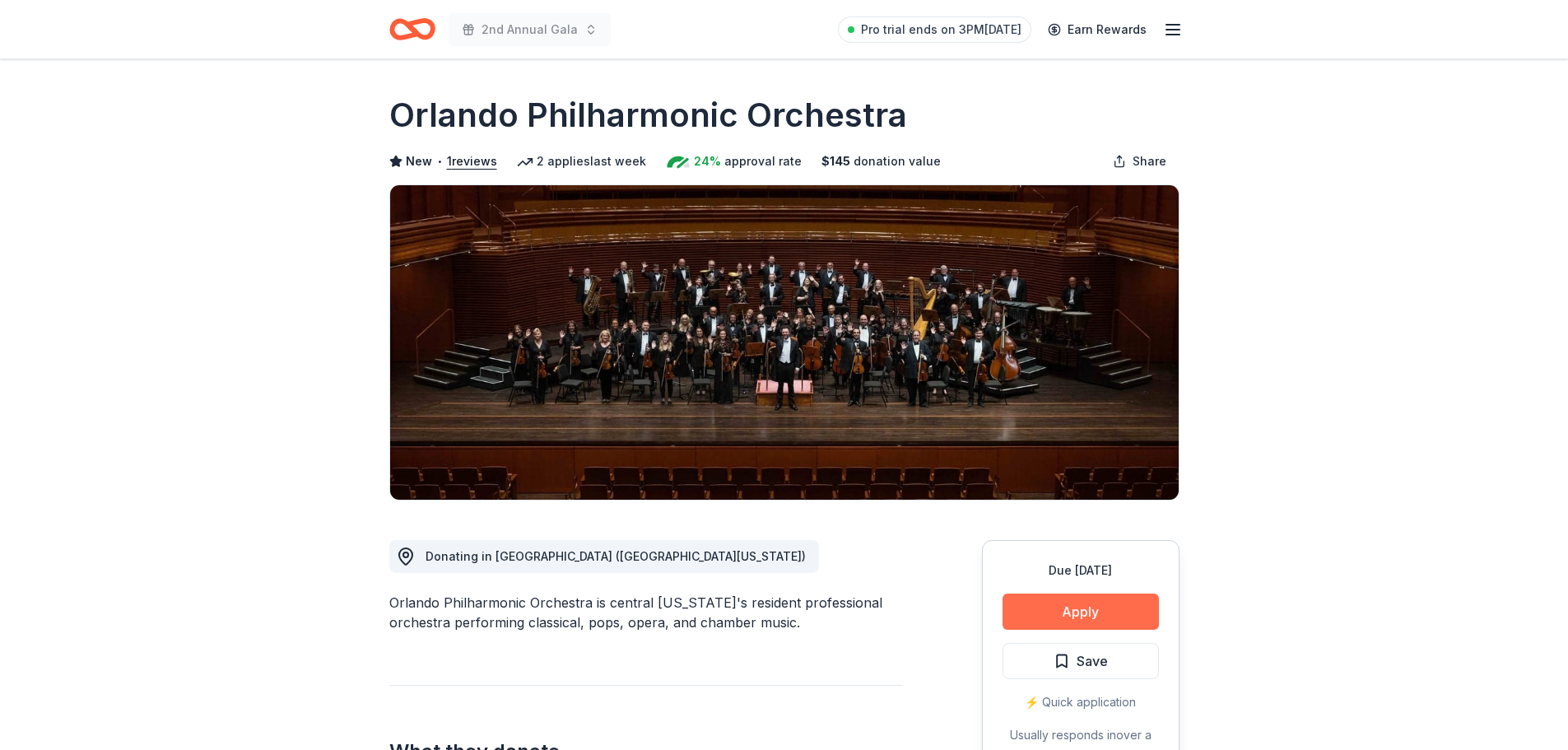
click at [1075, 618] on button "Apply" at bounding box center [1080, 612] width 157 height 37
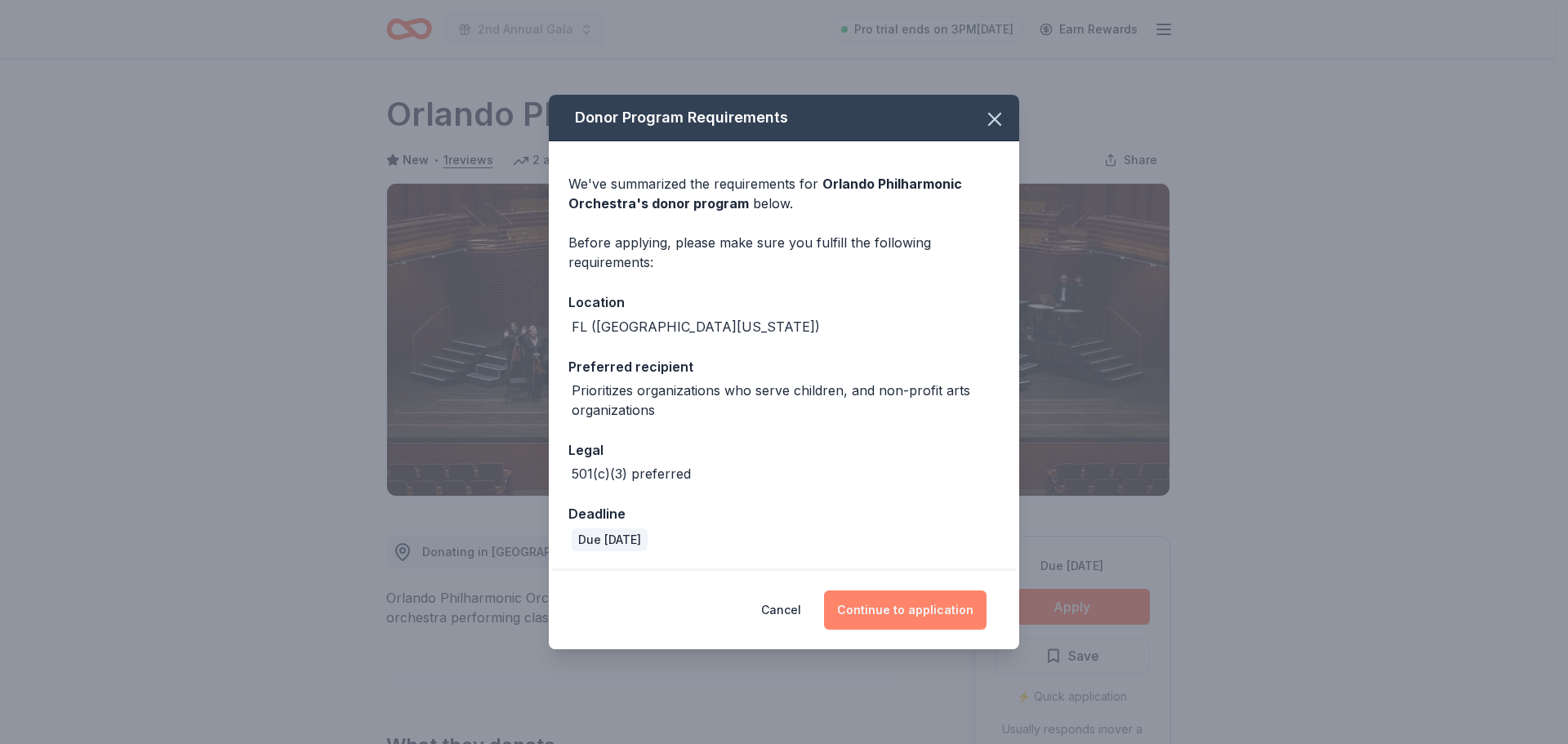
click at [905, 609] on button "Continue to application" at bounding box center [905, 610] width 162 height 39
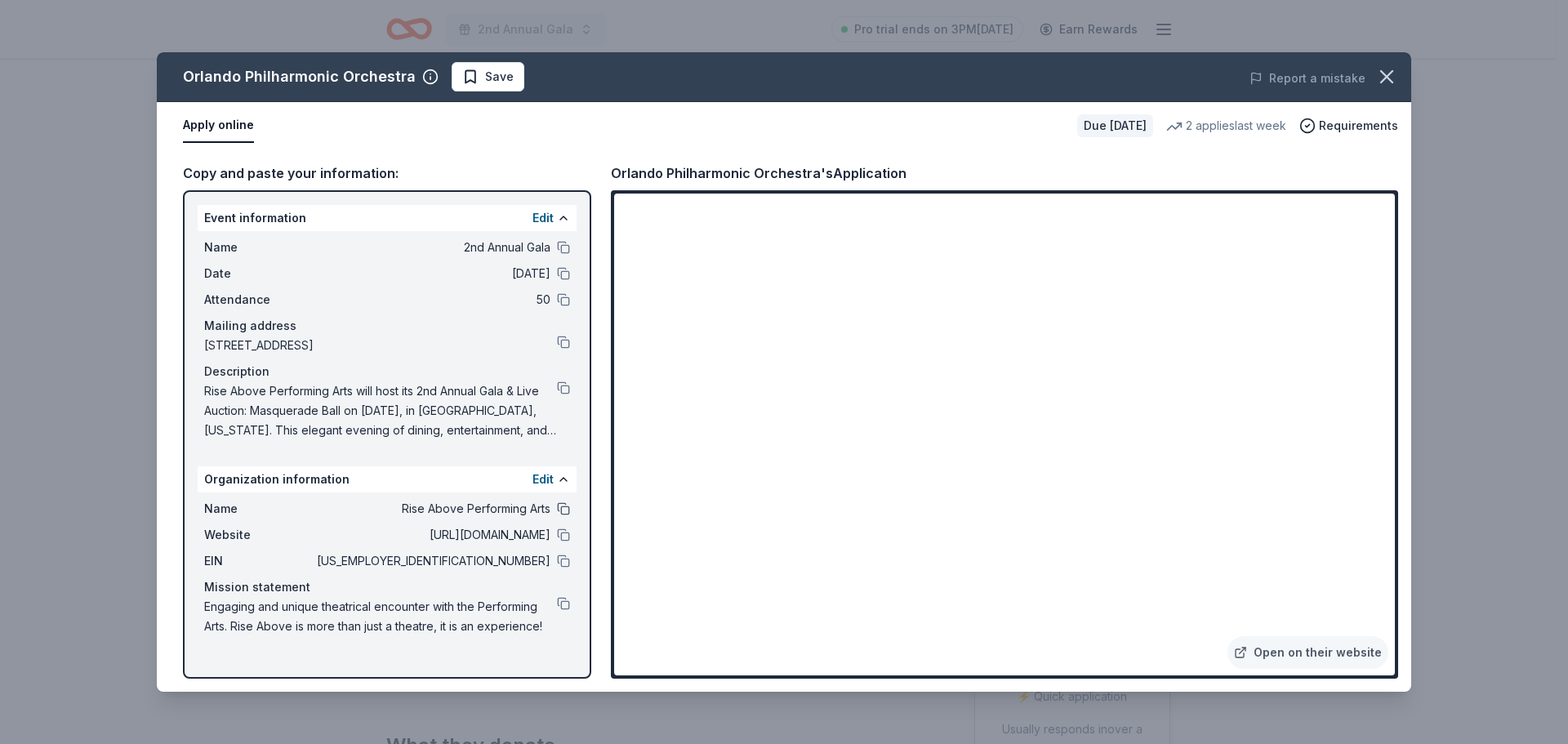
click at [561, 507] on button at bounding box center [564, 508] width 13 height 13
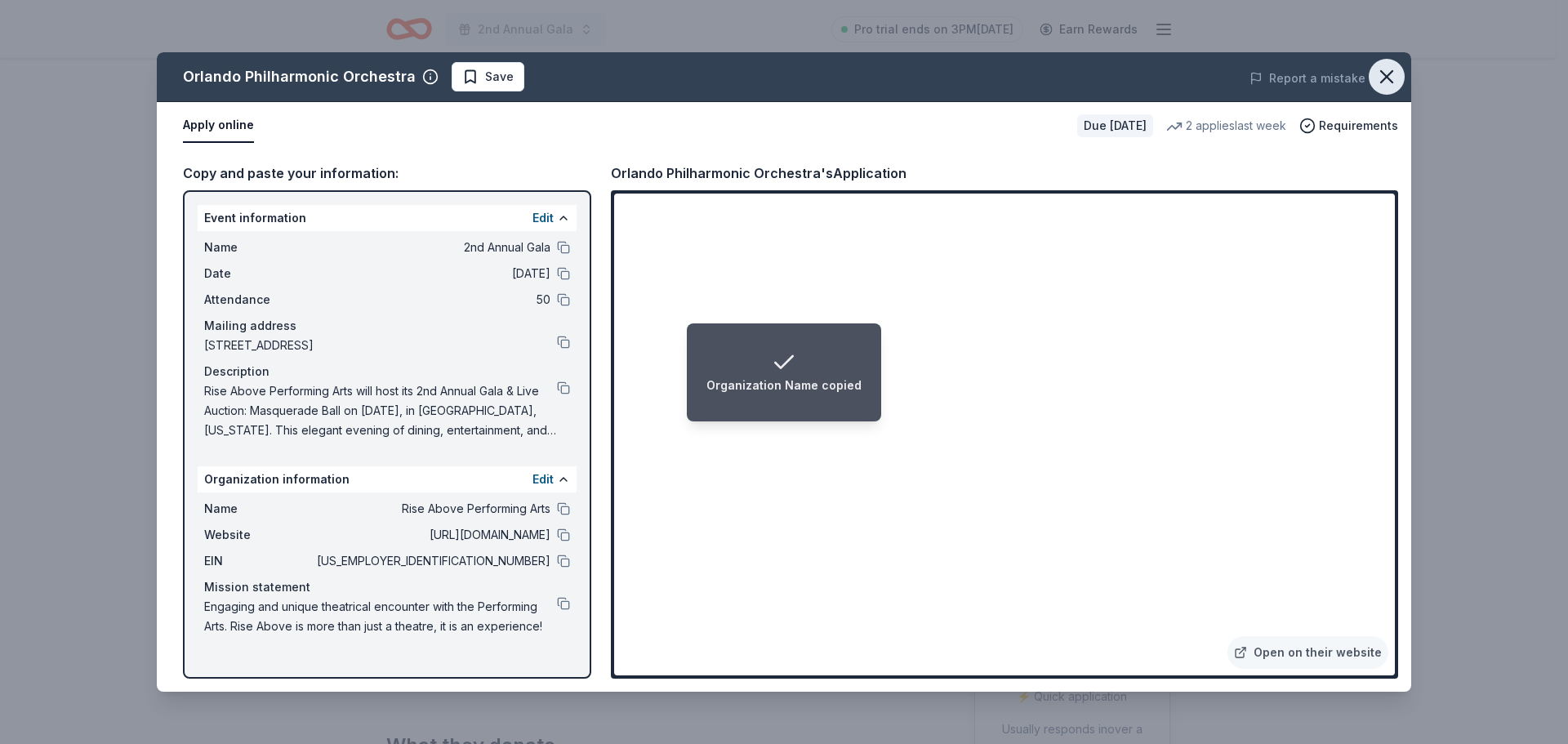
click at [1393, 75] on icon "button" at bounding box center [1387, 76] width 23 height 23
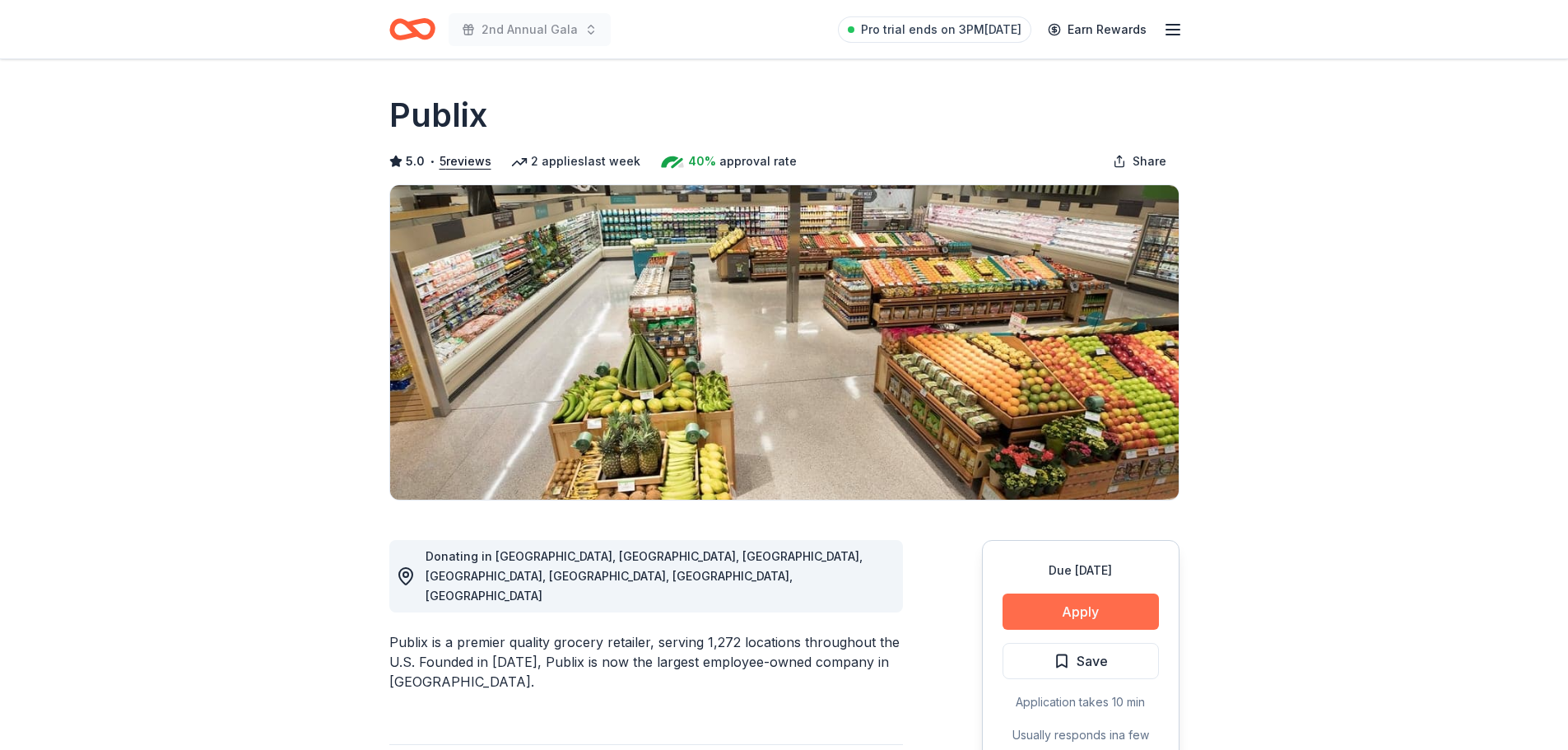
click at [1105, 606] on button "Apply" at bounding box center [1080, 612] width 157 height 37
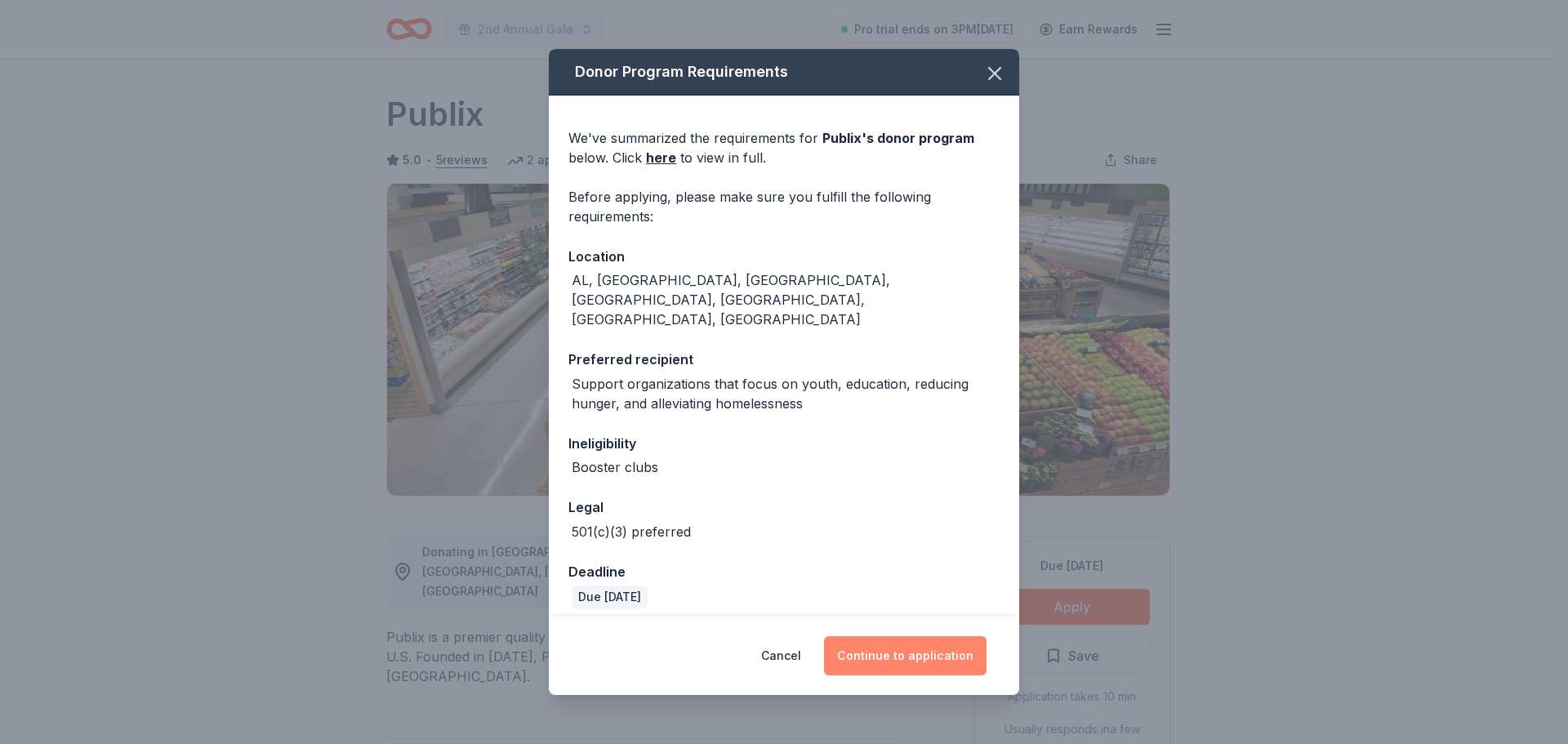
click at [909, 640] on button "Continue to application" at bounding box center [905, 655] width 162 height 39
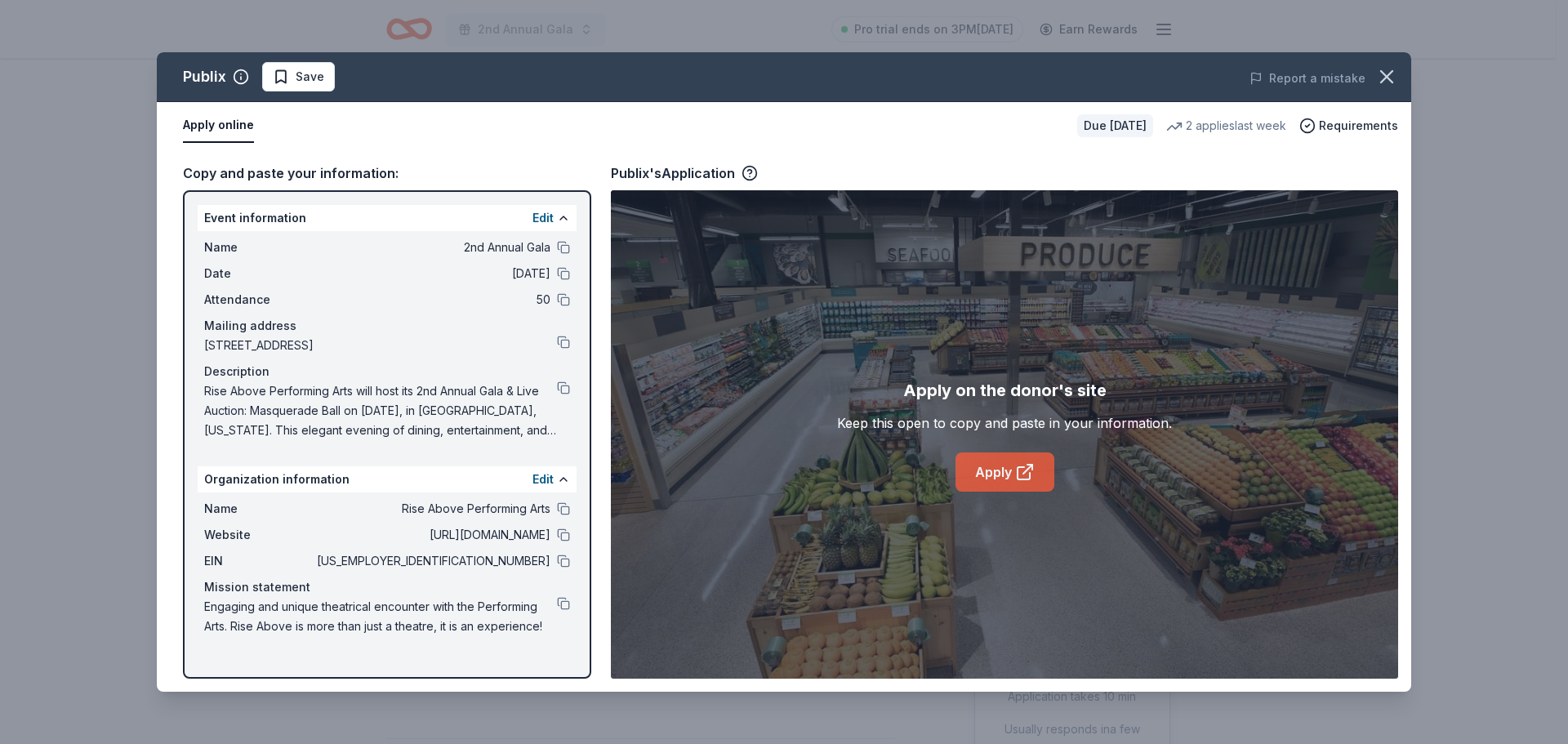
click at [995, 480] on link "Apply" at bounding box center [1005, 471] width 99 height 39
click at [567, 563] on button at bounding box center [564, 561] width 13 height 13
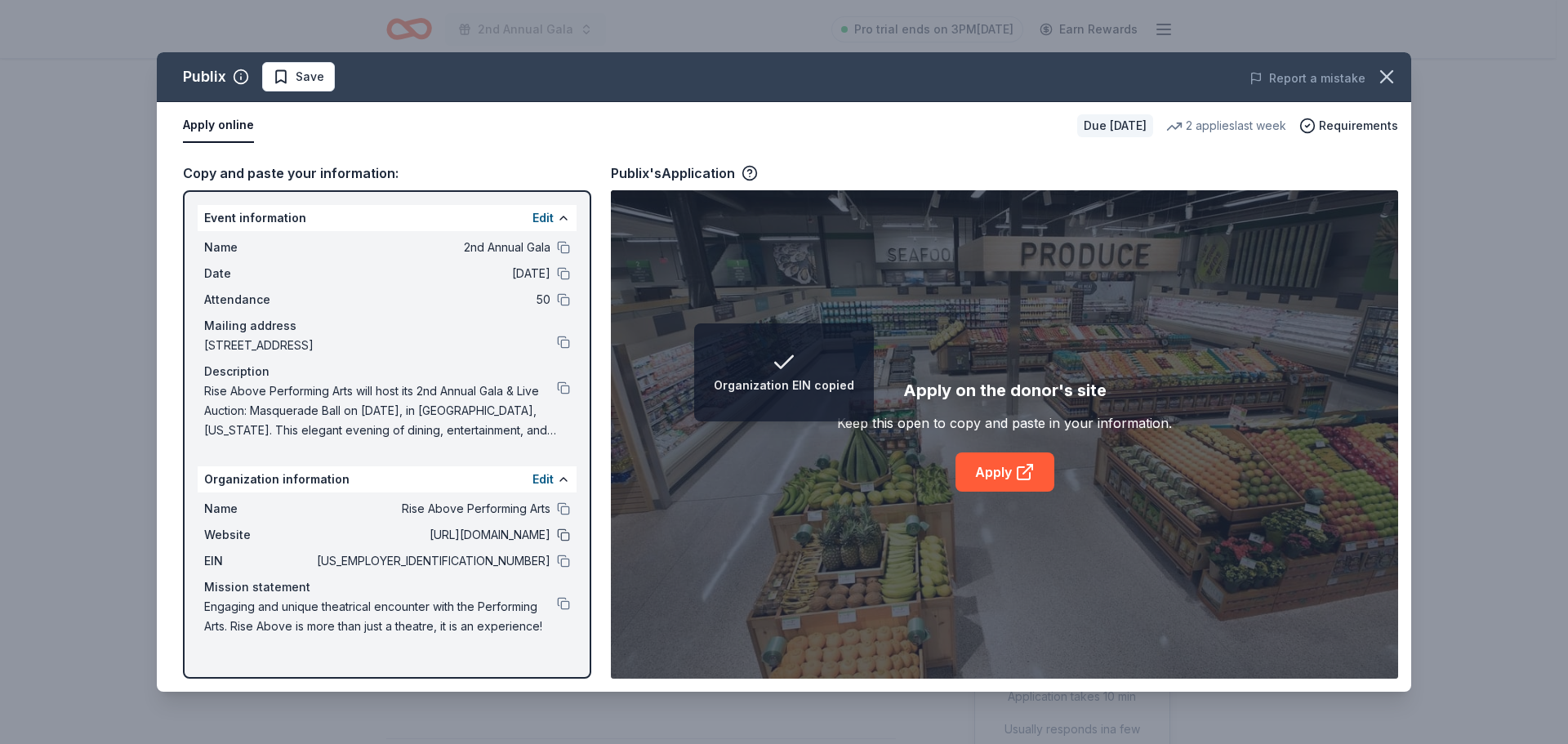
click at [557, 535] on button at bounding box center [564, 535] width 13 height 13
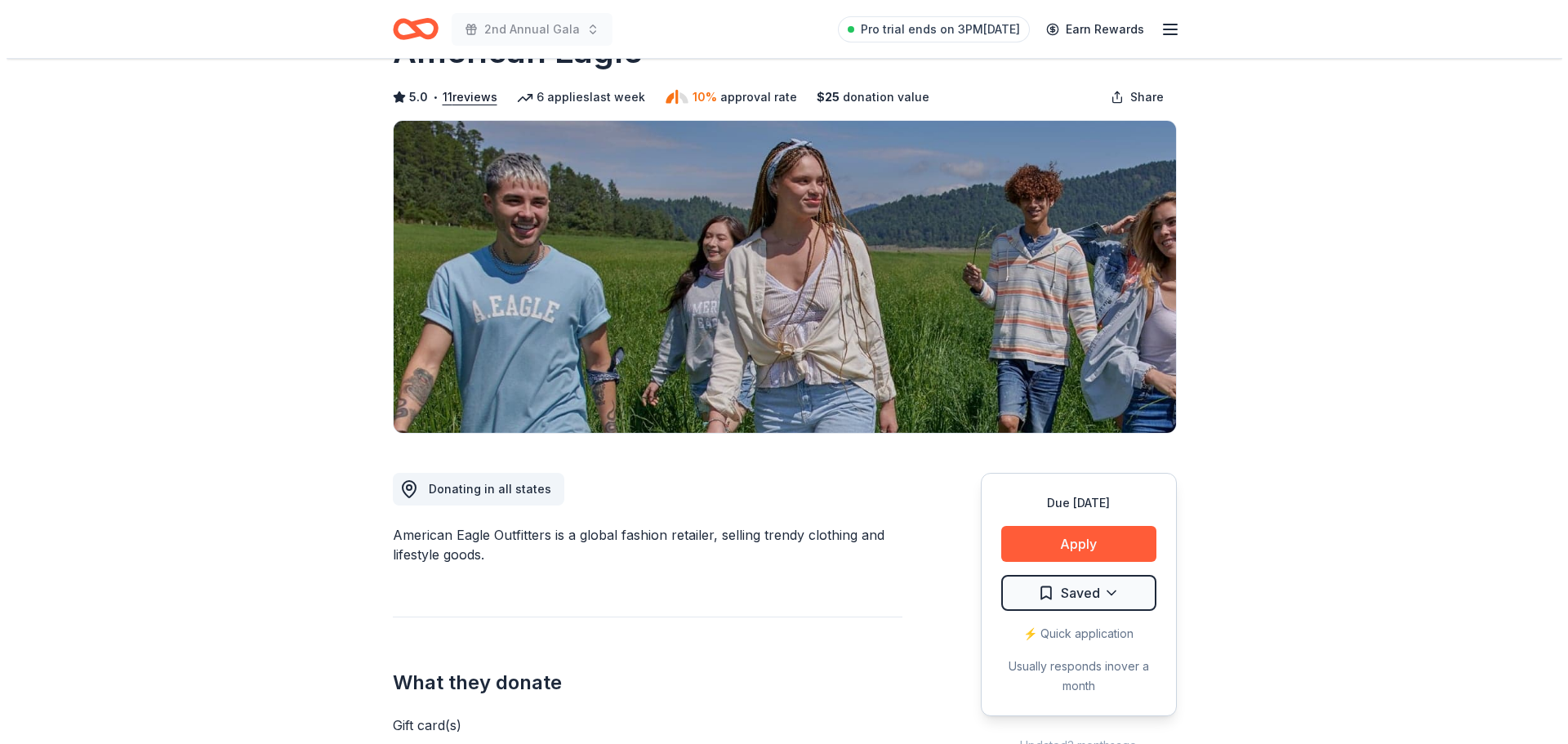
scroll to position [82, 0]
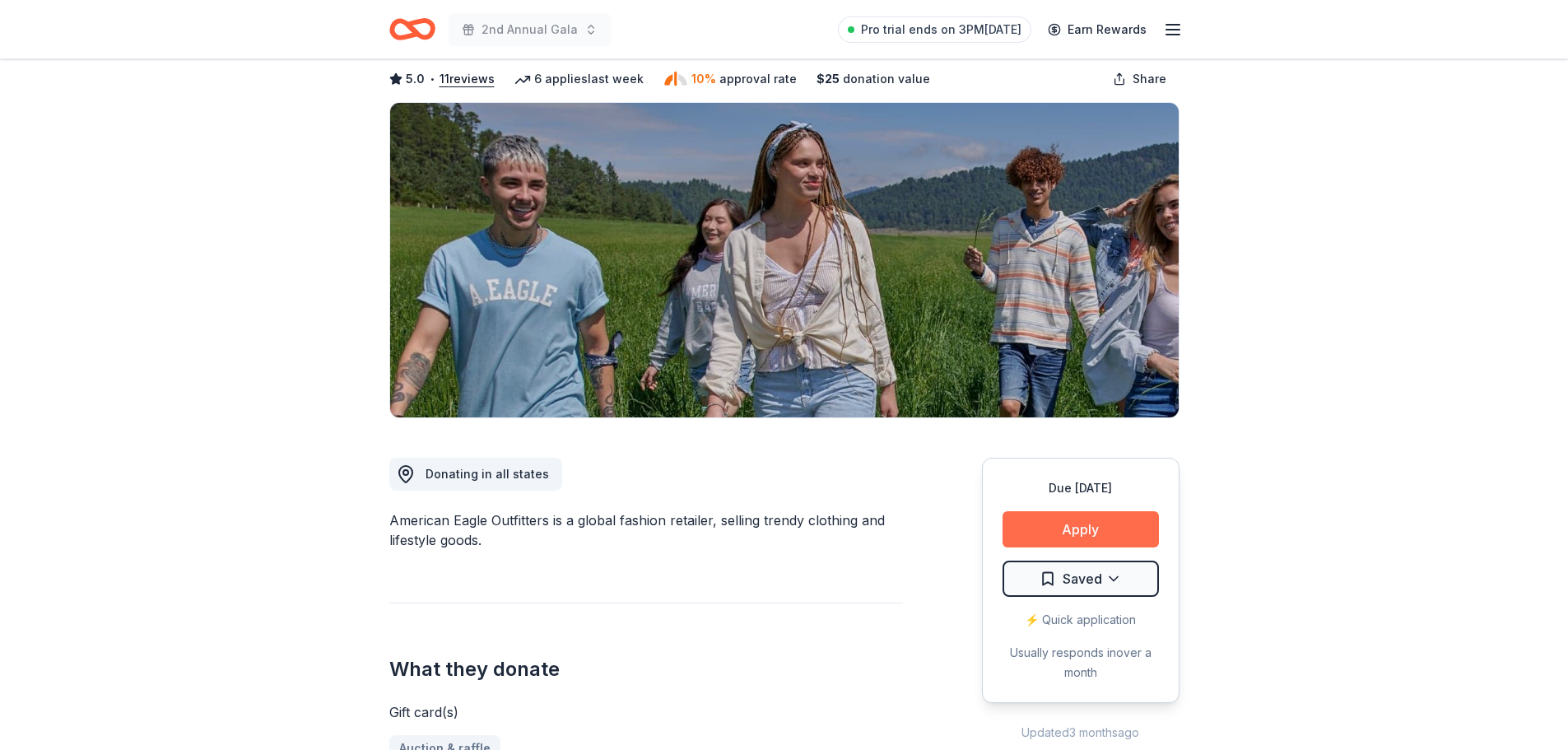
click at [1092, 533] on button "Apply" at bounding box center [1080, 529] width 157 height 37
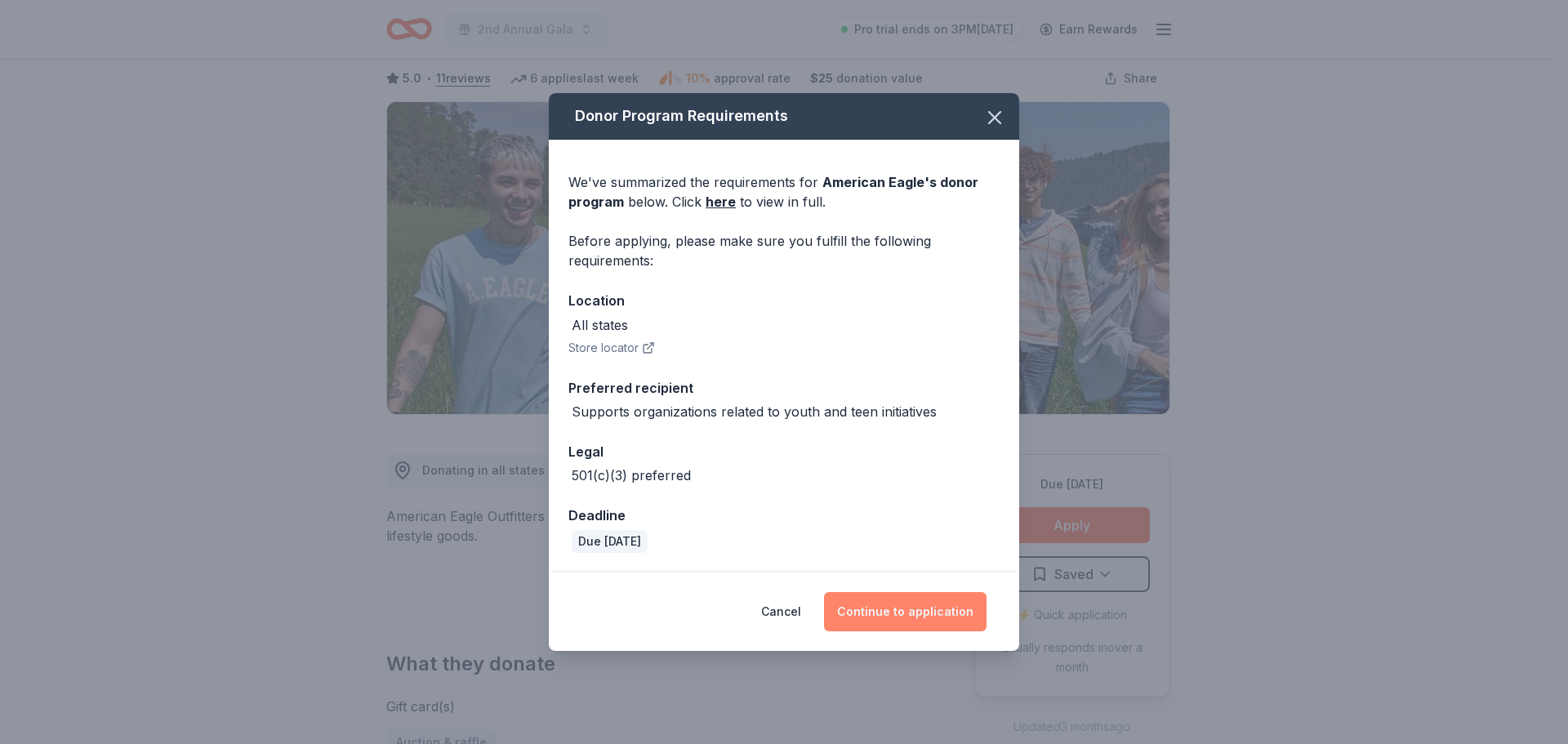
click at [913, 612] on button "Continue to application" at bounding box center [905, 610] width 162 height 39
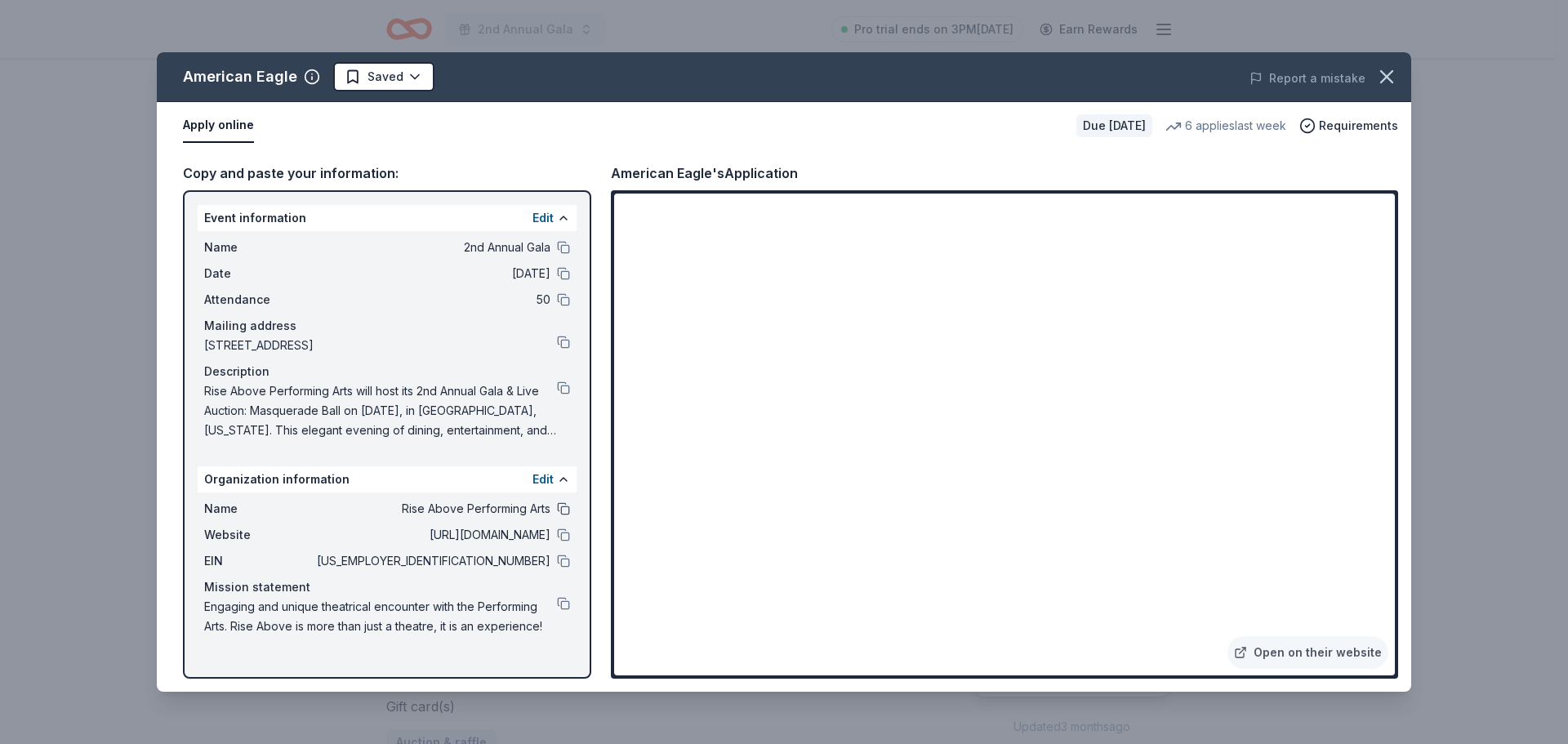
click at [557, 507] on button at bounding box center [564, 508] width 13 height 13
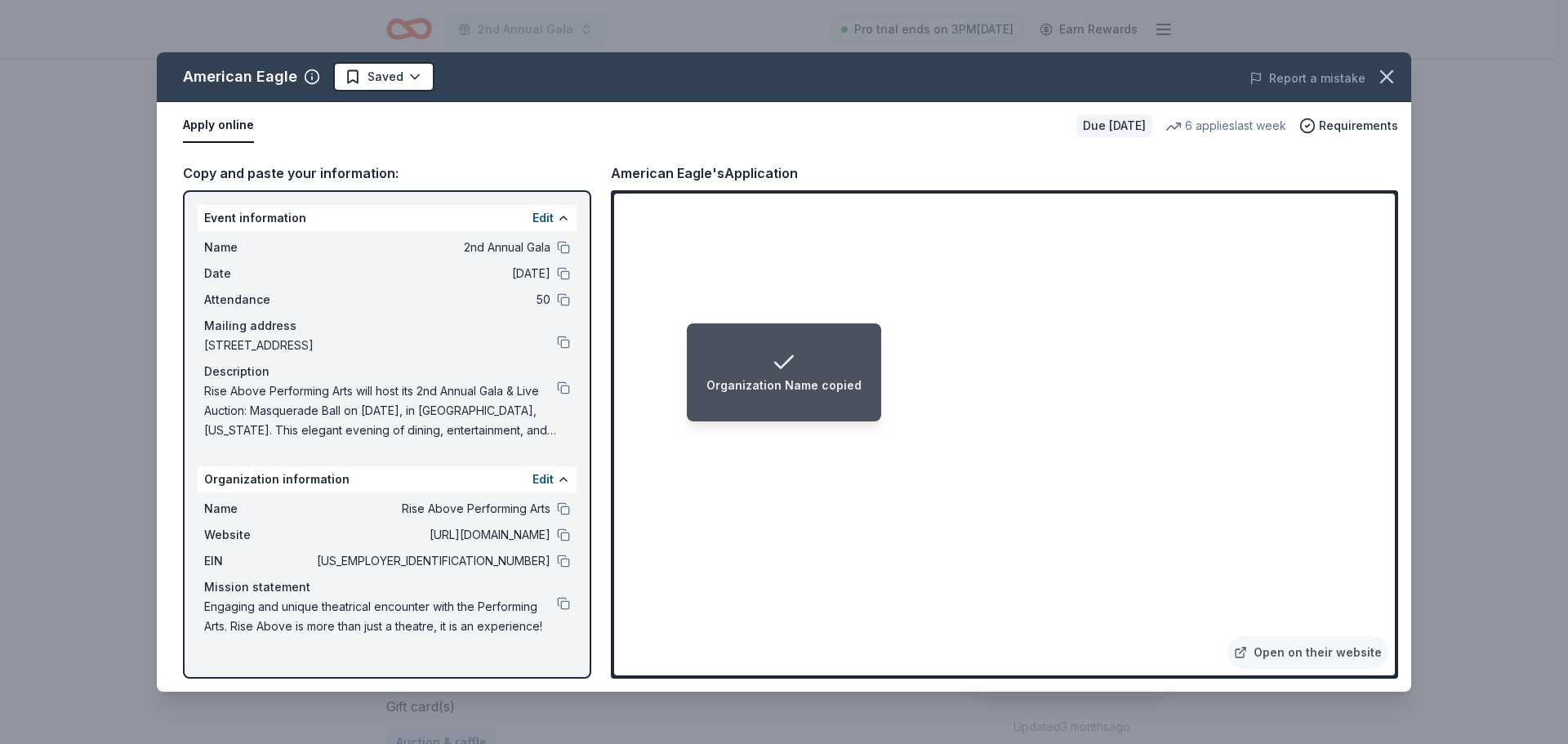
drag, startPoint x: 562, startPoint y: 562, endPoint x: 620, endPoint y: 557, distance: 58.2
click at [563, 562] on button at bounding box center [564, 561] width 13 height 13
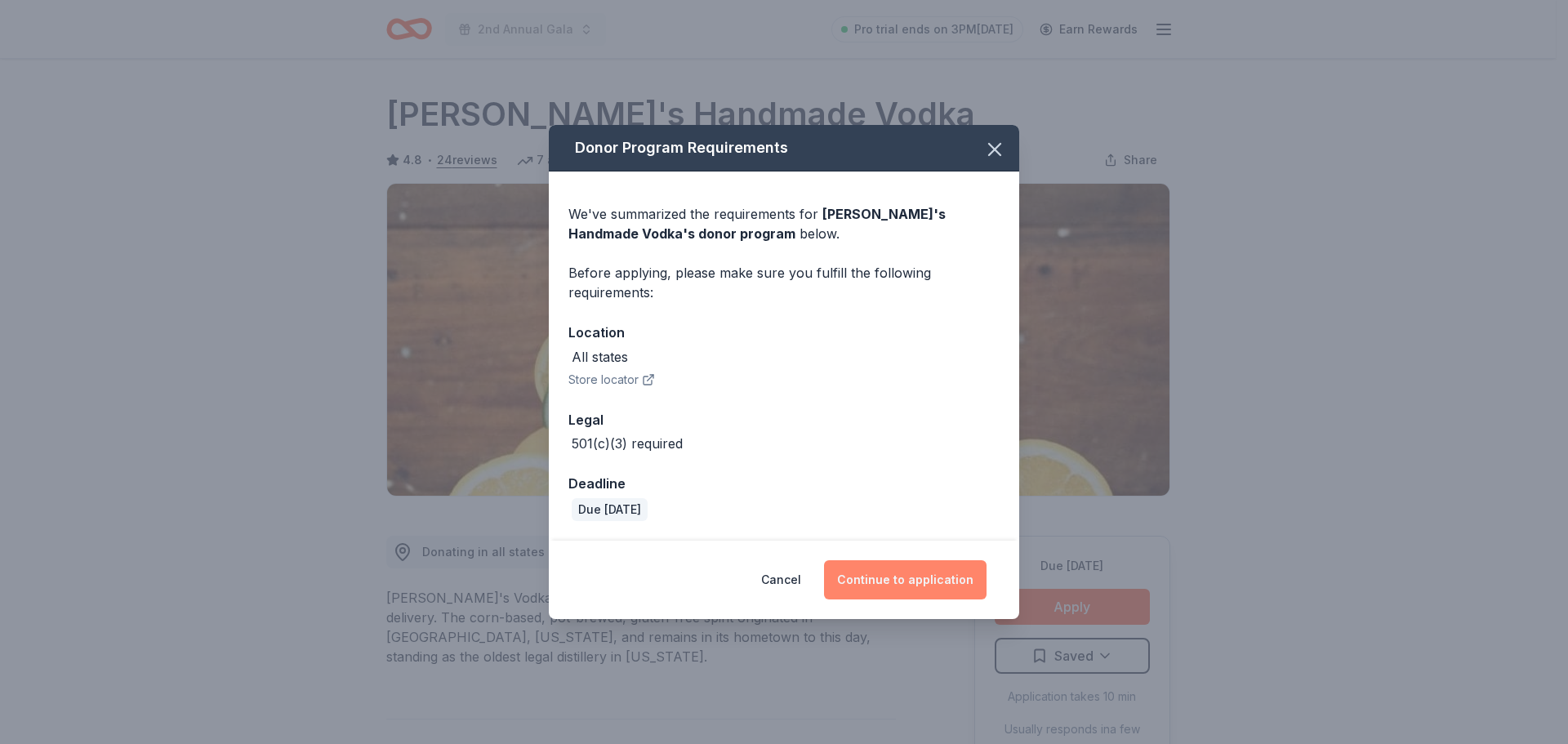
click at [904, 588] on button "Continue to application" at bounding box center [905, 579] width 162 height 39
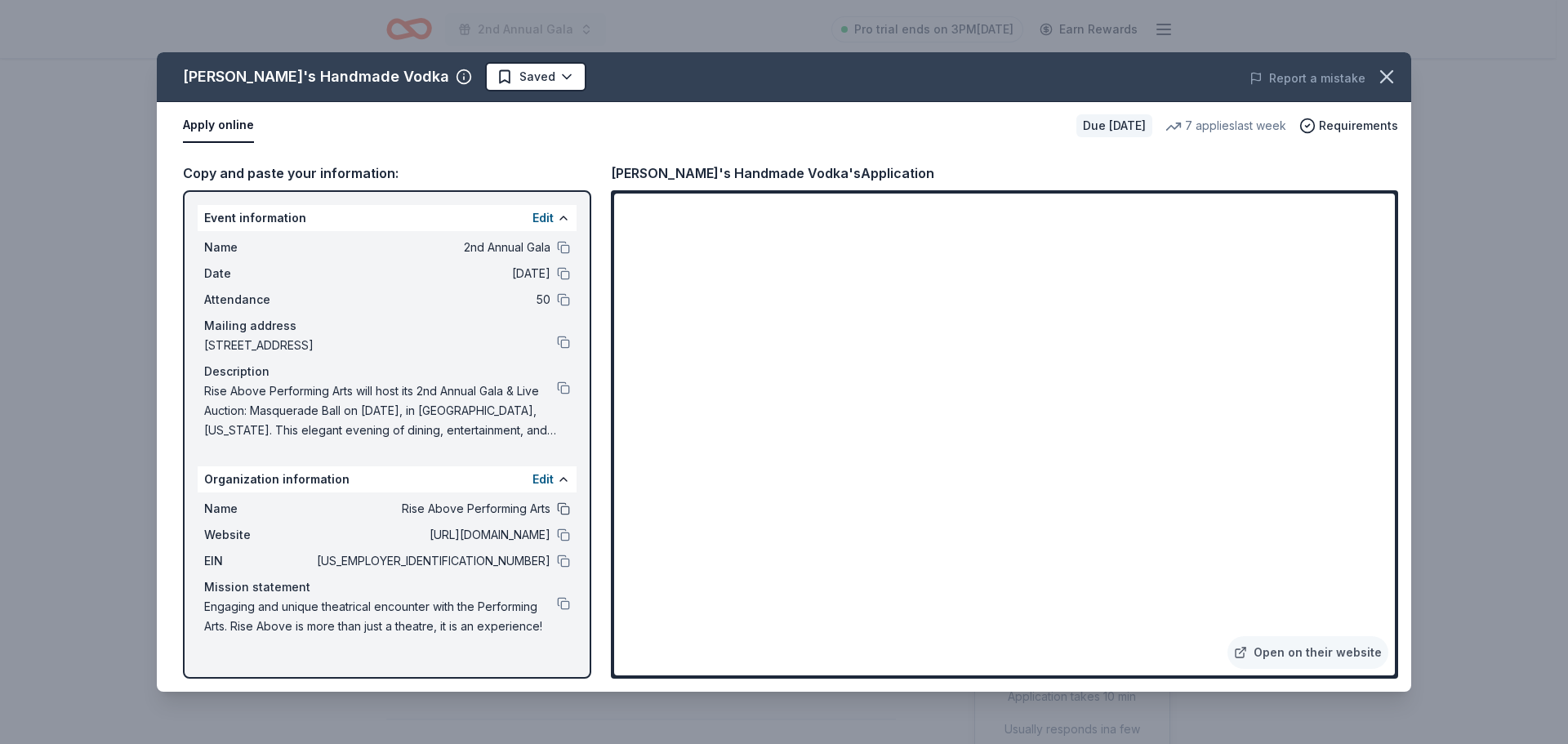
click at [568, 507] on button at bounding box center [564, 508] width 13 height 13
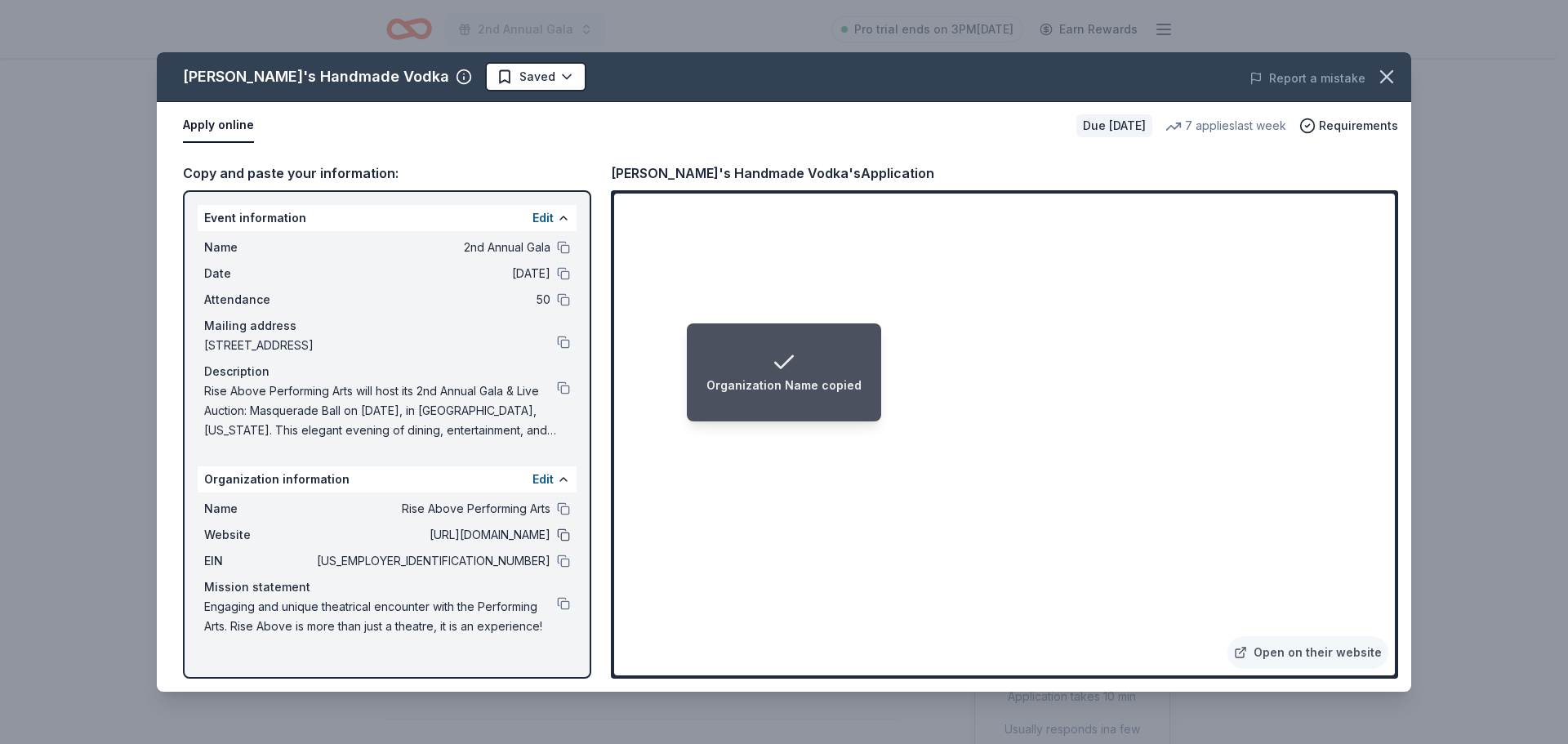
click at [560, 533] on button at bounding box center [564, 535] width 13 height 13
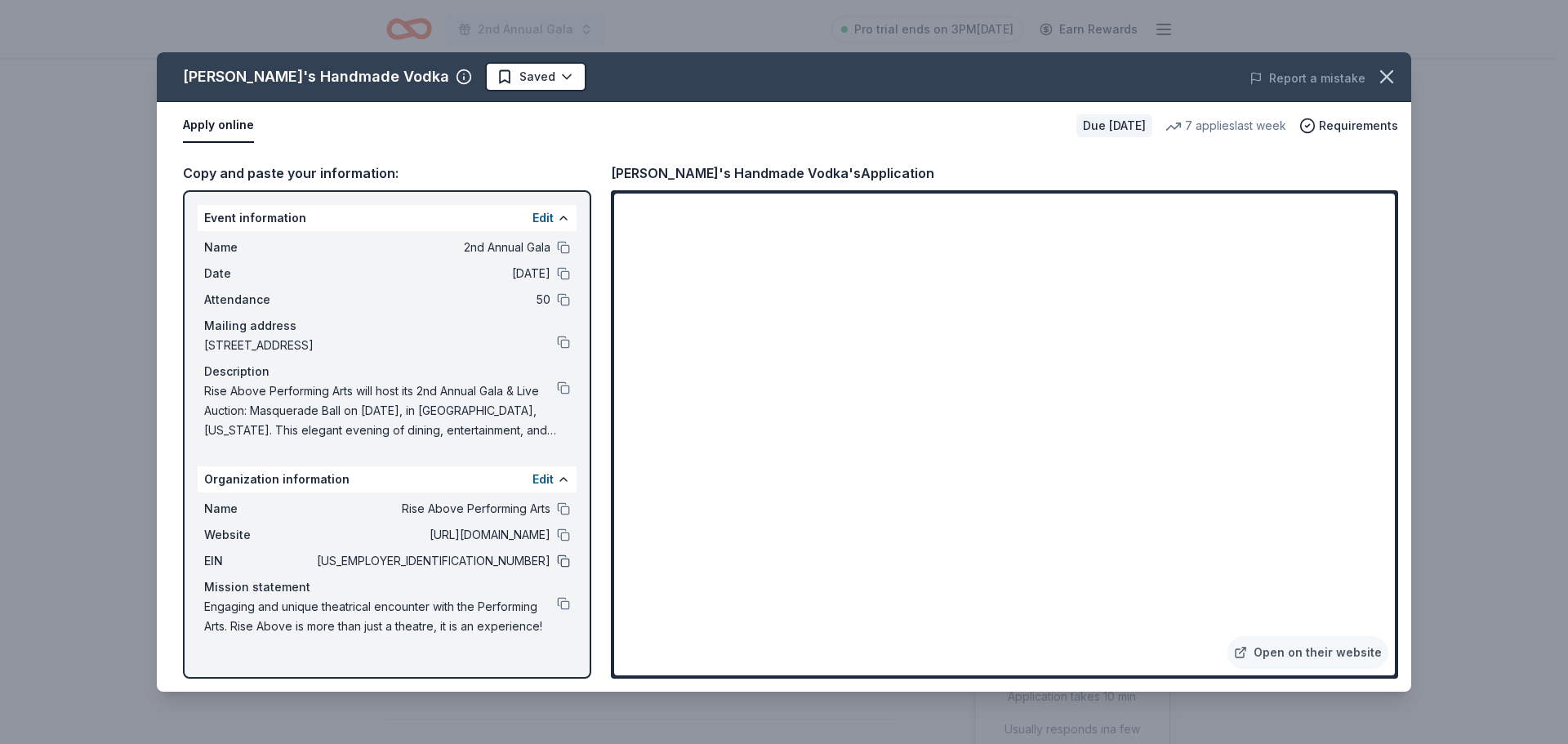
click at [559, 560] on button at bounding box center [564, 561] width 13 height 13
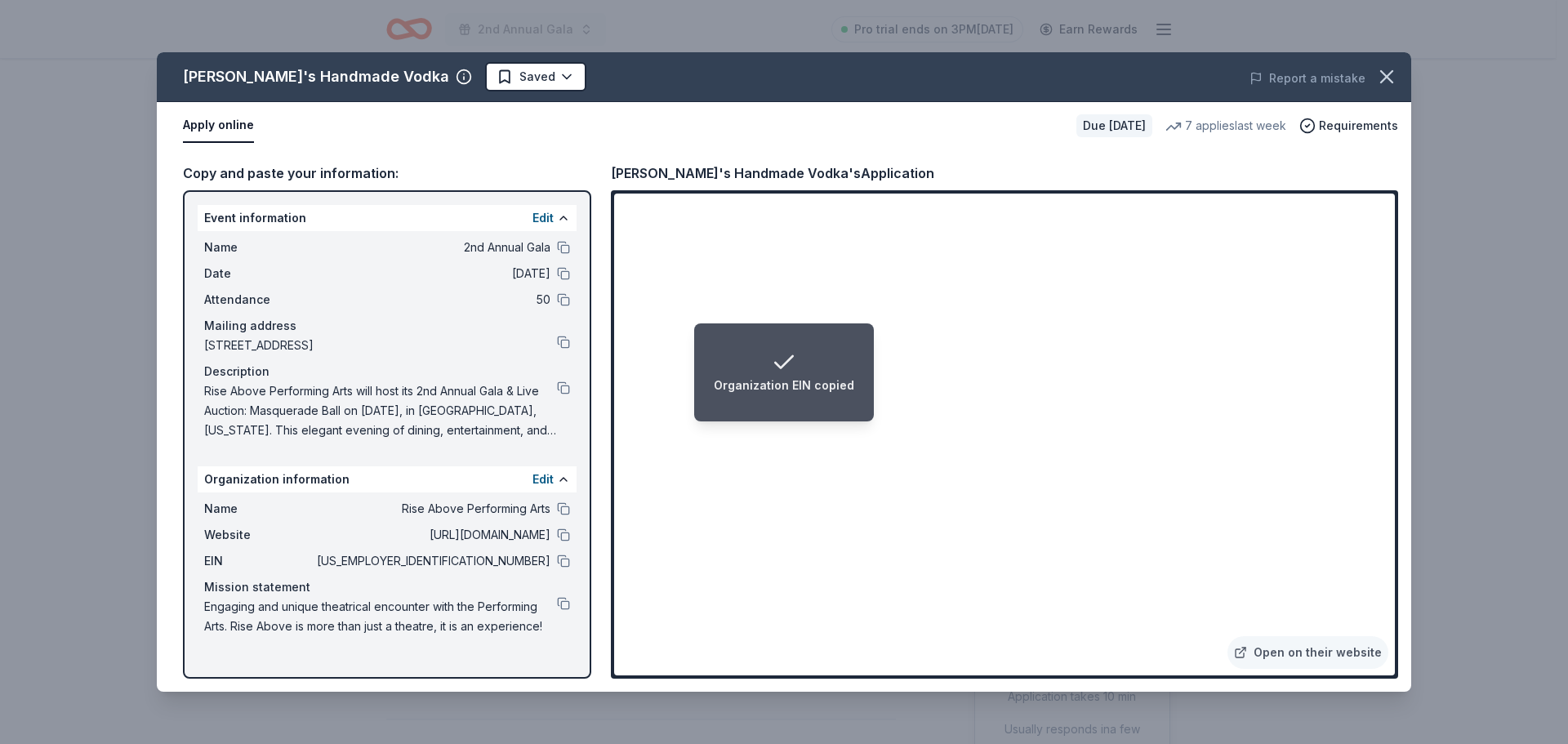
drag, startPoint x: 1383, startPoint y: 83, endPoint x: 1223, endPoint y: 55, distance: 162.4
click at [1382, 83] on icon "button" at bounding box center [1387, 76] width 23 height 23
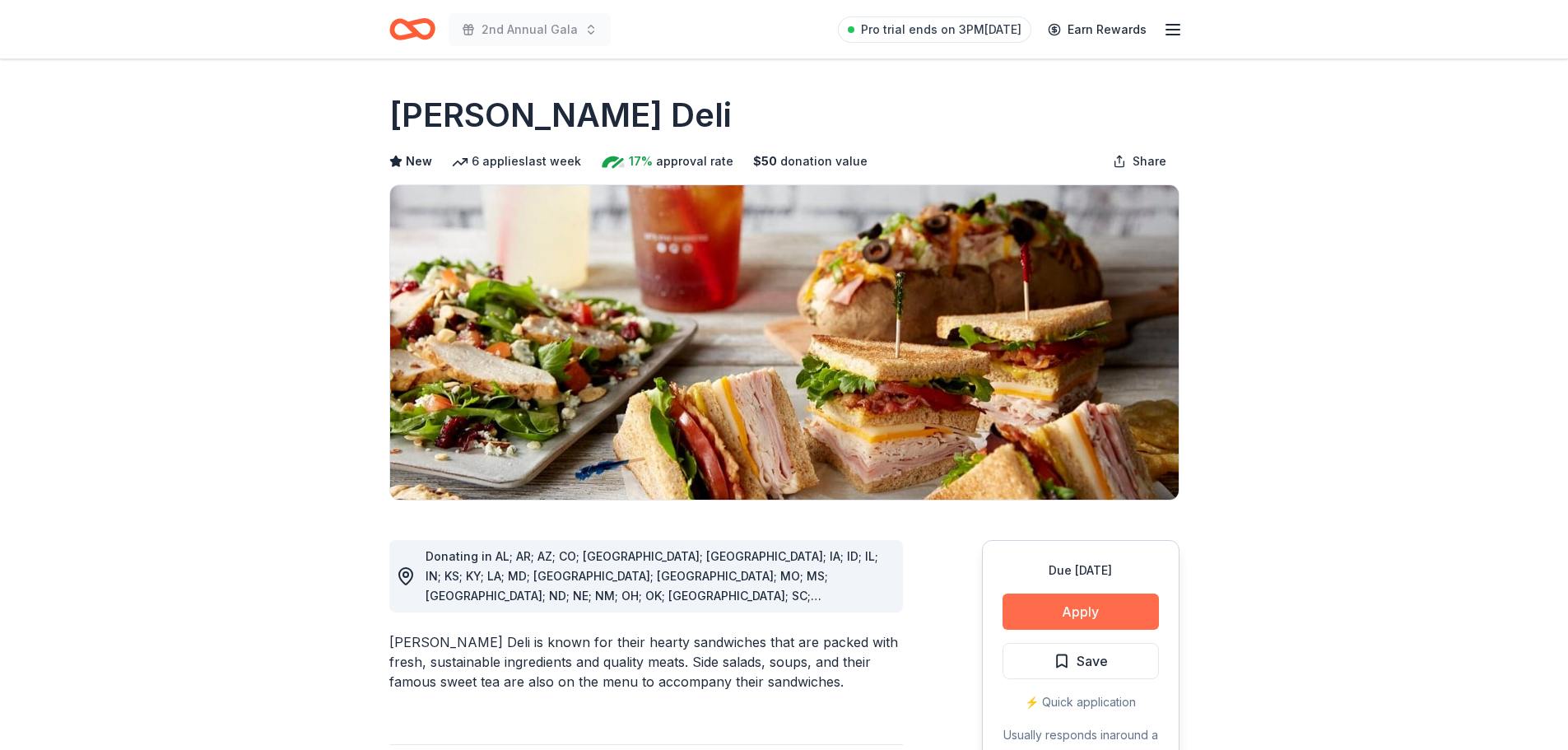
click at [1081, 604] on button "Apply" at bounding box center [1080, 612] width 157 height 37
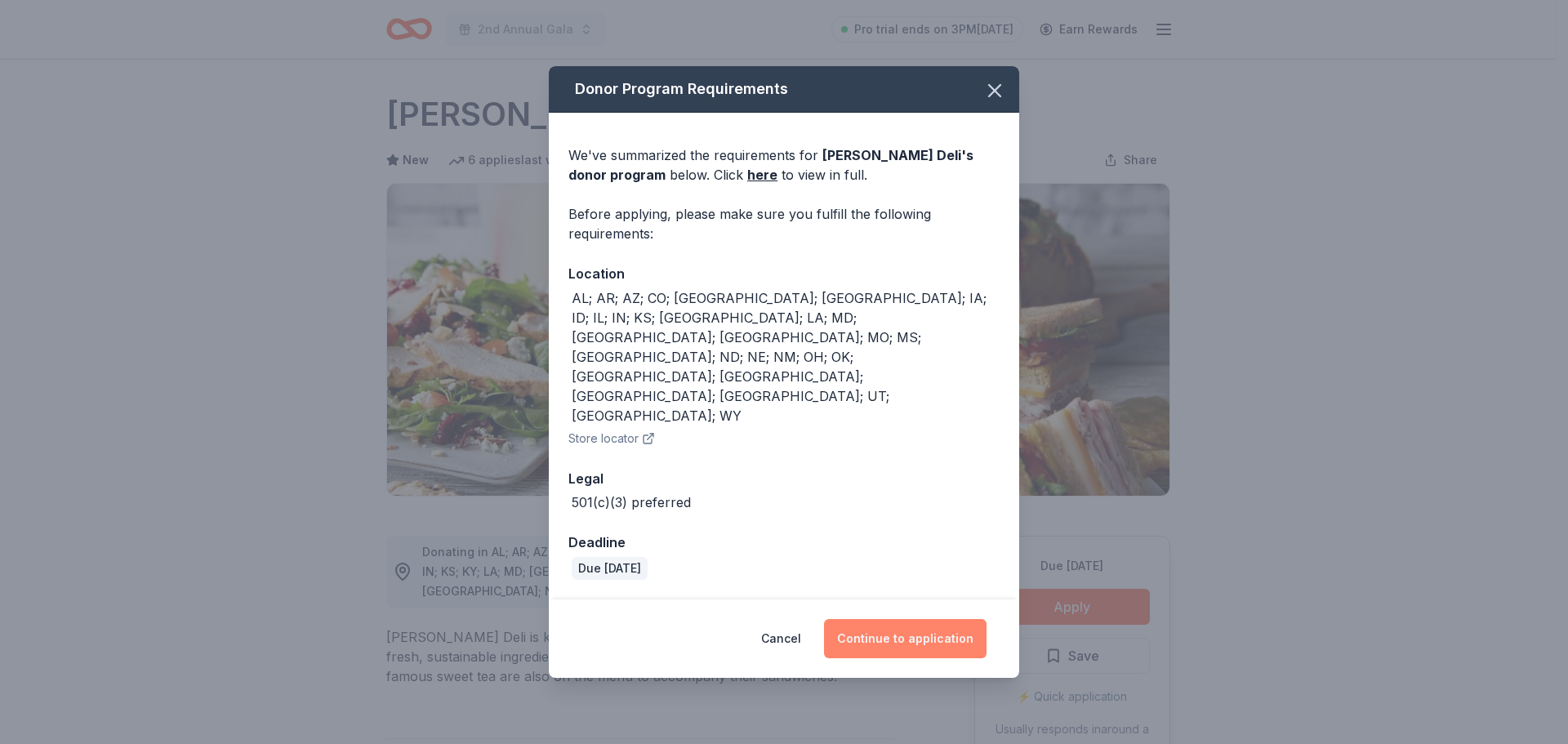
click at [908, 619] on button "Continue to application" at bounding box center [905, 638] width 162 height 39
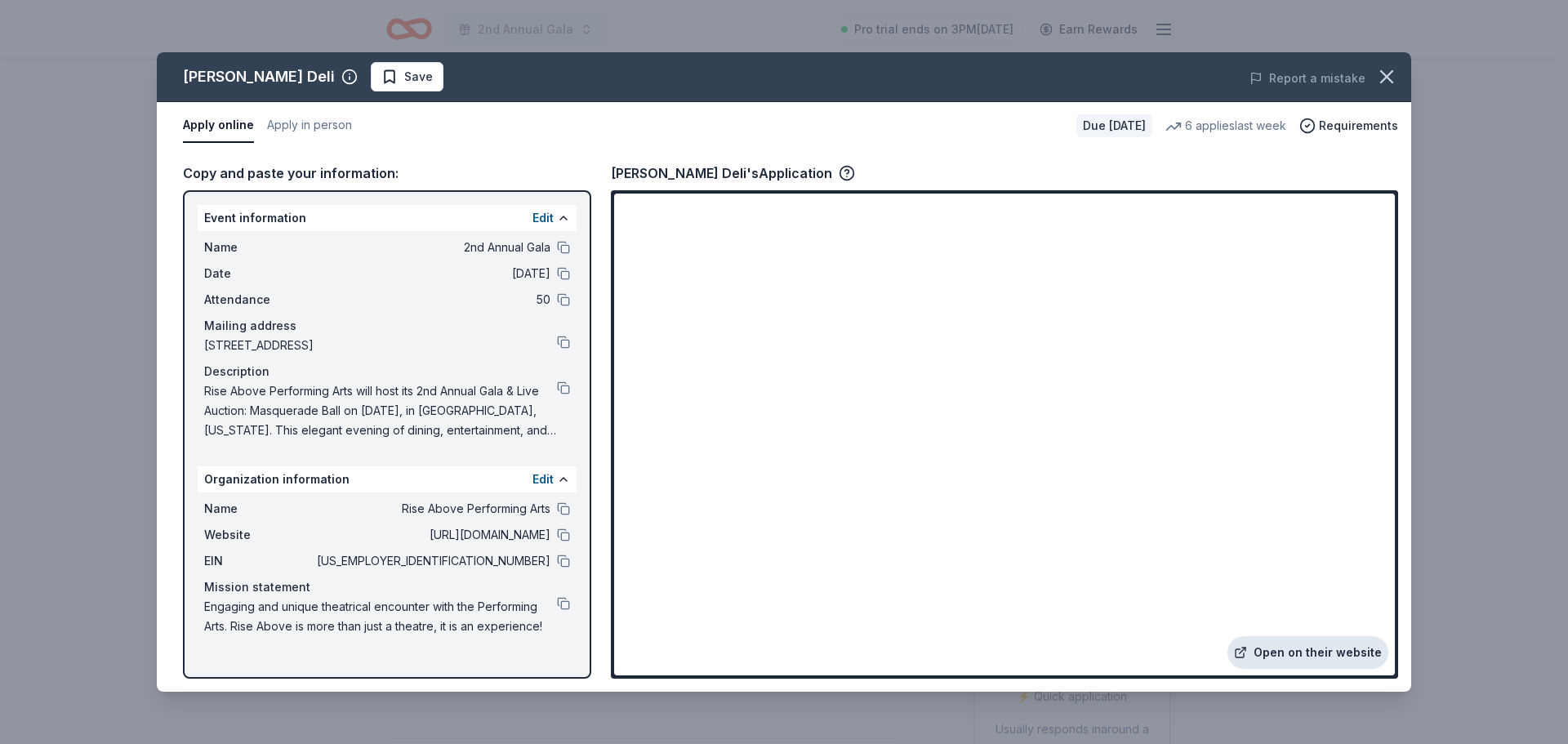
click at [1300, 651] on link "Open on their website" at bounding box center [1307, 652] width 161 height 32
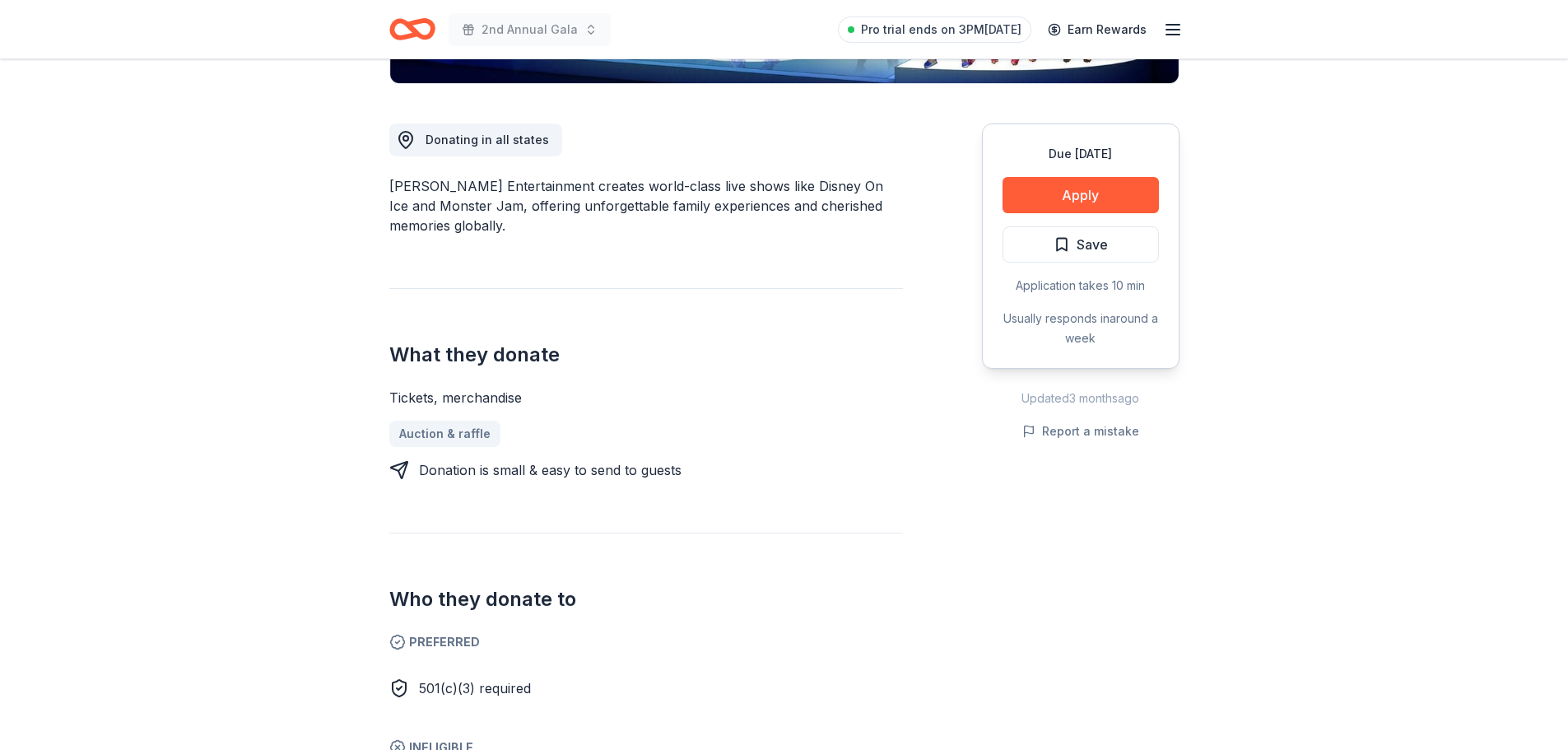
scroll to position [493, 0]
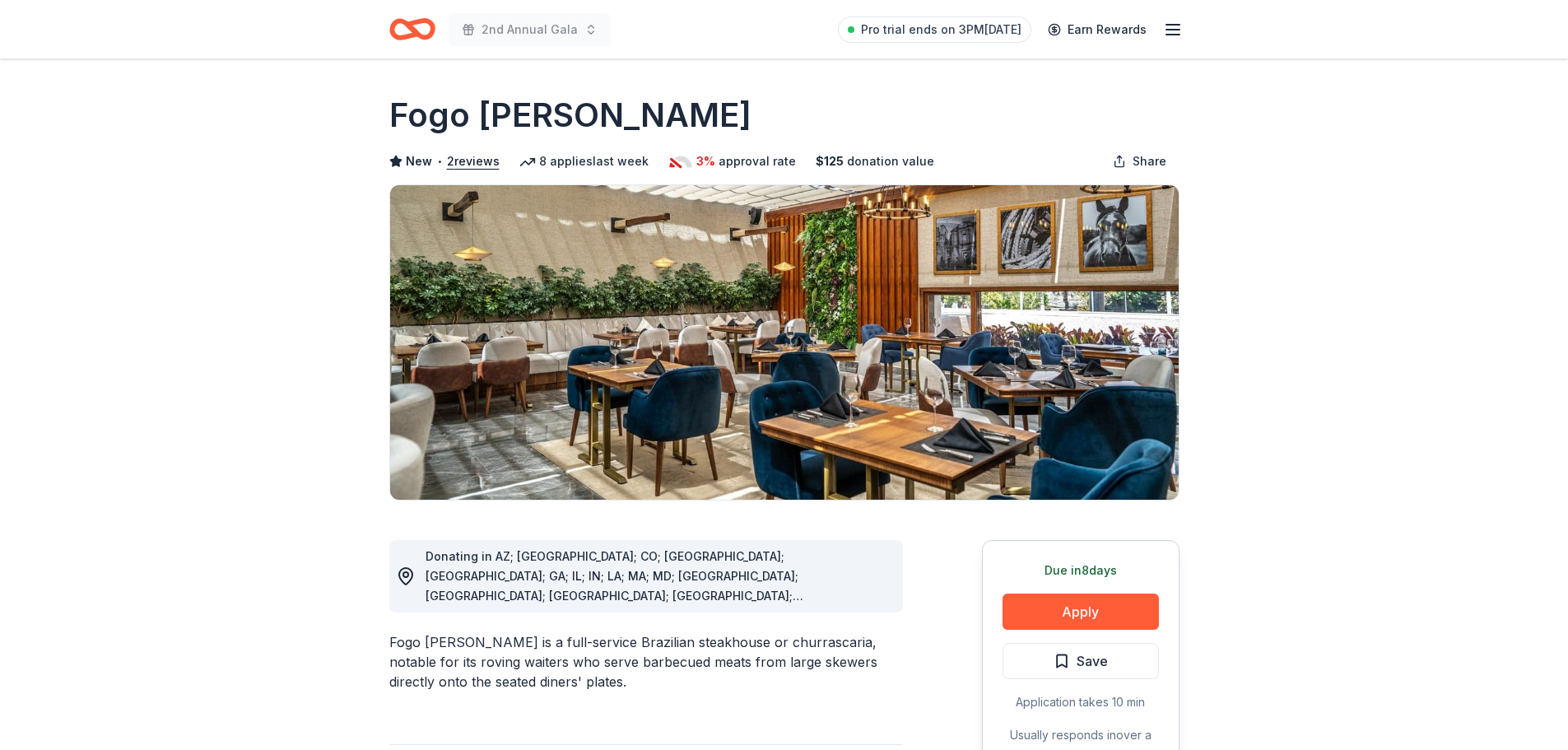
drag, startPoint x: 392, startPoint y: 112, endPoint x: 630, endPoint y: 121, distance: 238.2
click at [623, 121] on div "Fogo [PERSON_NAME]" at bounding box center [785, 115] width 791 height 46
click at [1088, 608] on button "Apply" at bounding box center [1080, 612] width 157 height 37
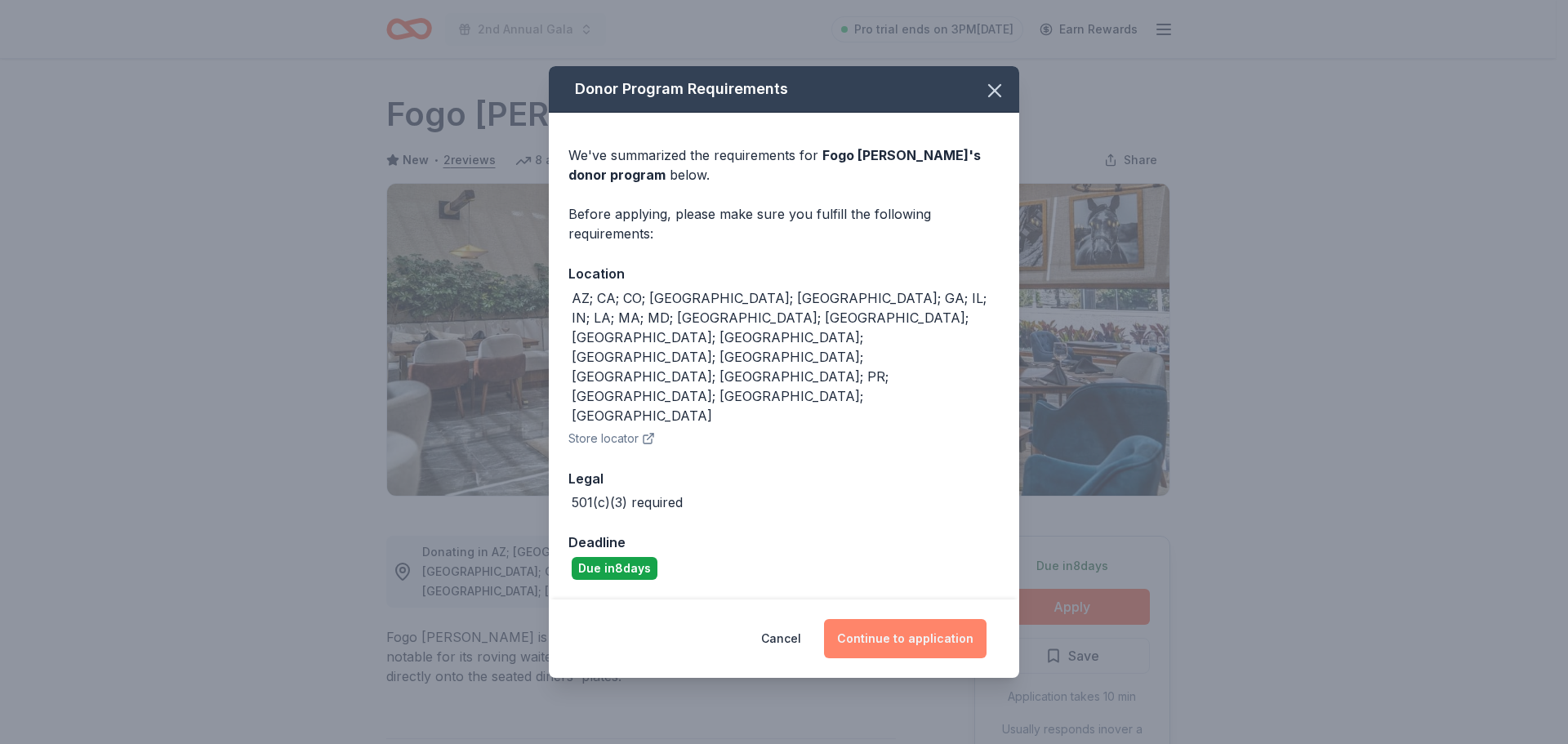
click at [891, 619] on button "Continue to application" at bounding box center [905, 638] width 162 height 39
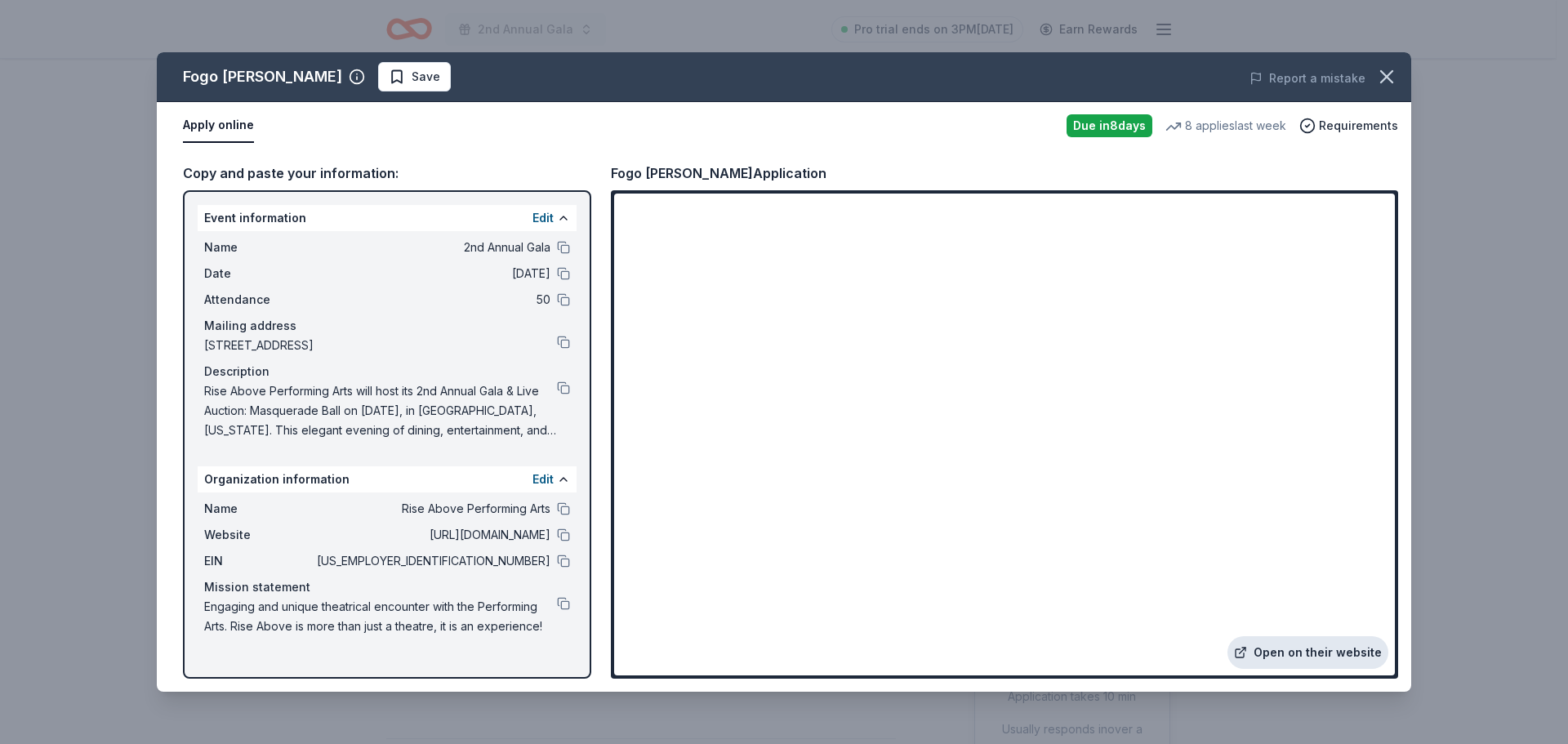
click at [1315, 662] on link "Open on their website" at bounding box center [1307, 652] width 161 height 32
click at [560, 563] on button at bounding box center [564, 561] width 13 height 13
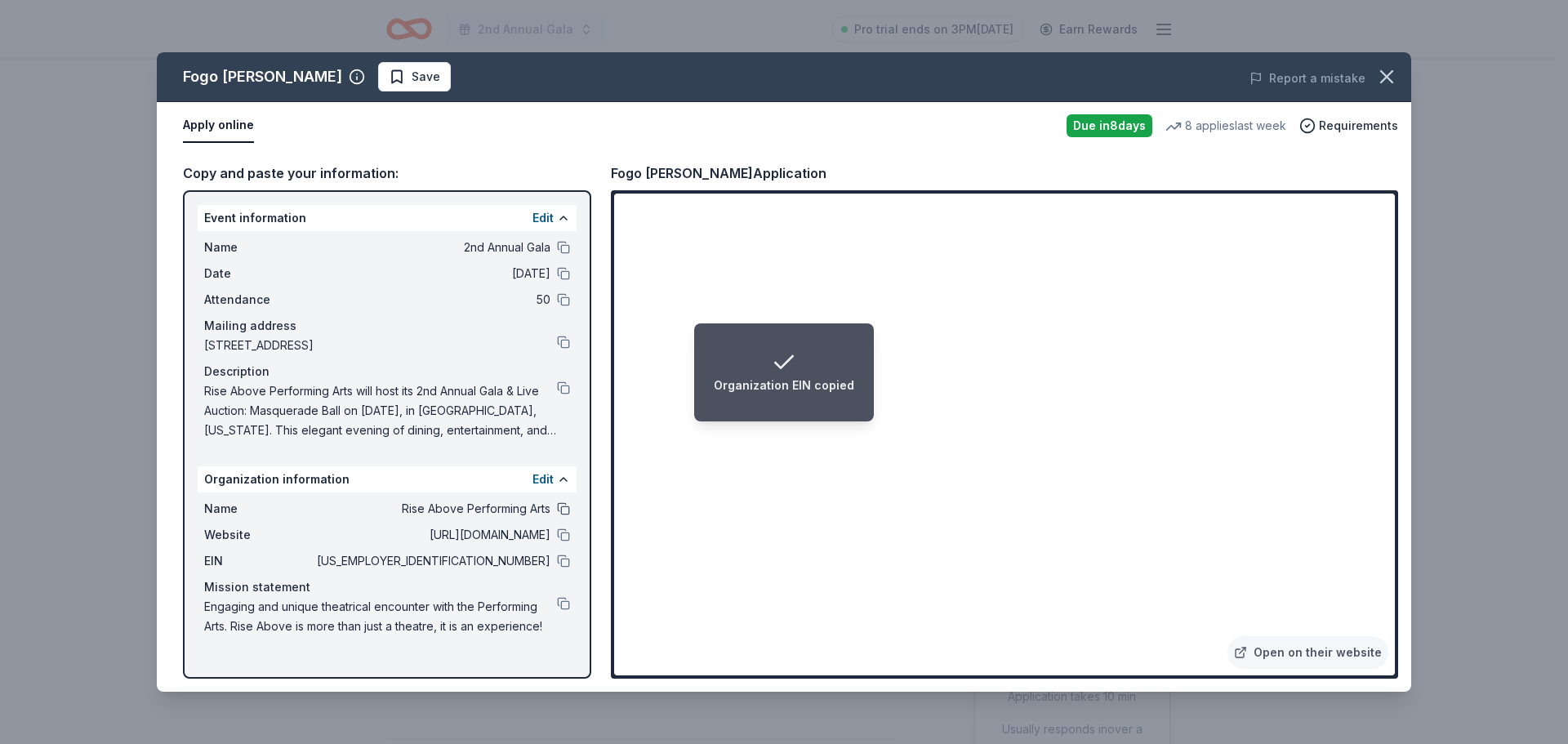
click at [563, 510] on button at bounding box center [564, 508] width 13 height 13
click at [561, 531] on button at bounding box center [564, 535] width 13 height 13
click at [411, 76] on span "Save" at bounding box center [426, 76] width 29 height 20
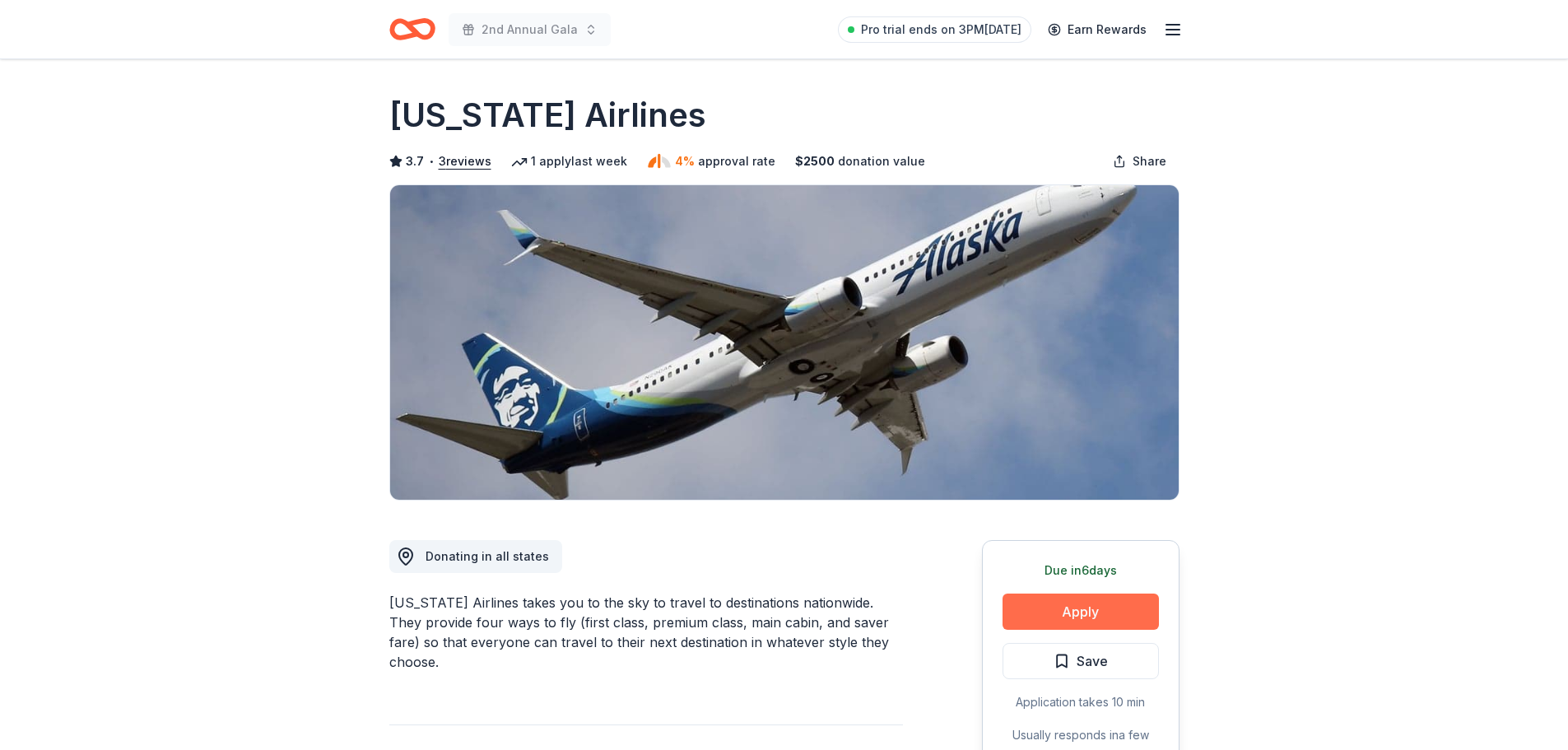
click at [1124, 612] on button "Apply" at bounding box center [1080, 612] width 157 height 37
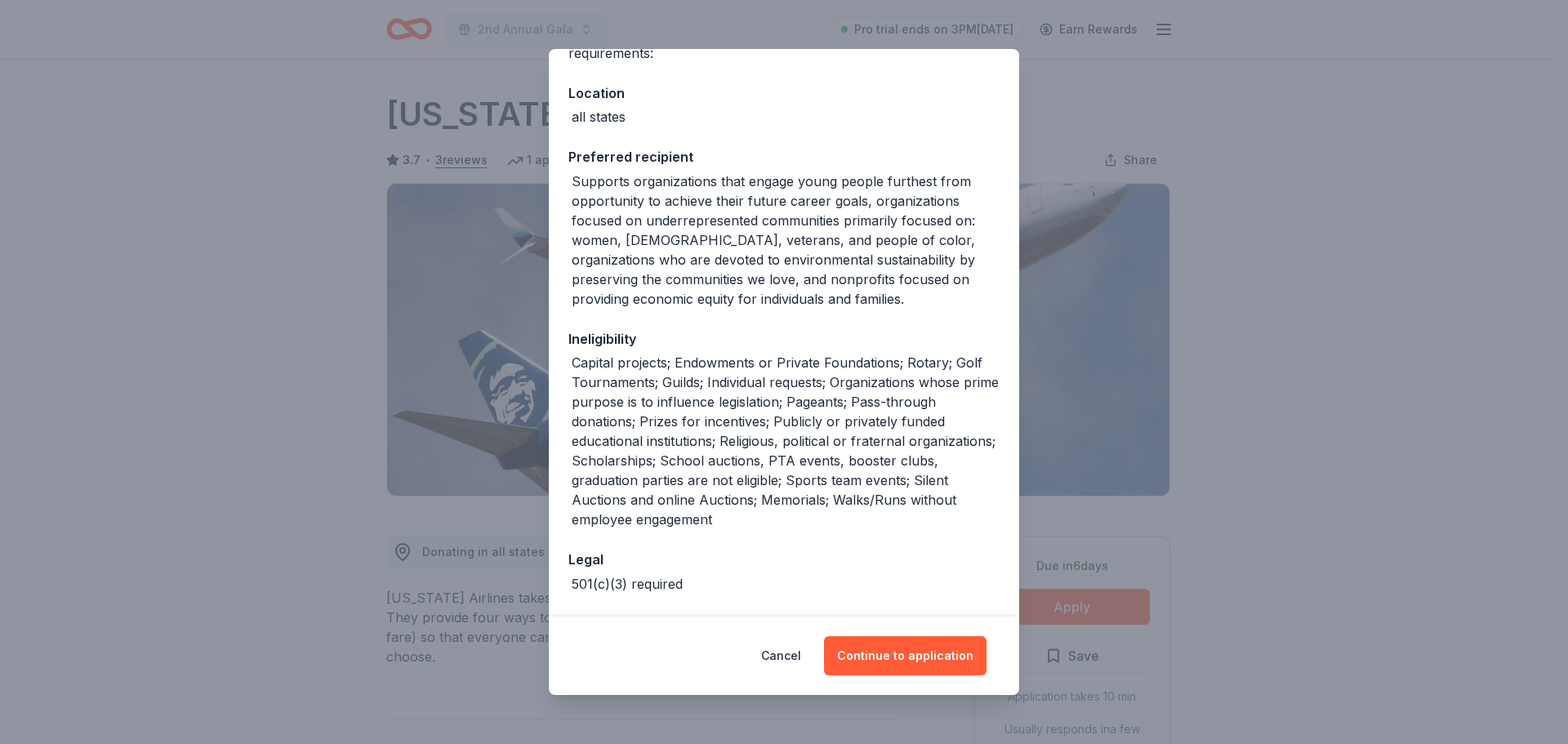
scroll to position [227, 0]
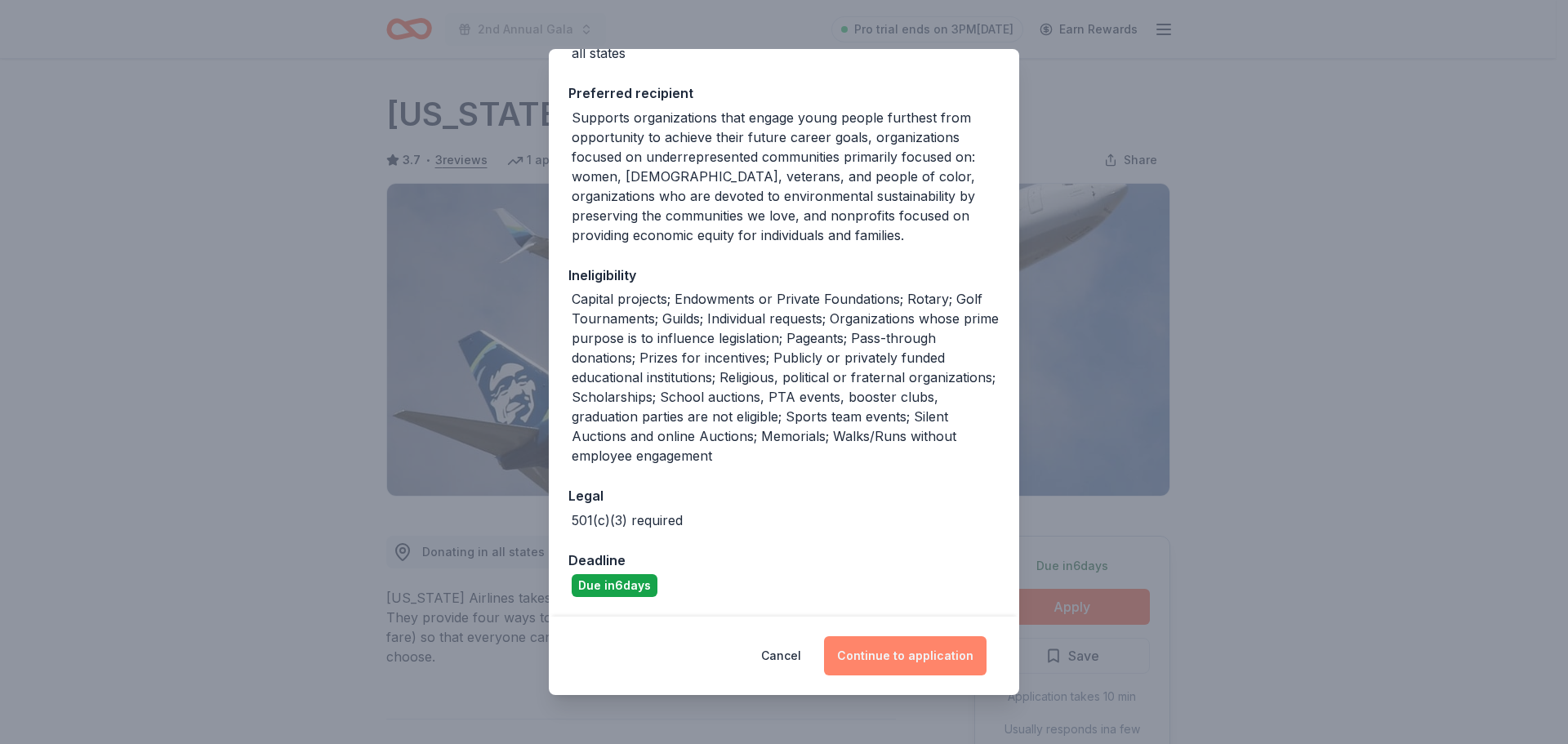
click at [921, 651] on button "Continue to application" at bounding box center [905, 655] width 162 height 39
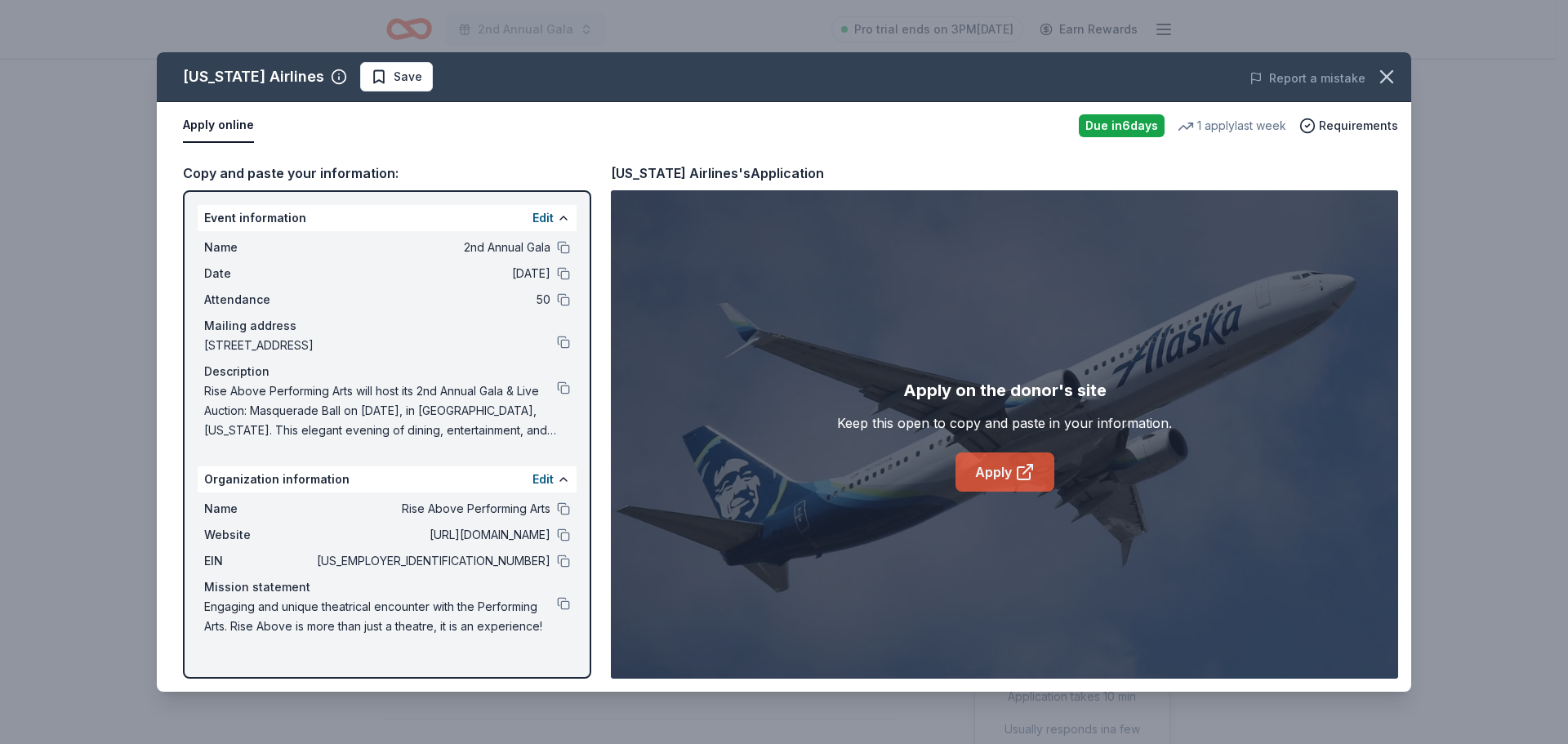
click at [999, 477] on link "Apply" at bounding box center [1005, 471] width 99 height 39
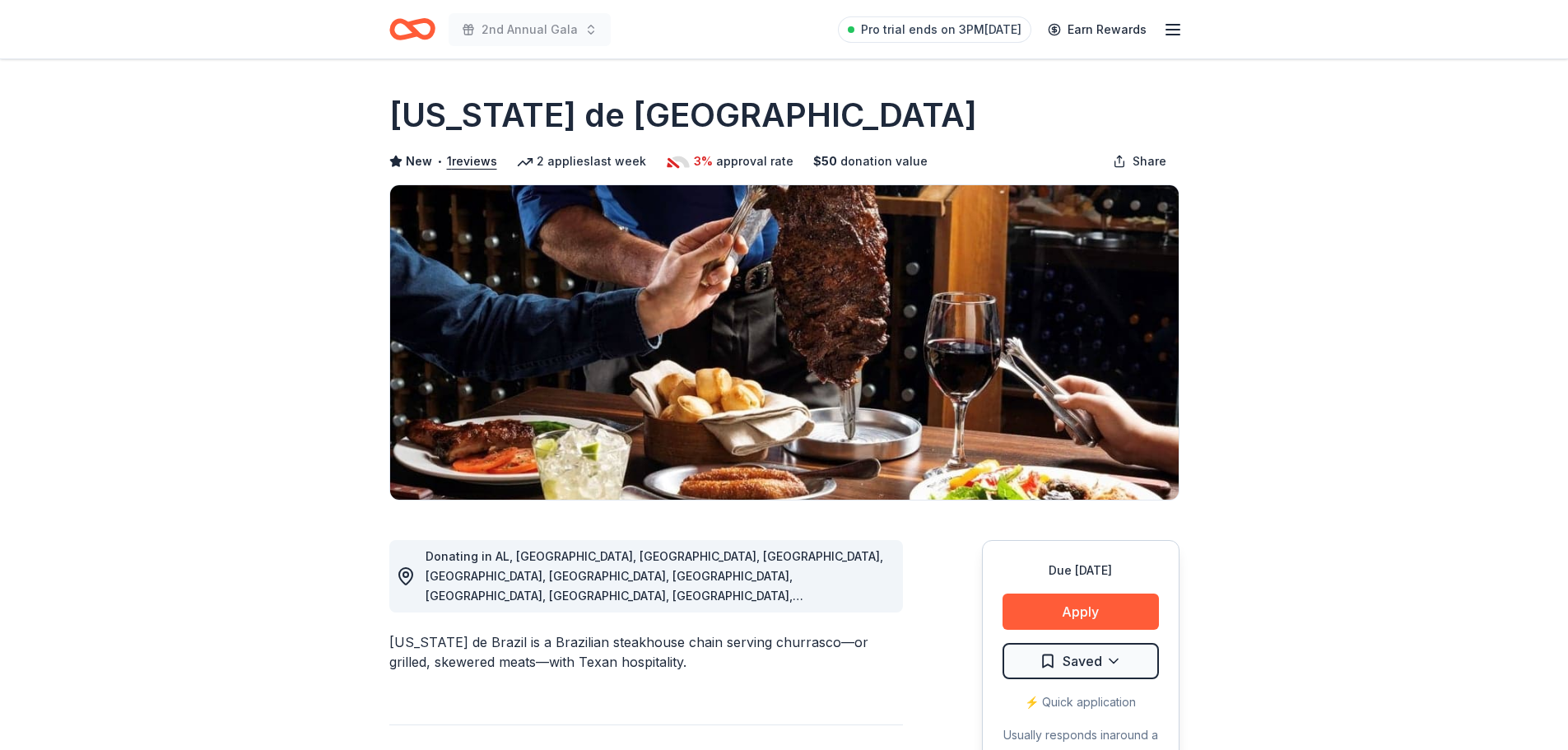
click at [1048, 612] on button "Apply" at bounding box center [1080, 612] width 157 height 37
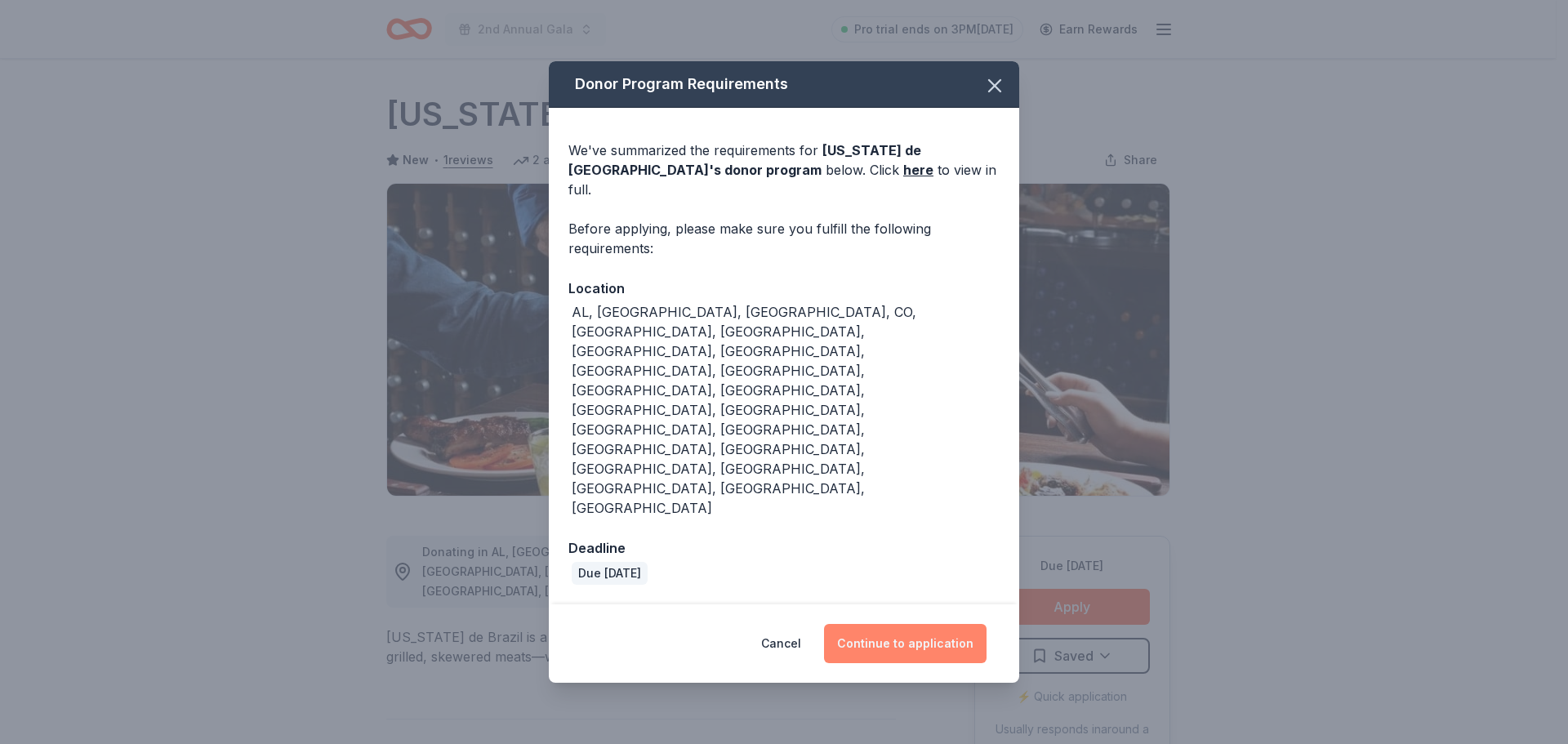
click at [928, 624] on button "Continue to application" at bounding box center [905, 643] width 162 height 39
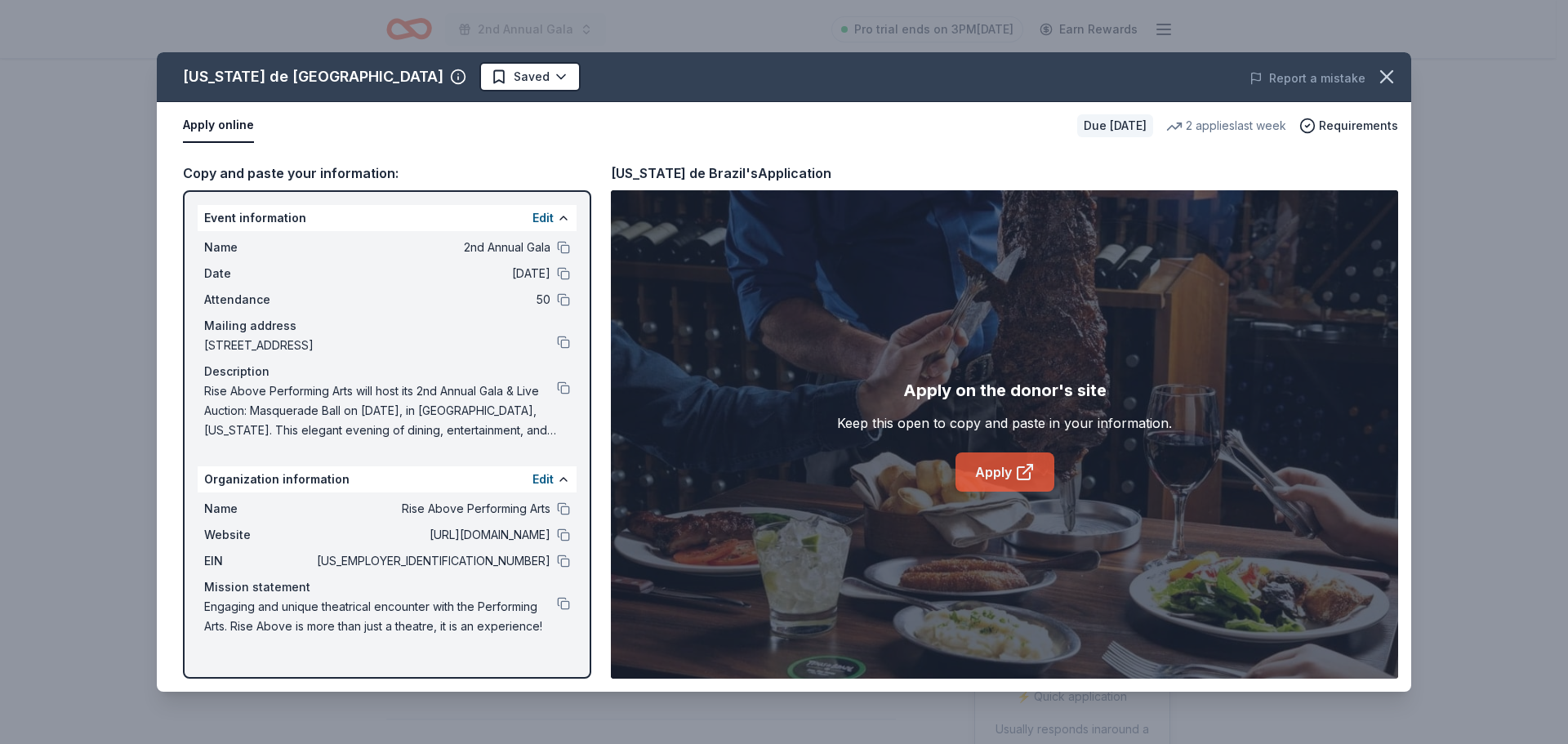
click at [998, 465] on link "Apply" at bounding box center [1005, 471] width 99 height 39
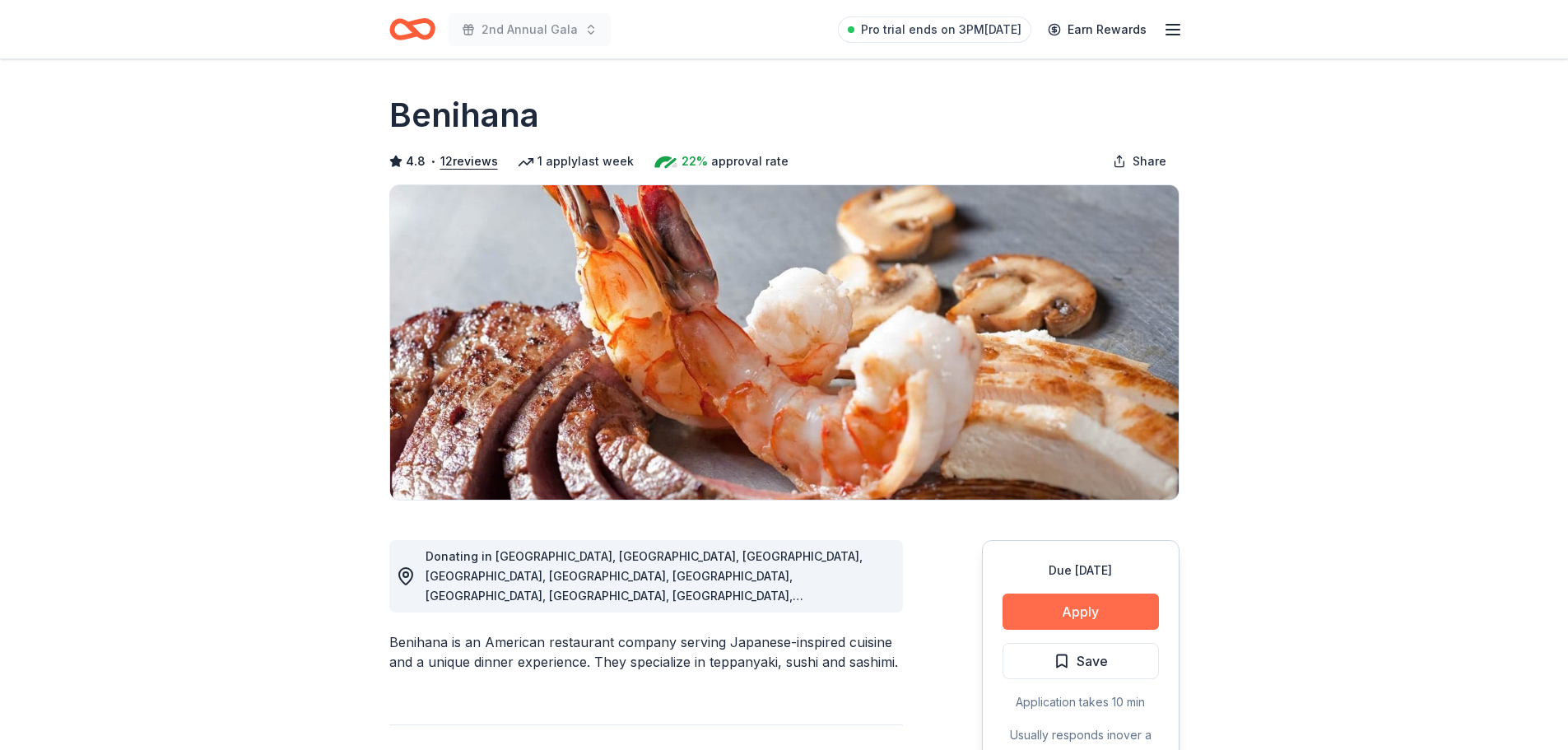
click at [1059, 614] on button "Apply" at bounding box center [1080, 612] width 157 height 37
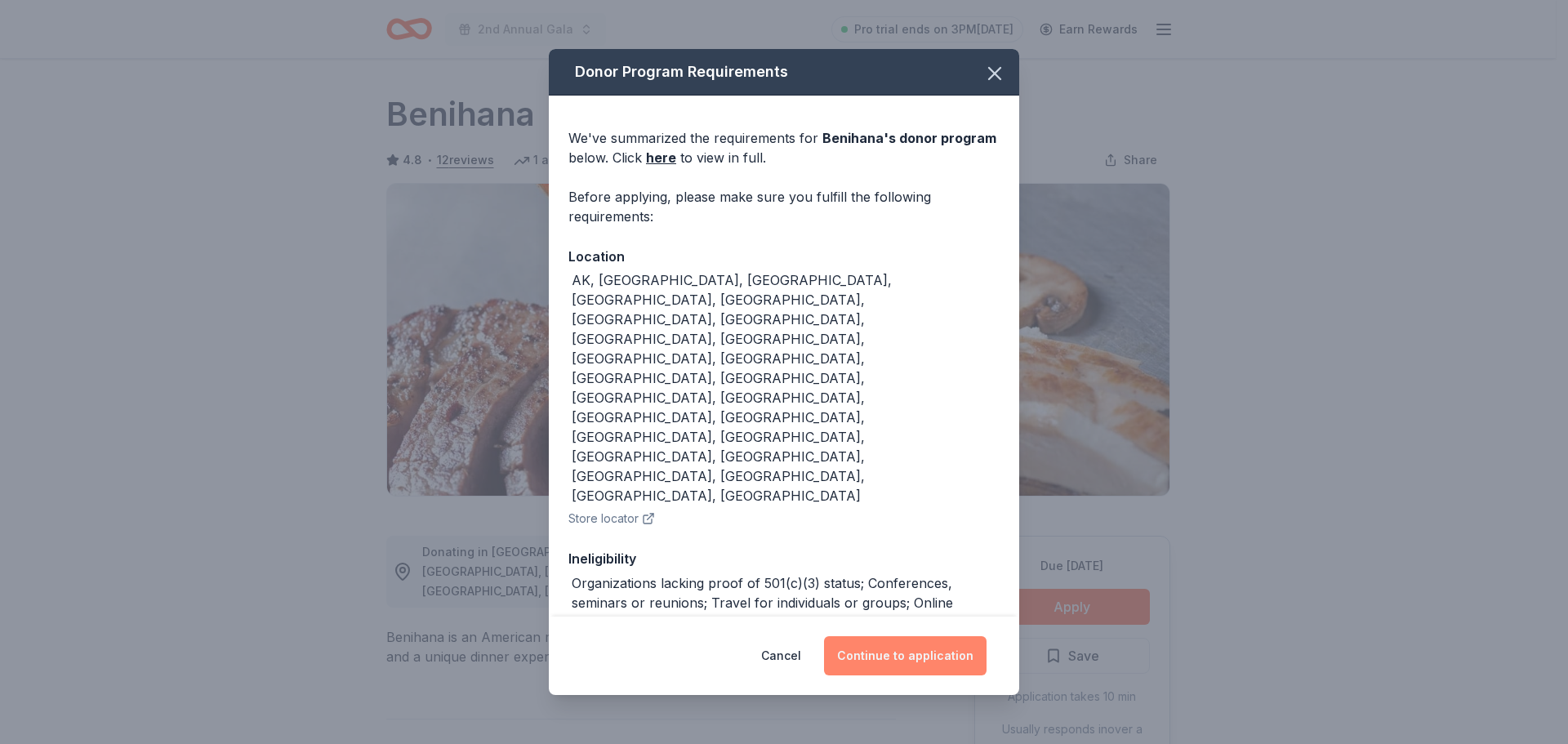
click at [879, 640] on button "Continue to application" at bounding box center [905, 655] width 162 height 39
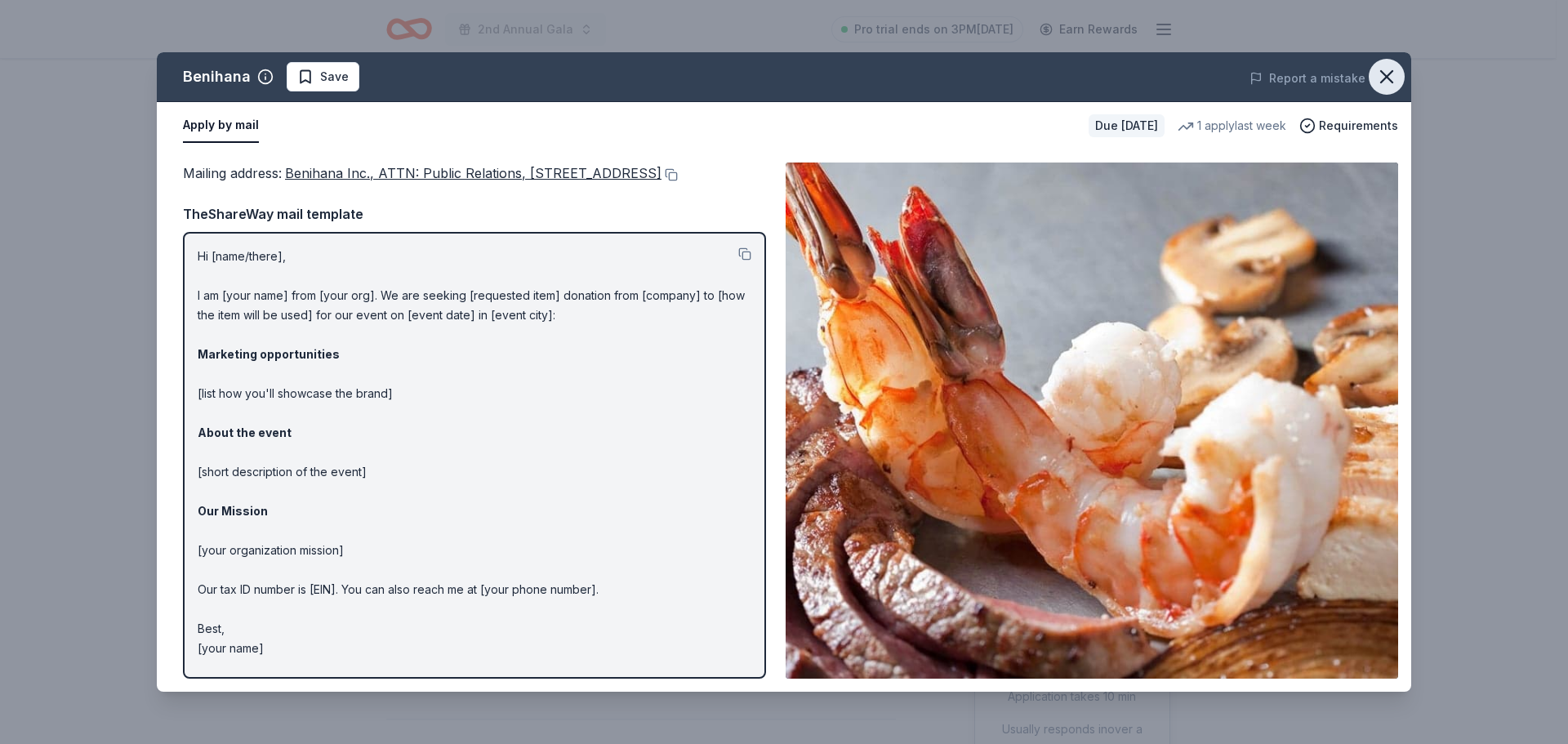
click at [1379, 72] on icon "button" at bounding box center [1387, 76] width 23 height 23
